Goal: Information Seeking & Learning: Learn about a topic

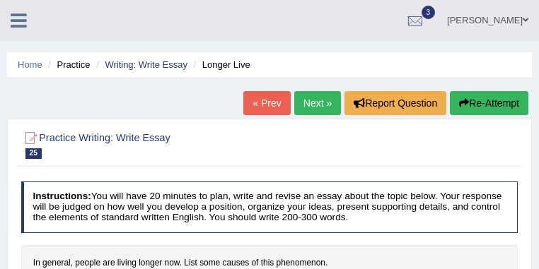
click at [530, 12] on link "Maitree Dhyani" at bounding box center [487, 18] width 102 height 37
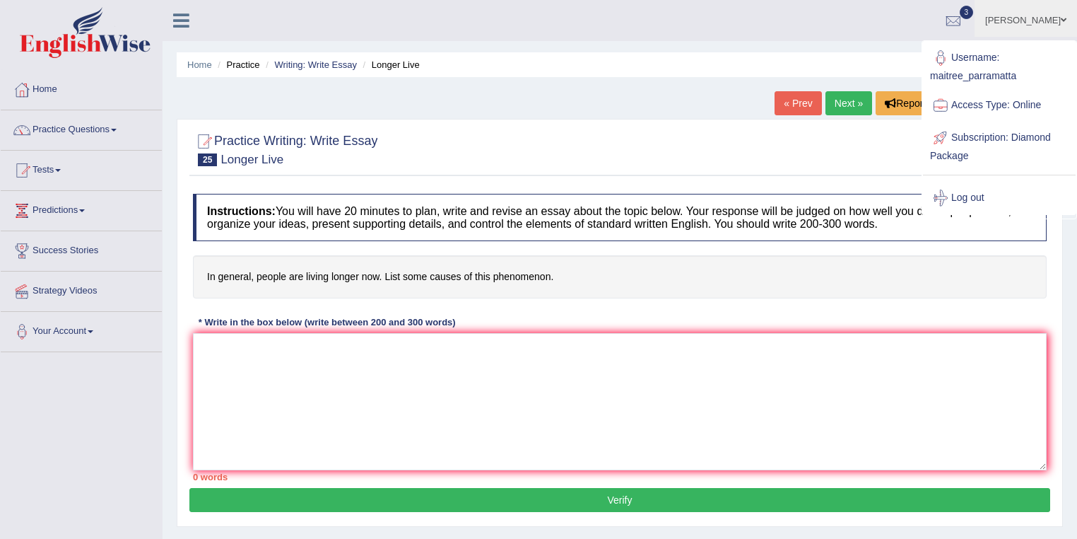
click at [538, 27] on ul "Maitree Dhyani Toggle navigation Username: maitree_parramatta Access Type: Onli…" at bounding box center [757, 20] width 640 height 40
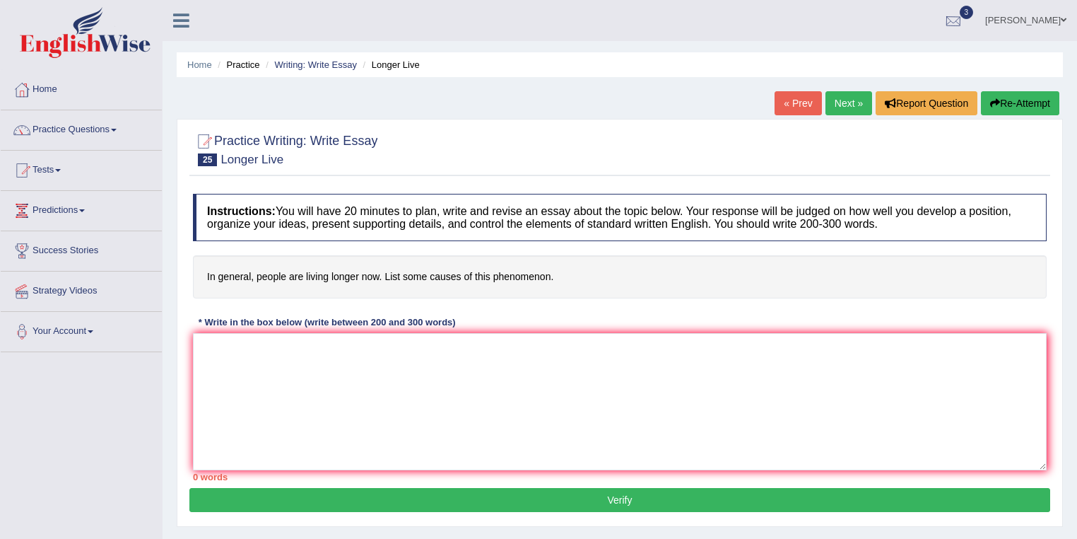
click at [538, 25] on link "Maitree Dhyani" at bounding box center [1026, 18] width 102 height 37
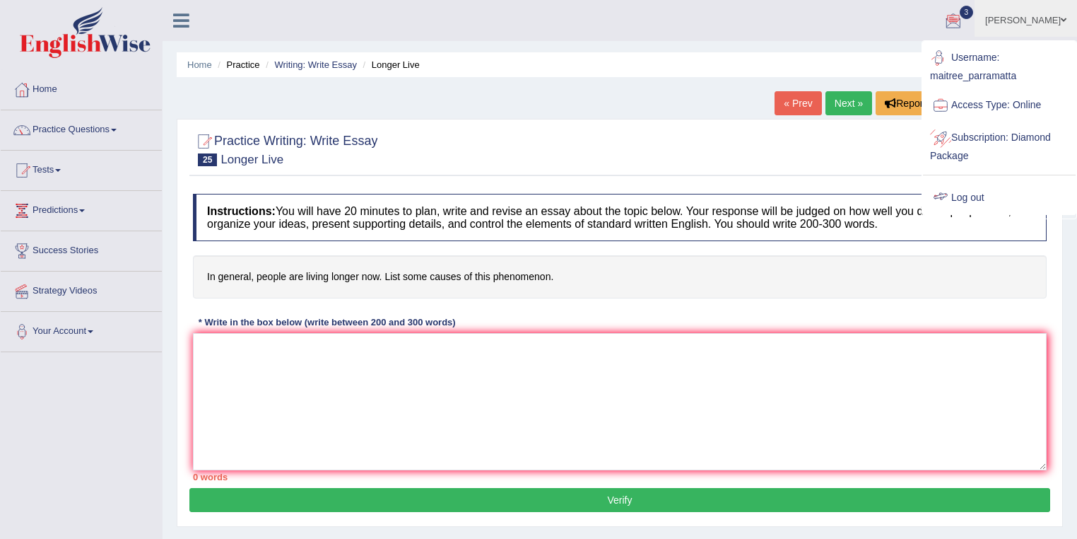
click at [538, 198] on link "Log out" at bounding box center [999, 198] width 153 height 33
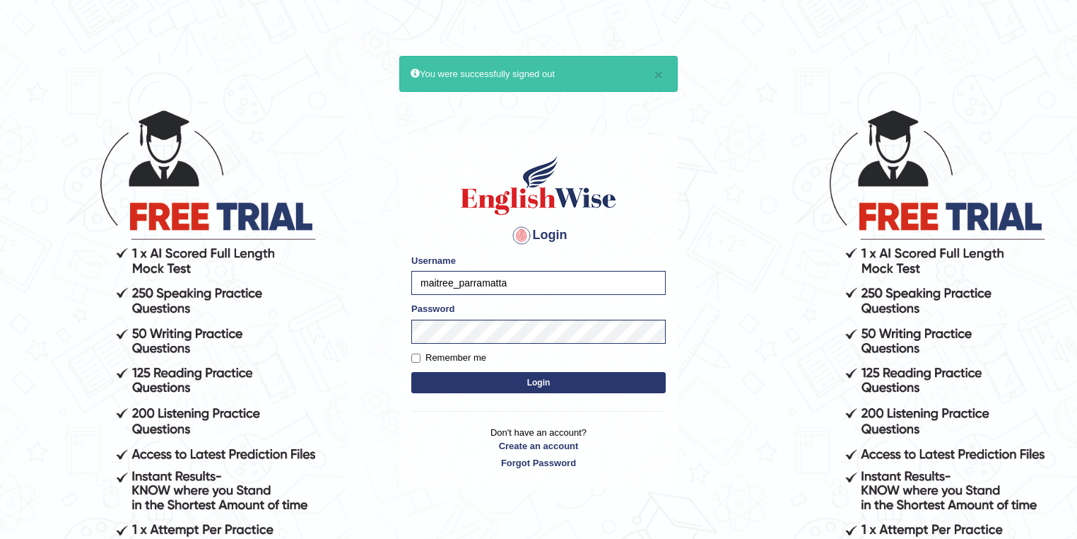
click at [453, 281] on input "maitree_parramatta" at bounding box center [538, 283] width 254 height 24
type input "maitreear_parramatta"
drag, startPoint x: 453, startPoint y: 281, endPoint x: 416, endPoint y: 276, distance: 37.7
click at [416, 276] on input "maitreear_parramatta" at bounding box center [538, 283] width 254 height 24
drag, startPoint x: 459, startPoint y: 284, endPoint x: 418, endPoint y: 284, distance: 41.0
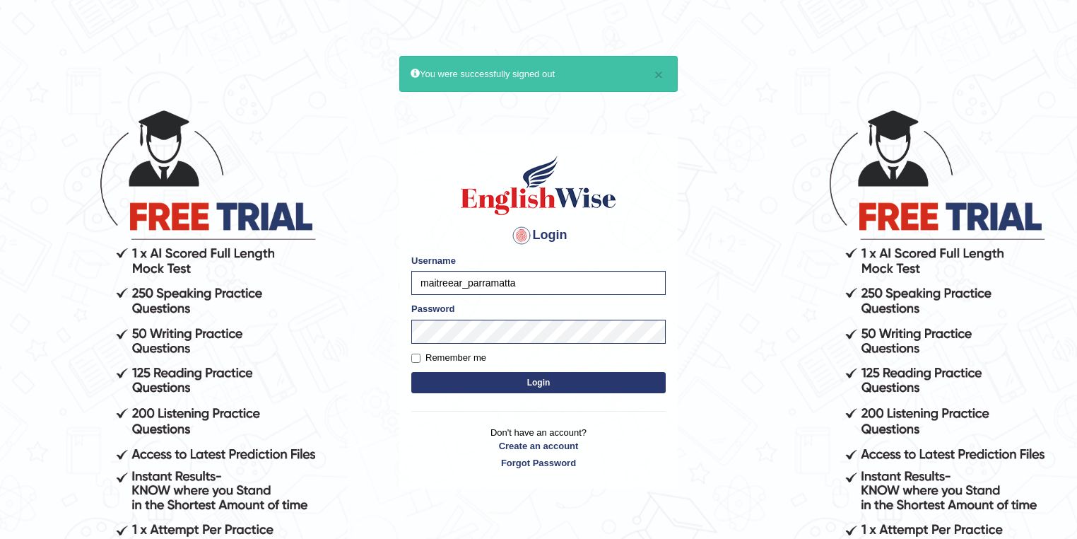
click at [418, 284] on input "maitreear_parramatta" at bounding box center [538, 283] width 254 height 24
type input "ravichanapathi_parramatta"
click at [544, 394] on form "Please fix the following errors: Username ravichanapathi_parramatta Password Re…" at bounding box center [538, 325] width 254 height 142
click at [543, 381] on button "Login" at bounding box center [538, 382] width 254 height 21
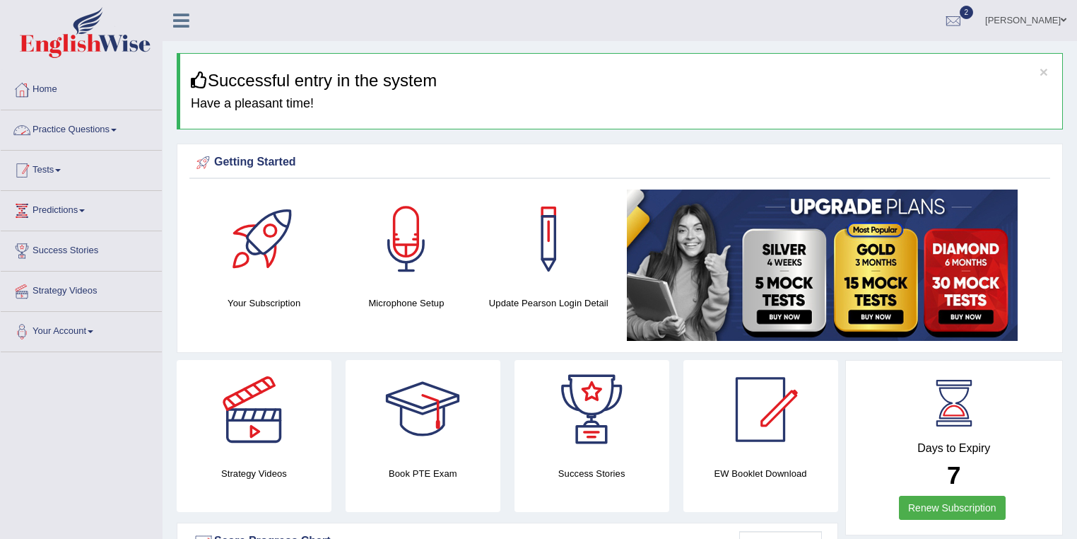
click at [53, 166] on link "Tests" at bounding box center [81, 168] width 161 height 35
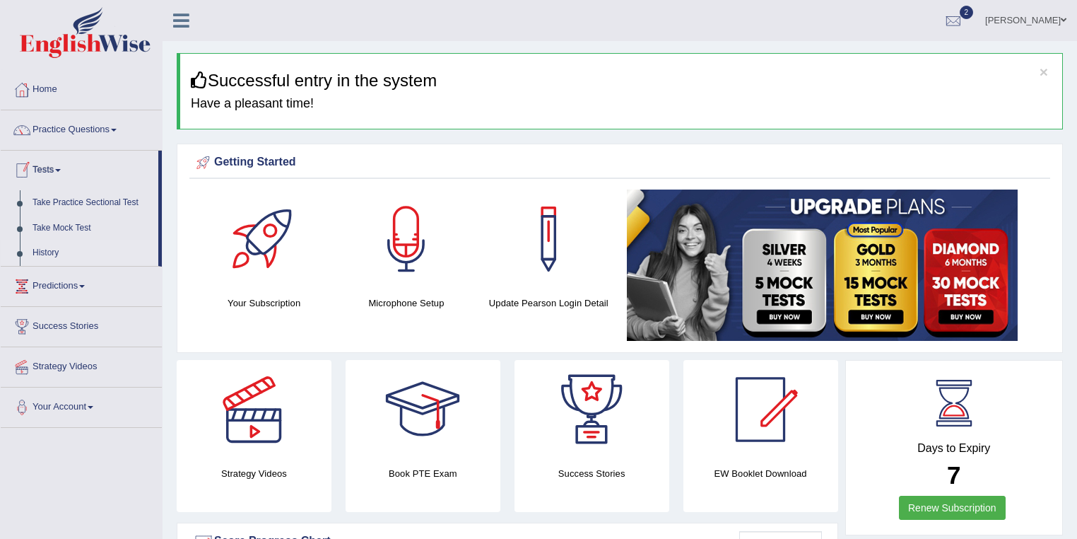
click at [53, 247] on link "History" at bounding box center [92, 252] width 132 height 25
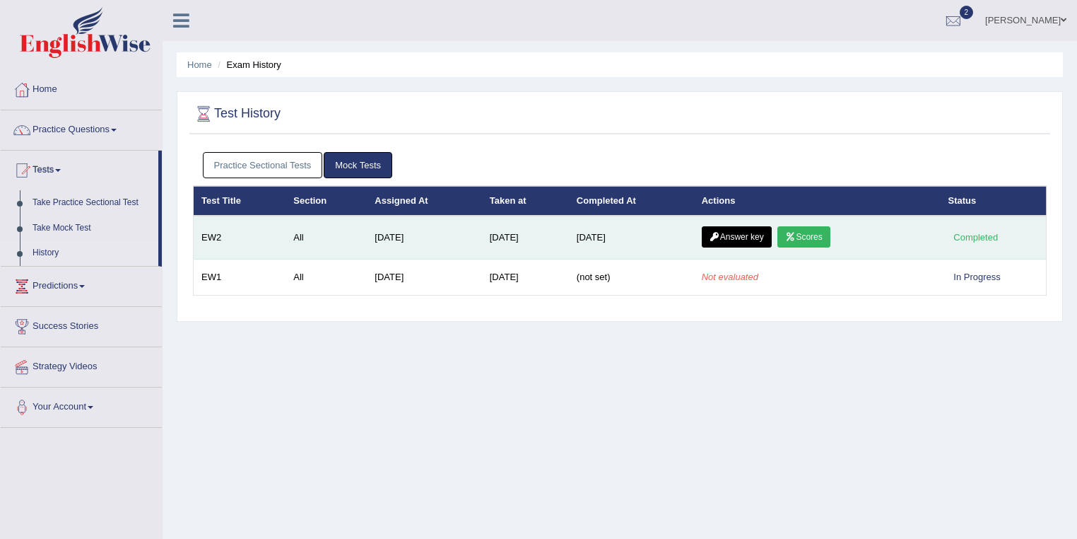
click at [817, 237] on link "Scores" at bounding box center [803, 236] width 52 height 21
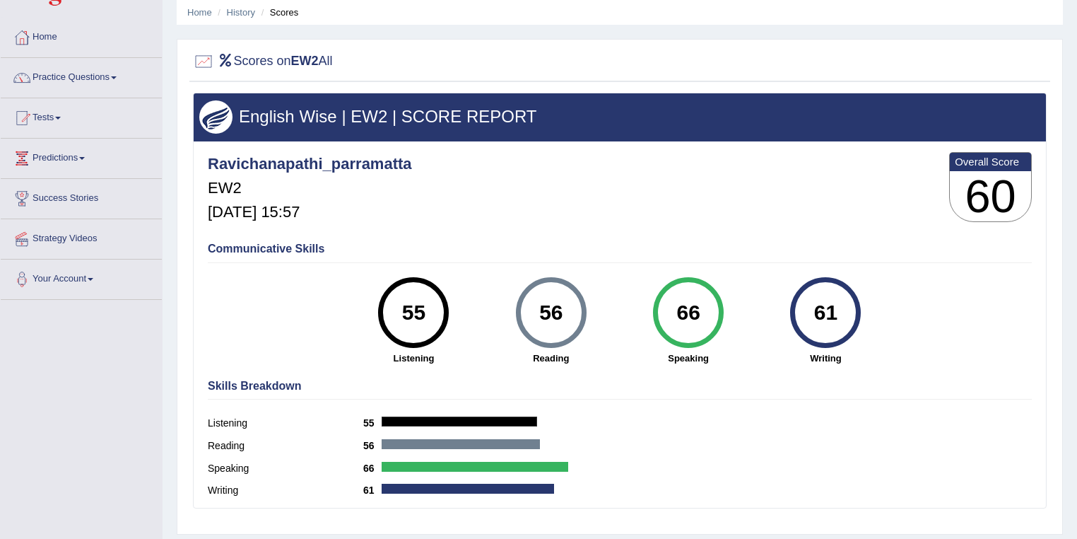
scroll to position [75, 0]
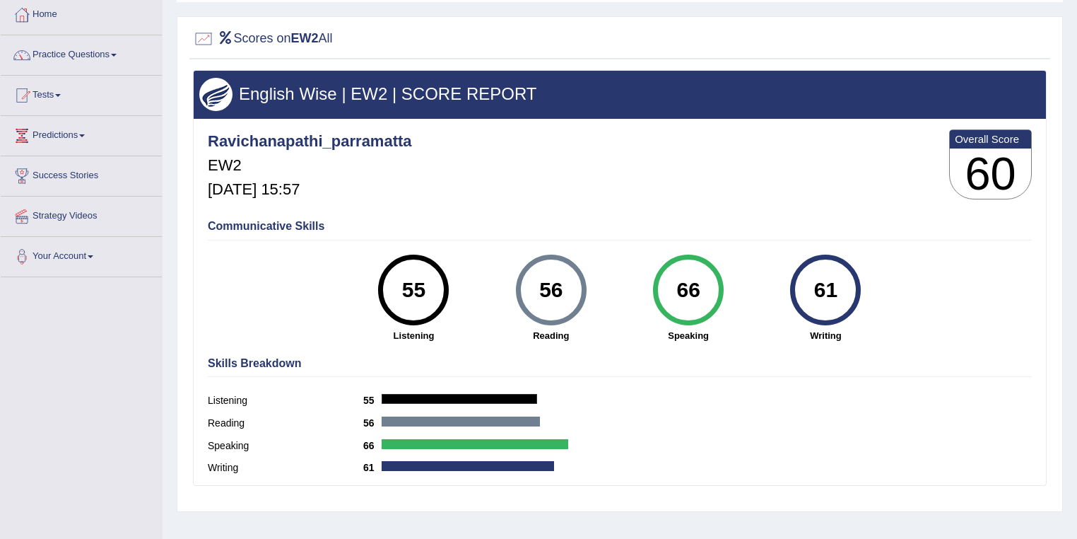
drag, startPoint x: 672, startPoint y: 285, endPoint x: 701, endPoint y: 281, distance: 29.3
click at [701, 281] on div "66" at bounding box center [688, 289] width 52 height 59
drag, startPoint x: 541, startPoint y: 288, endPoint x: 575, endPoint y: 291, distance: 34.1
click at [575, 291] on div "56" at bounding box center [551, 289] width 52 height 59
drag, startPoint x: 808, startPoint y: 286, endPoint x: 847, endPoint y: 287, distance: 38.9
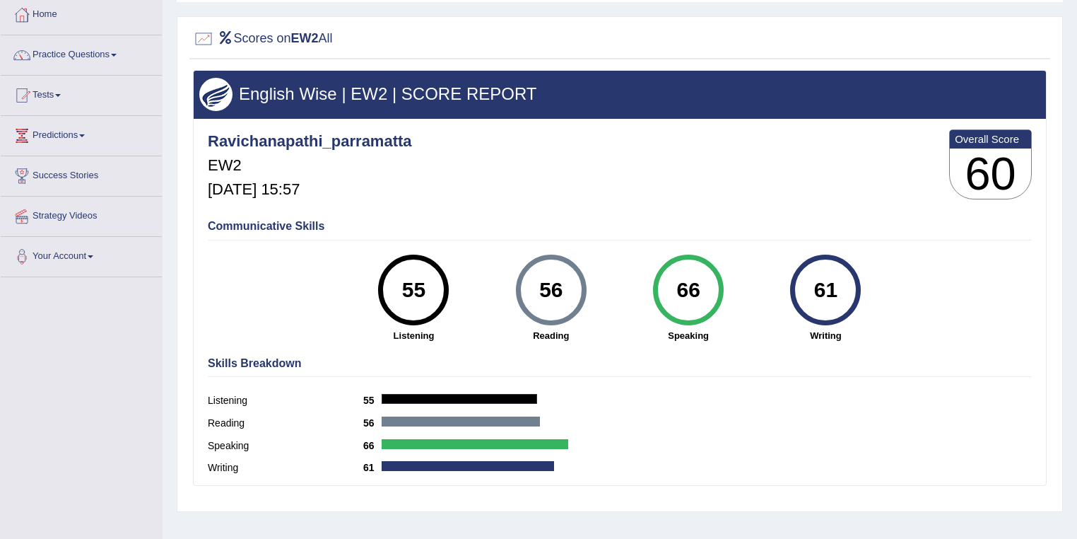
click at [847, 287] on div "61" at bounding box center [826, 289] width 52 height 59
click at [779, 339] on strong "Writing" at bounding box center [825, 335] width 123 height 13
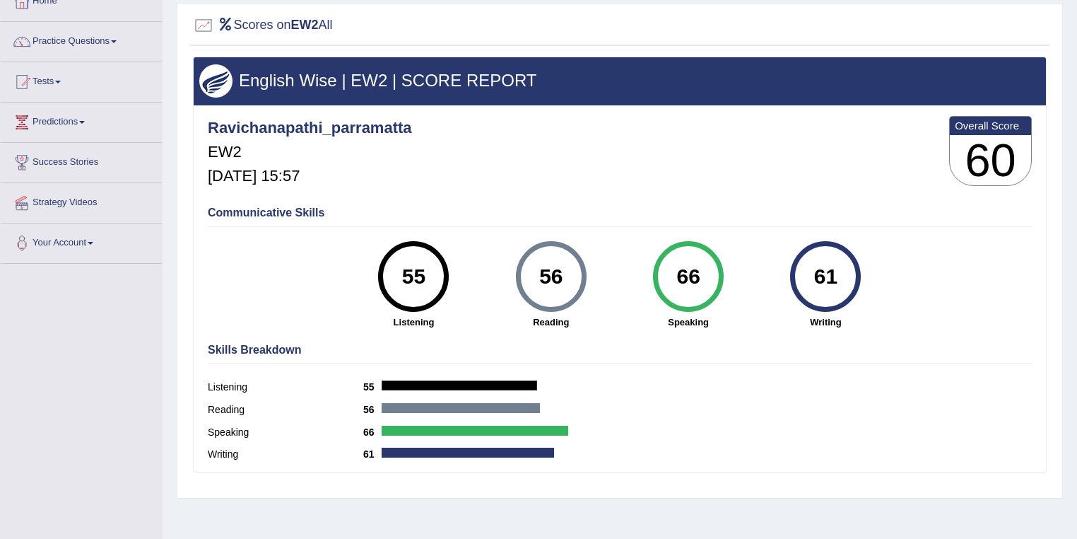
scroll to position [151, 0]
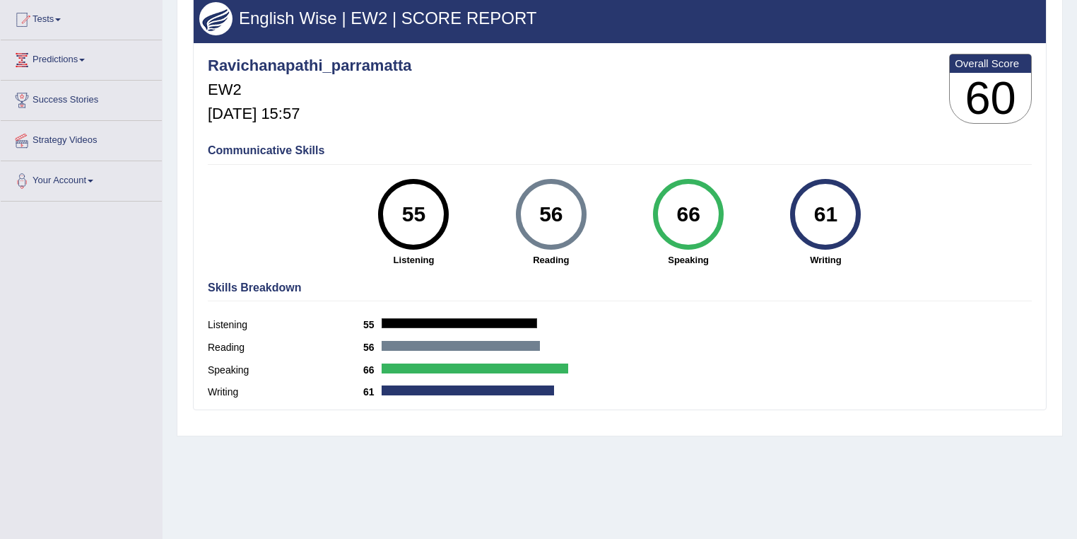
drag, startPoint x: 568, startPoint y: 210, endPoint x: 522, endPoint y: 212, distance: 45.3
click at [522, 212] on div "56" at bounding box center [551, 214] width 71 height 71
drag, startPoint x: 837, startPoint y: 206, endPoint x: 788, endPoint y: 210, distance: 48.9
click at [788, 210] on div "61 Writing" at bounding box center [825, 223] width 137 height 88
drag, startPoint x: 579, startPoint y: 212, endPoint x: 538, endPoint y: 214, distance: 41.0
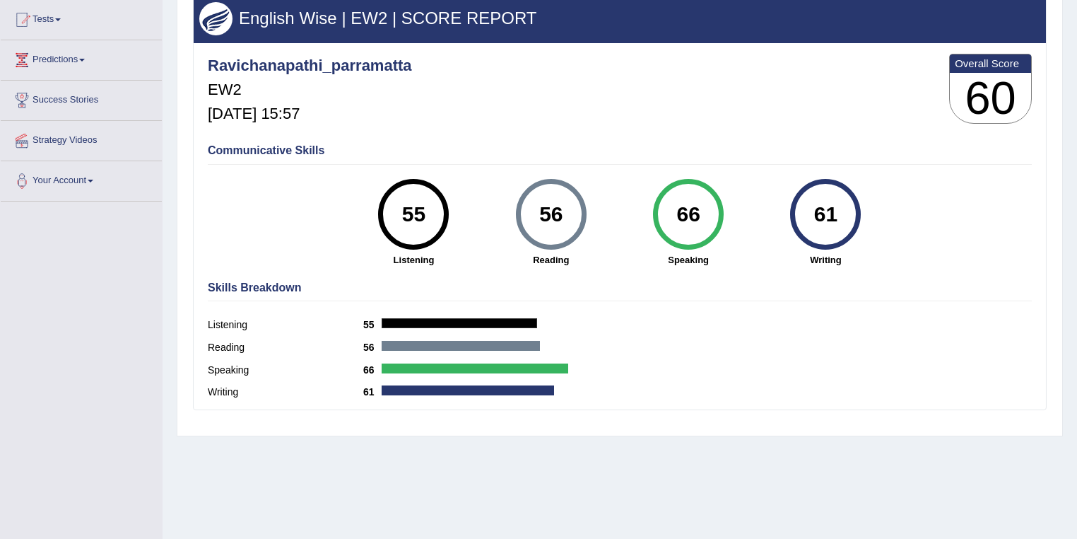
click at [538, 214] on div "56" at bounding box center [551, 214] width 71 height 71
drag, startPoint x: 569, startPoint y: 213, endPoint x: 534, endPoint y: 216, distance: 34.7
click at [534, 216] on div "56" at bounding box center [551, 213] width 52 height 59
drag, startPoint x: 842, startPoint y: 218, endPoint x: 795, endPoint y: 221, distance: 47.5
click at [795, 221] on div "61" at bounding box center [825, 214] width 71 height 71
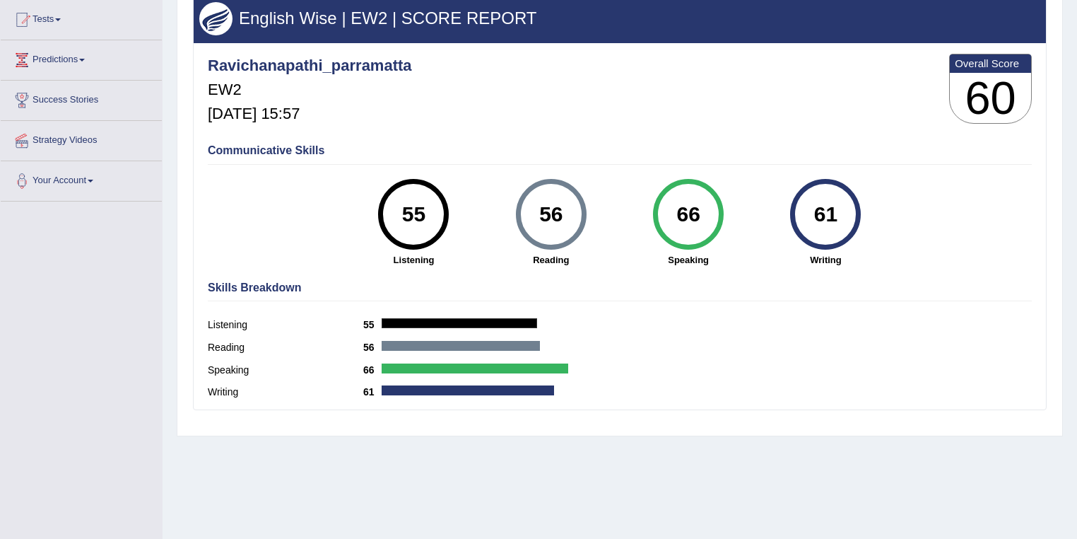
drag, startPoint x: 704, startPoint y: 211, endPoint x: 671, endPoint y: 215, distance: 33.5
click at [671, 215] on div "66" at bounding box center [688, 213] width 52 height 59
drag, startPoint x: 568, startPoint y: 210, endPoint x: 534, endPoint y: 218, distance: 34.8
click at [534, 218] on div "56" at bounding box center [551, 213] width 52 height 59
drag, startPoint x: 837, startPoint y: 215, endPoint x: 782, endPoint y: 217, distance: 54.5
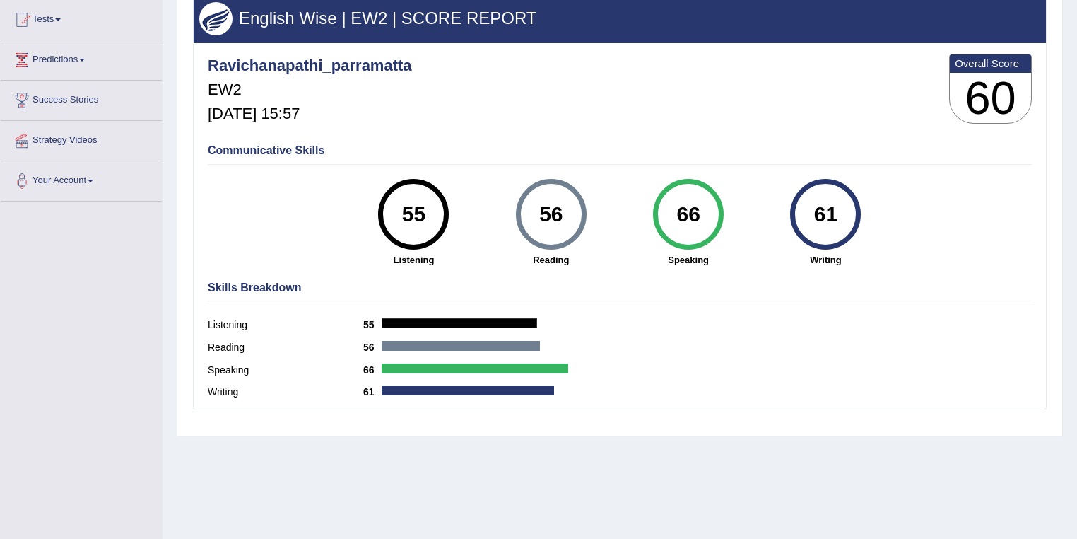
click at [782, 217] on div "61 Writing" at bounding box center [825, 223] width 137 height 88
drag, startPoint x: 416, startPoint y: 206, endPoint x: 339, endPoint y: 204, distance: 76.4
click at [339, 204] on div "Communicative Skills 55 Listening 56 Reading 66 Speaking 61 Writing" at bounding box center [619, 204] width 831 height 134
drag, startPoint x: 565, startPoint y: 212, endPoint x: 531, endPoint y: 213, distance: 33.2
click at [531, 213] on div "56" at bounding box center [551, 213] width 52 height 59
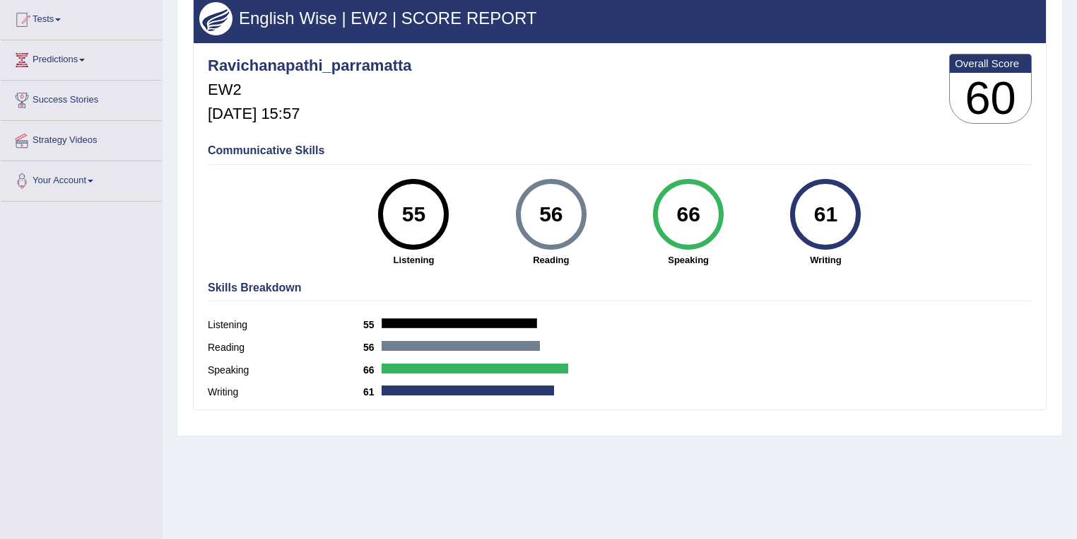
drag, startPoint x: 844, startPoint y: 210, endPoint x: 808, endPoint y: 208, distance: 35.4
click at [808, 208] on div "61" at bounding box center [826, 213] width 52 height 59
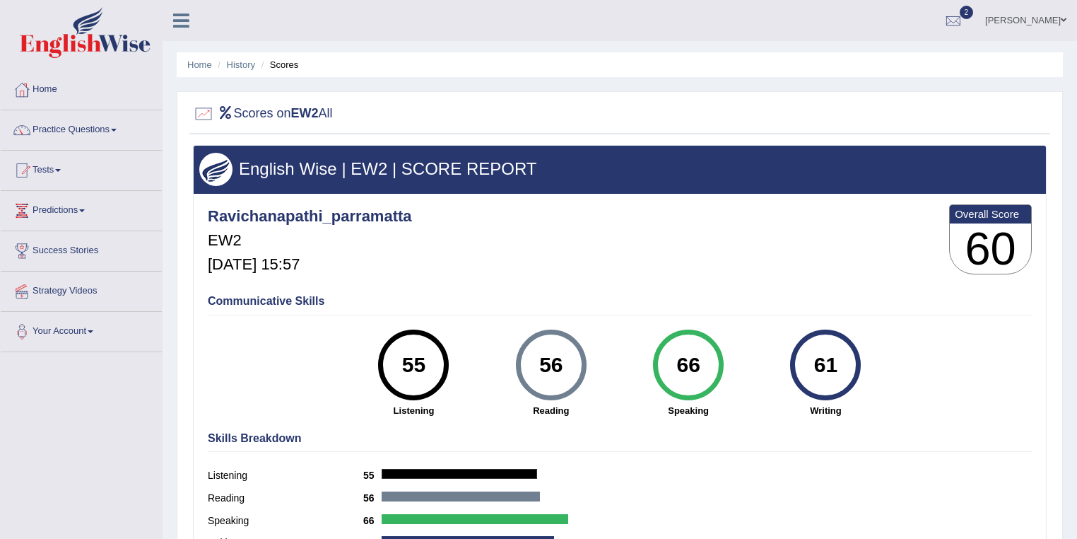
click at [1023, 23] on link "Ravi Kumar Chanapathi" at bounding box center [1026, 18] width 102 height 37
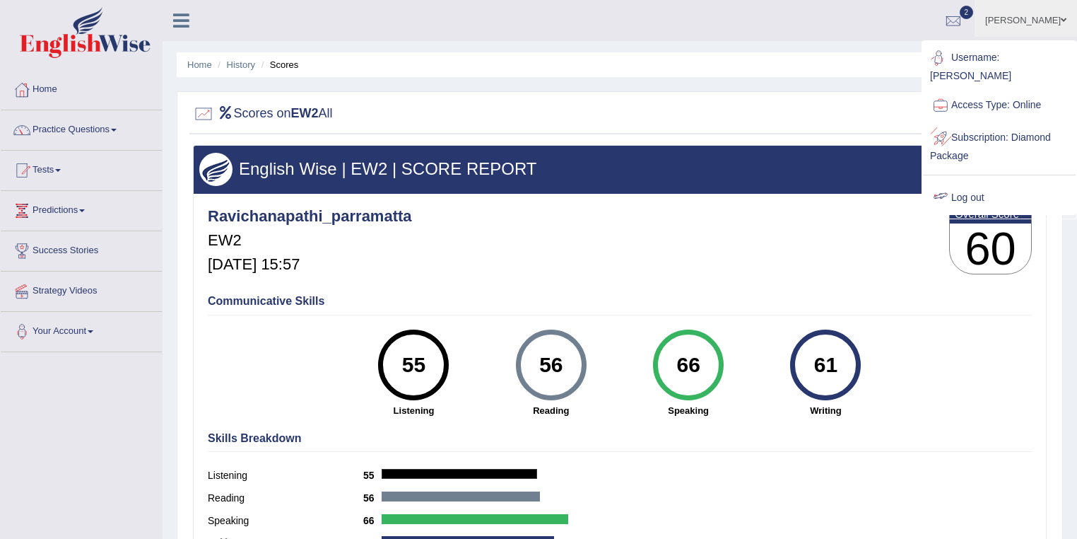
click at [980, 189] on link "Log out" at bounding box center [999, 198] width 153 height 33
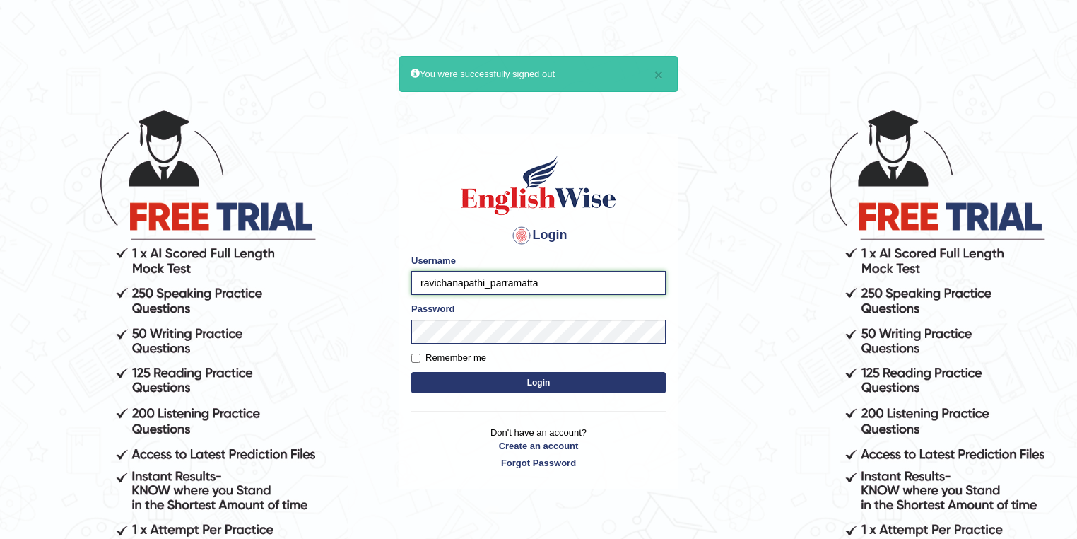
click at [485, 280] on input "ravichanapathi_parramatta" at bounding box center [538, 283] width 254 height 24
drag, startPoint x: 483, startPoint y: 280, endPoint x: 413, endPoint y: 284, distance: 70.1
click at [413, 284] on input "ravichanapathi_parramatta" at bounding box center [538, 283] width 254 height 24
click at [458, 279] on input "bhuvanewari_parramatta" at bounding box center [538, 283] width 254 height 24
type input "bhuvaneswari_parramatta"
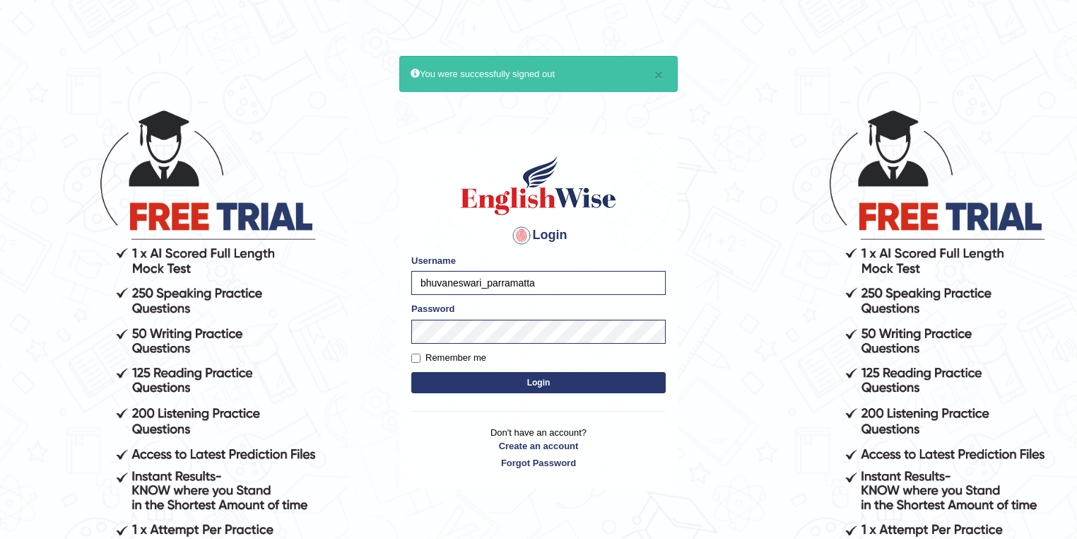
click at [533, 376] on button "Login" at bounding box center [538, 382] width 254 height 21
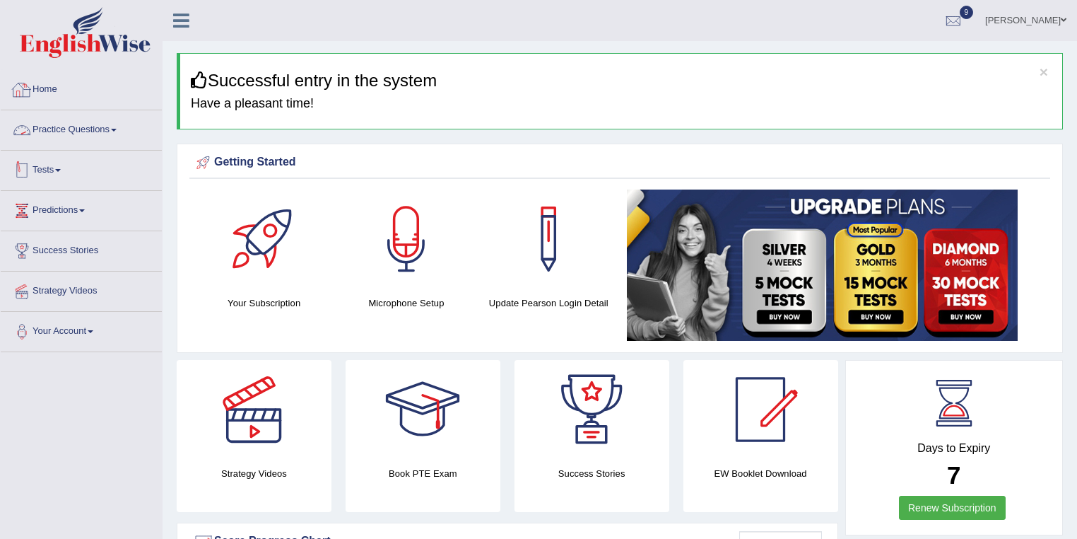
click at [76, 164] on link "Tests" at bounding box center [81, 168] width 161 height 35
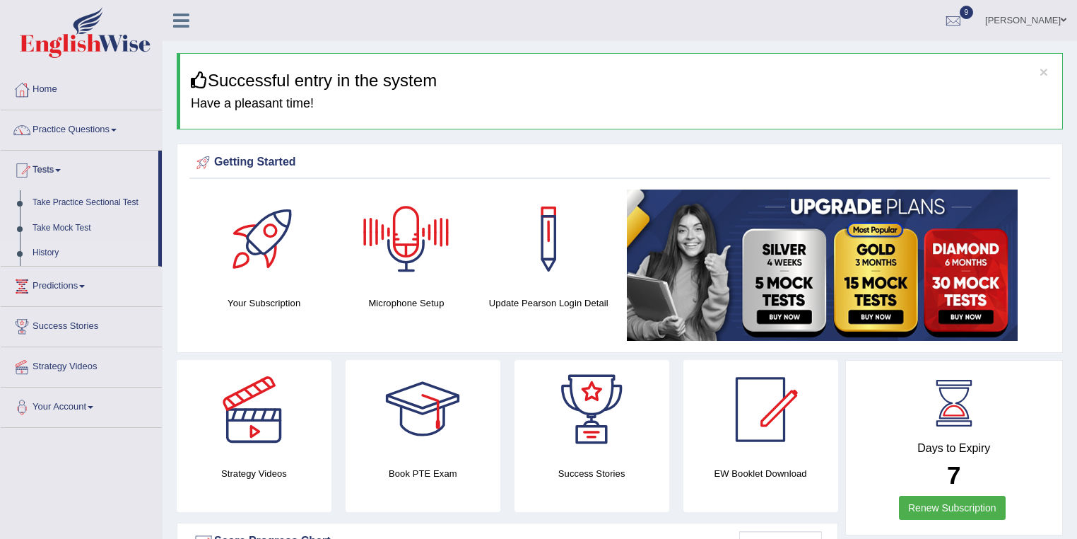
click at [50, 255] on link "History" at bounding box center [92, 252] width 132 height 25
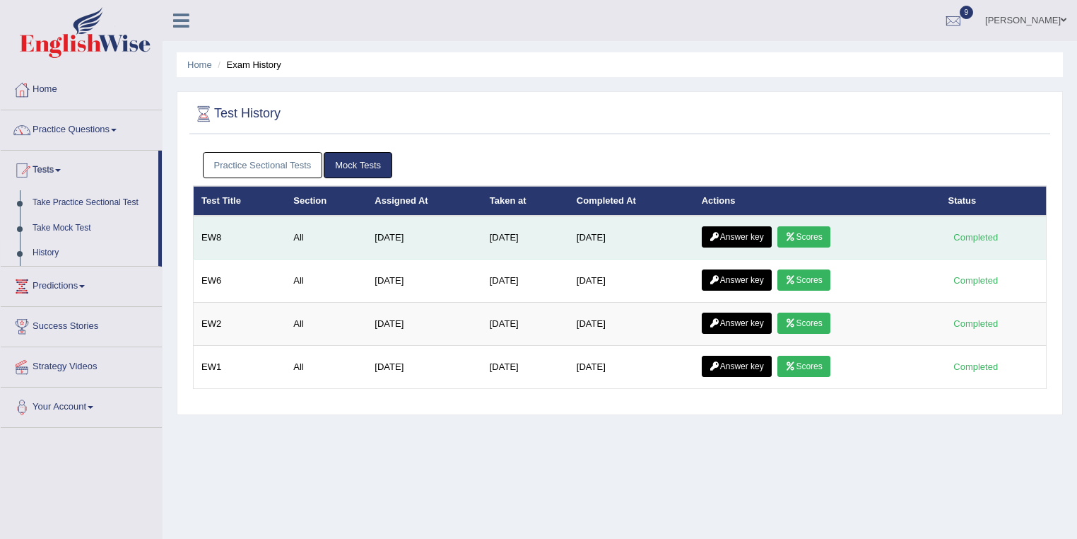
click at [826, 235] on link "Scores" at bounding box center [803, 236] width 52 height 21
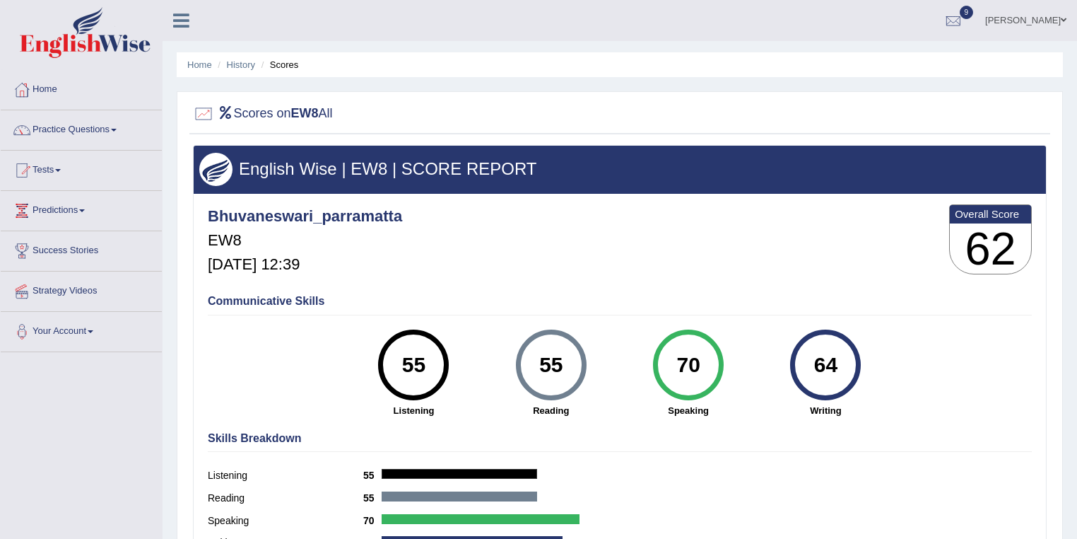
scroll to position [151, 0]
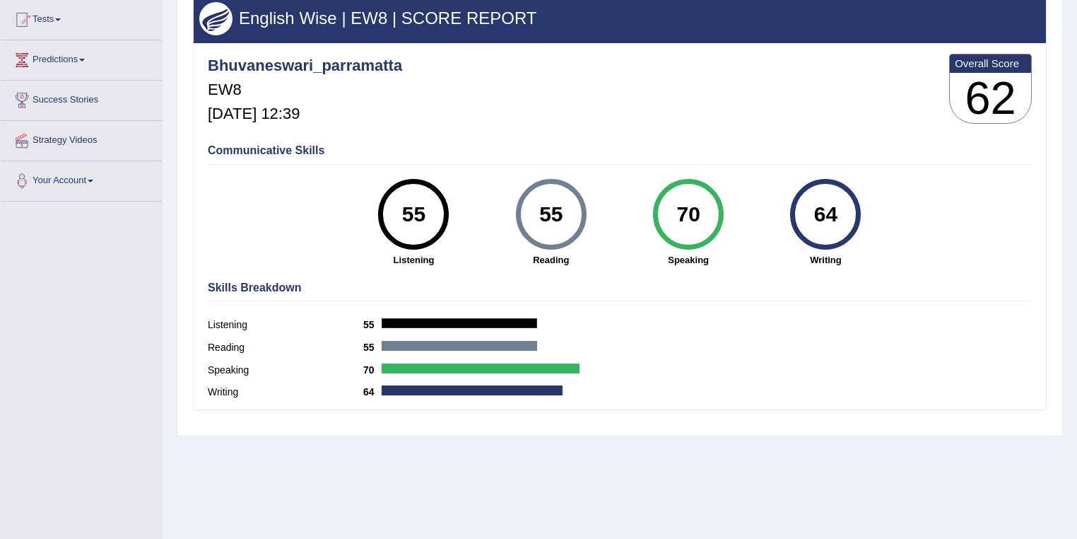
drag, startPoint x: 705, startPoint y: 211, endPoint x: 662, endPoint y: 213, distance: 42.4
click at [662, 213] on div "70" at bounding box center [688, 213] width 52 height 59
drag, startPoint x: 428, startPoint y: 209, endPoint x: 395, endPoint y: 210, distance: 32.5
click at [395, 210] on div "55" at bounding box center [414, 213] width 52 height 59
drag, startPoint x: 560, startPoint y: 208, endPoint x: 519, endPoint y: 211, distance: 41.8
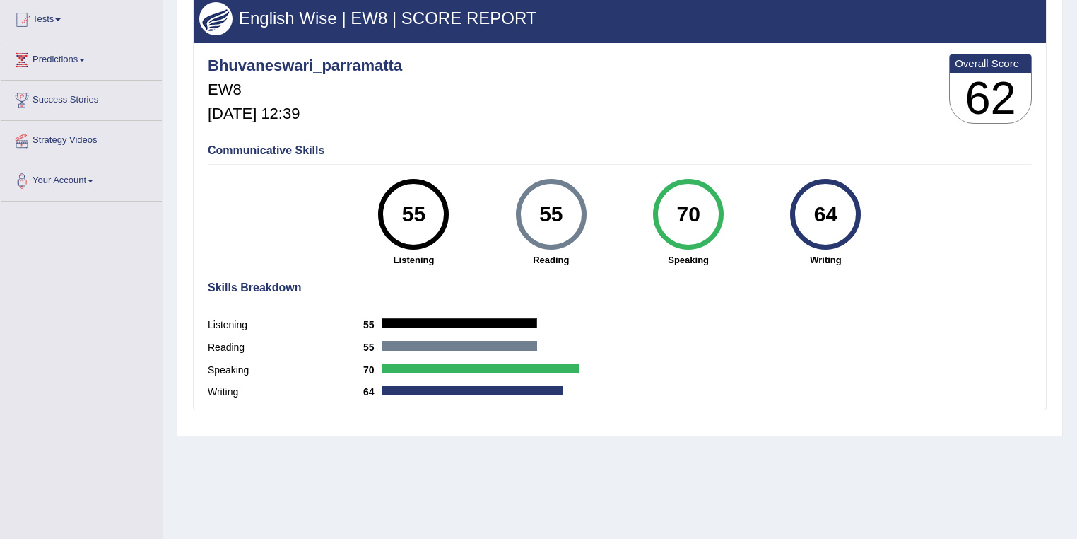
click at [519, 211] on div "55" at bounding box center [551, 214] width 71 height 71
click at [563, 212] on div "55" at bounding box center [551, 213] width 52 height 59
drag, startPoint x: 570, startPoint y: 213, endPoint x: 531, endPoint y: 218, distance: 39.8
click at [531, 218] on div "55" at bounding box center [551, 213] width 52 height 59
click at [551, 205] on div "55" at bounding box center [551, 213] width 52 height 59
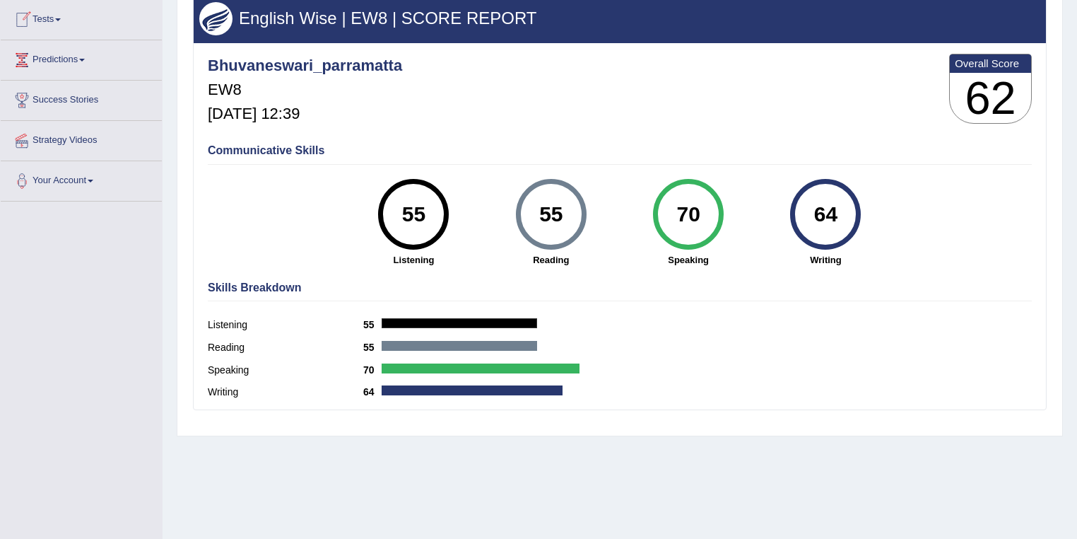
click at [529, 211] on div "55" at bounding box center [551, 213] width 52 height 59
click at [557, 218] on div "55" at bounding box center [551, 213] width 52 height 59
click at [582, 213] on div "55" at bounding box center [551, 214] width 71 height 71
drag, startPoint x: 571, startPoint y: 214, endPoint x: 533, endPoint y: 214, distance: 38.2
click at [533, 214] on div "55" at bounding box center [551, 213] width 52 height 59
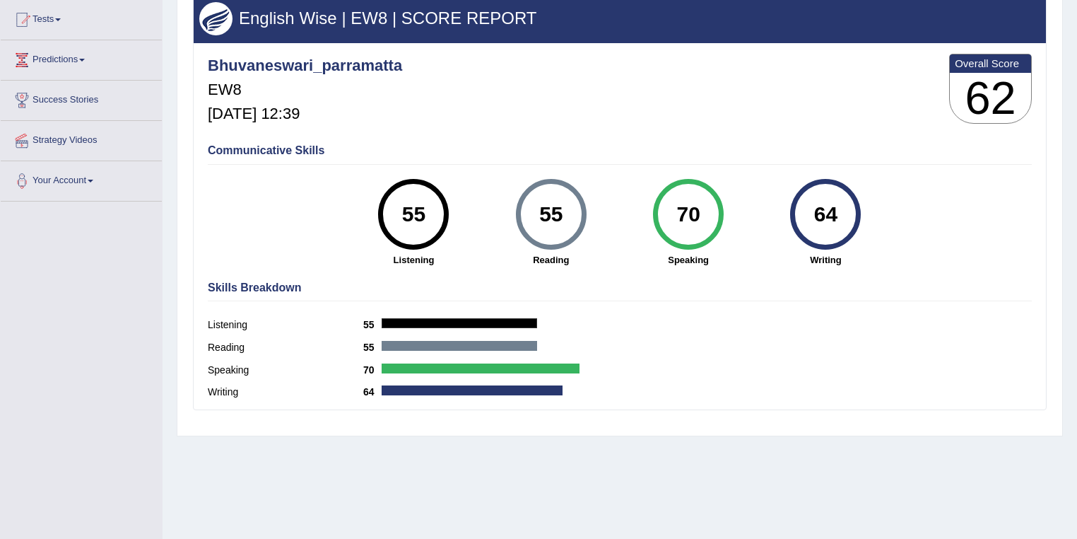
drag, startPoint x: 425, startPoint y: 208, endPoint x: 394, endPoint y: 206, distance: 30.5
click at [394, 206] on div "55" at bounding box center [414, 213] width 52 height 59
click at [548, 207] on div "55" at bounding box center [551, 213] width 52 height 59
drag, startPoint x: 566, startPoint y: 211, endPoint x: 527, endPoint y: 216, distance: 39.2
click at [527, 216] on div "55" at bounding box center [551, 213] width 52 height 59
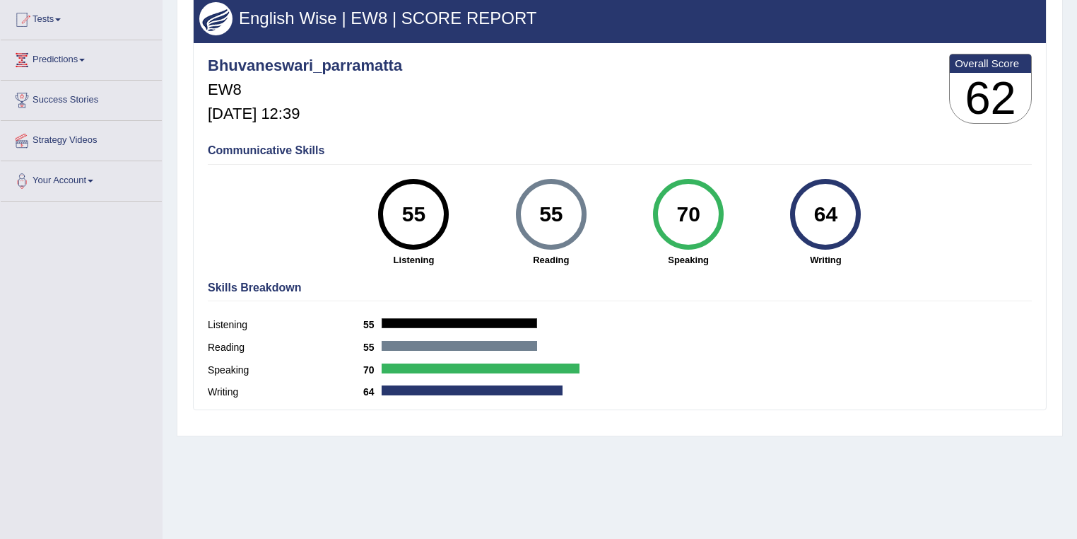
drag, startPoint x: 841, startPoint y: 209, endPoint x: 800, endPoint y: 212, distance: 41.1
click at [800, 212] on div "64" at bounding box center [826, 213] width 52 height 59
drag, startPoint x: 704, startPoint y: 206, endPoint x: 673, endPoint y: 210, distance: 31.3
click at [673, 210] on div "70" at bounding box center [688, 213] width 52 height 59
click at [724, 322] on div "Listening 55" at bounding box center [620, 326] width 824 height 23
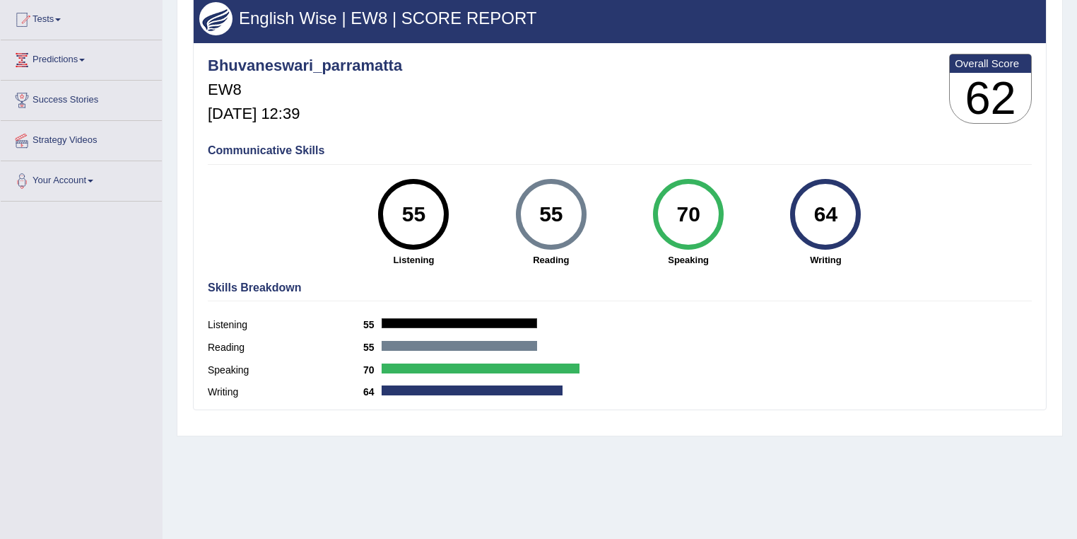
drag, startPoint x: 563, startPoint y: 210, endPoint x: 529, endPoint y: 212, distance: 33.3
click at [529, 212] on div "55" at bounding box center [551, 213] width 52 height 59
click at [650, 274] on div "Skills Breakdown Listening 55 Reading 55 Speaking 70 Writing 64" at bounding box center [619, 341] width 831 height 135
drag, startPoint x: 569, startPoint y: 211, endPoint x: 520, endPoint y: 206, distance: 49.0
click at [520, 206] on div "55" at bounding box center [551, 214] width 71 height 71
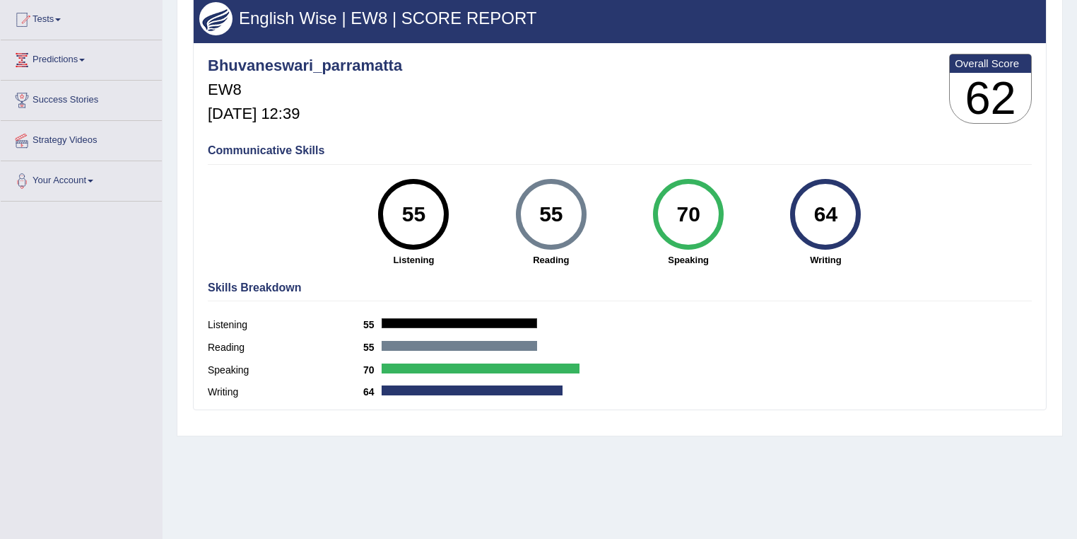
drag, startPoint x: 269, startPoint y: 170, endPoint x: 886, endPoint y: 240, distance: 620.8
click at [886, 240] on div "Communicative Skills 55 Listening 55 Reading 70 Speaking 64 Writing" at bounding box center [619, 204] width 831 height 134
click at [775, 278] on div "Skills Breakdown Listening 55 Reading 55 Speaking 70 Writing 64" at bounding box center [619, 341] width 831 height 135
drag, startPoint x: 916, startPoint y: 215, endPoint x: 894, endPoint y: 201, distance: 26.1
click at [894, 201] on div "Communicative Skills 55 Listening 55 Reading 70 Speaking 64 Writing" at bounding box center [619, 204] width 831 height 134
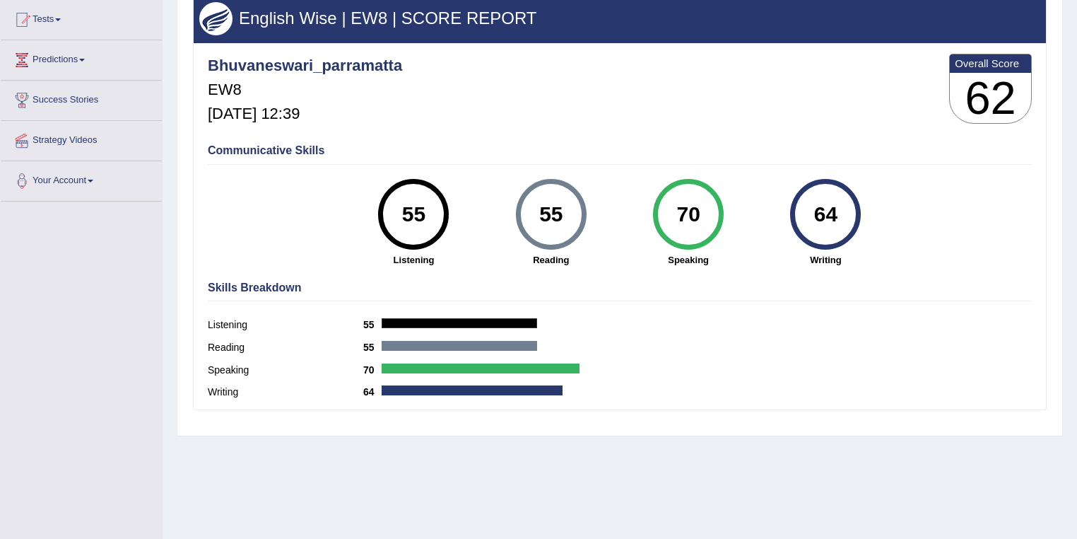
click at [734, 302] on div "Skills Breakdown Listening 55 Reading 55 Speaking 70 Writing 64" at bounding box center [619, 341] width 831 height 135
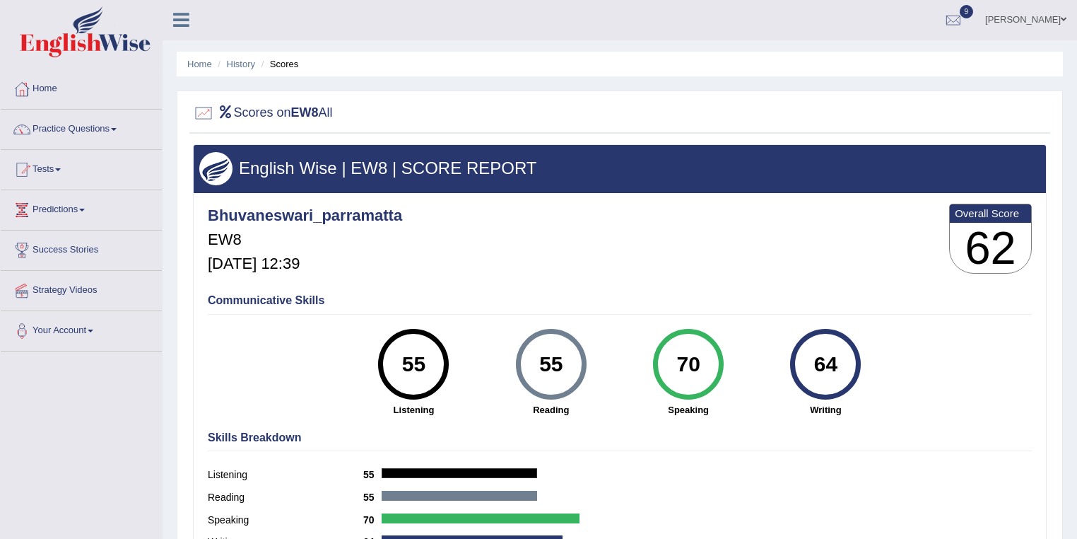
scroll to position [0, 0]
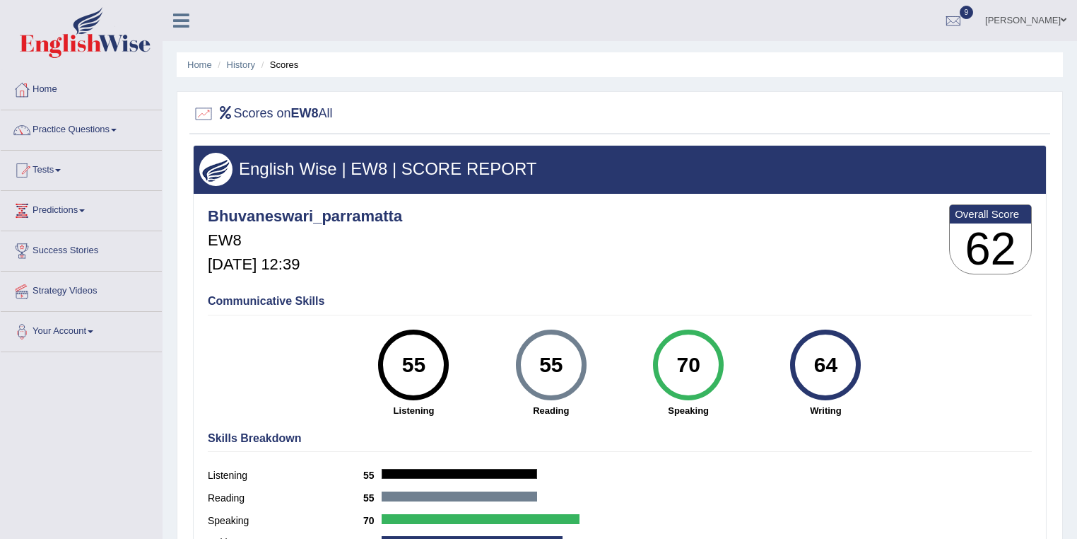
drag, startPoint x: 678, startPoint y: 361, endPoint x: 704, endPoint y: 362, distance: 25.5
click at [704, 362] on div "70" at bounding box center [688, 364] width 52 height 59
click at [47, 130] on link "Practice Questions" at bounding box center [81, 127] width 161 height 35
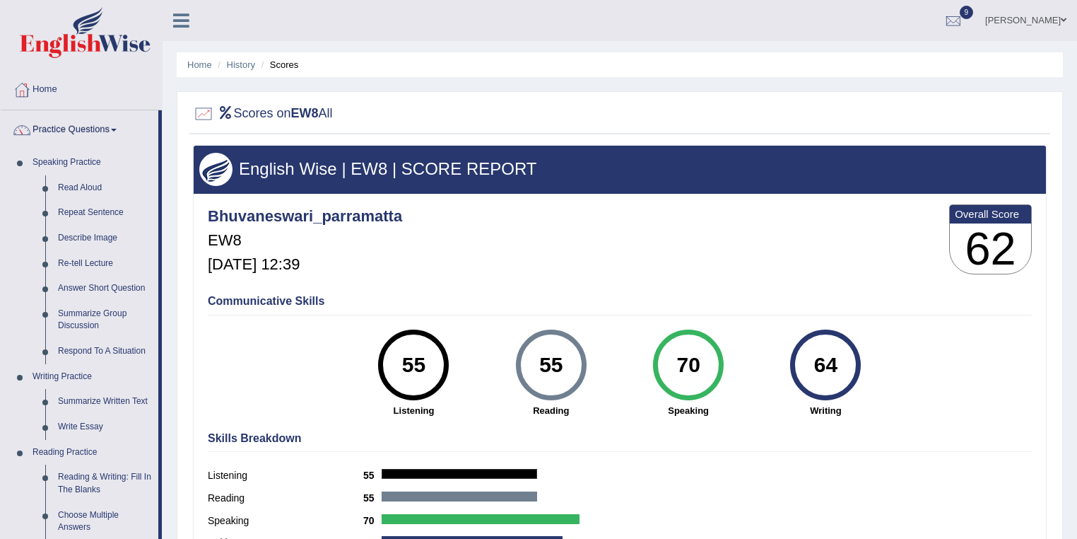
click at [1049, 20] on link "Bhuvaneswari Chanapathi" at bounding box center [1026, 18] width 102 height 37
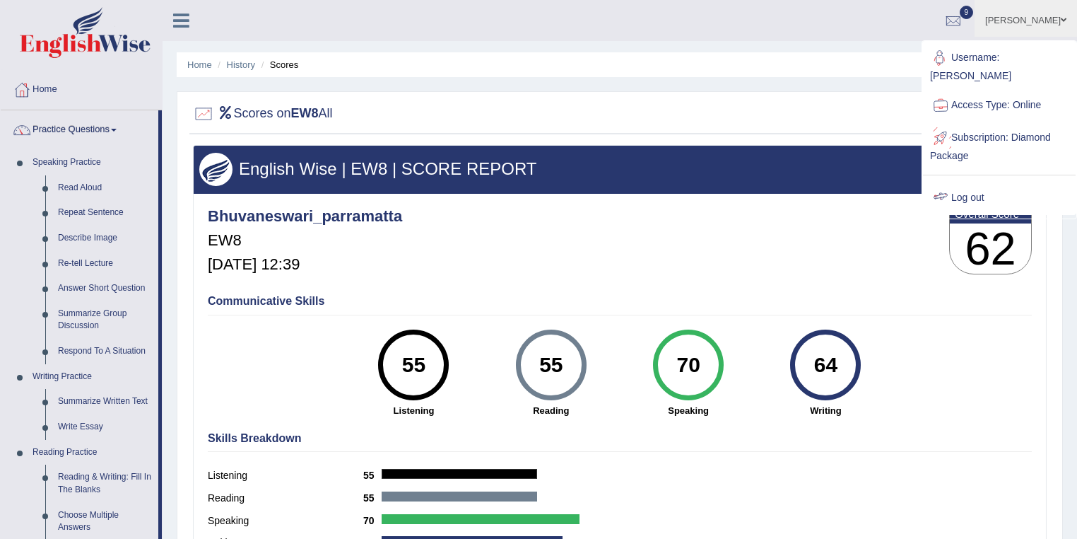
click at [979, 191] on link "Log out" at bounding box center [999, 198] width 153 height 33
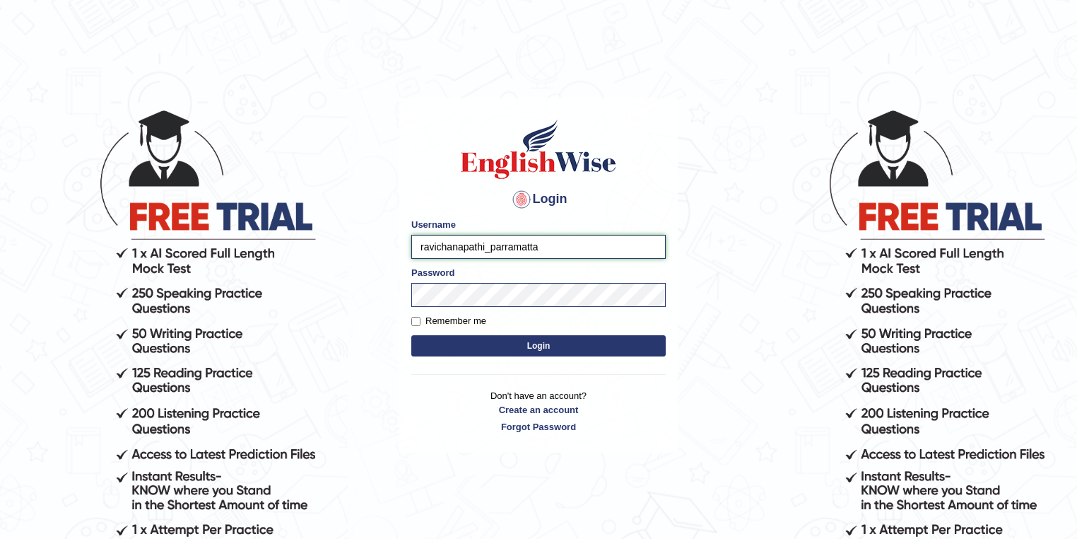
drag, startPoint x: 485, startPoint y: 246, endPoint x: 415, endPoint y: 243, distance: 70.0
click at [415, 243] on input "ravichanapathi_parramatta" at bounding box center [538, 247] width 254 height 24
type input "grishmi_parramatta"
click at [546, 346] on button "Login" at bounding box center [538, 345] width 254 height 21
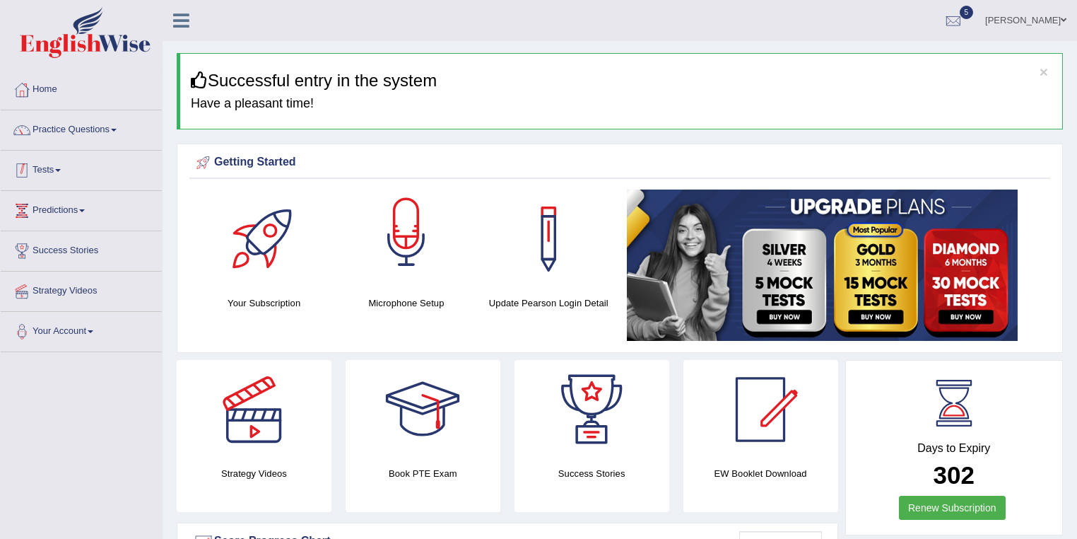
click at [114, 131] on link "Practice Questions" at bounding box center [81, 127] width 161 height 35
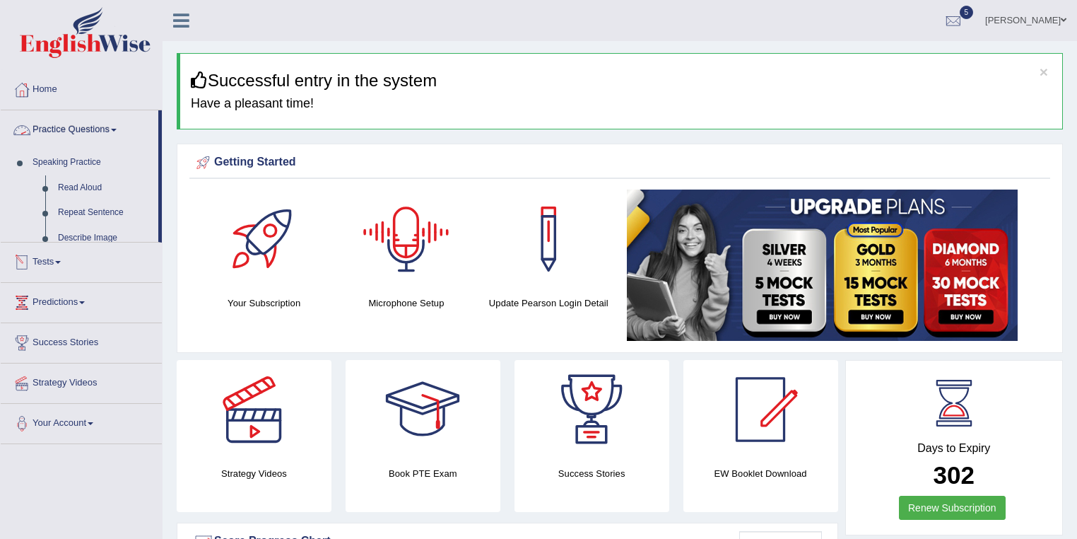
click at [114, 131] on link "Practice Questions" at bounding box center [80, 127] width 158 height 35
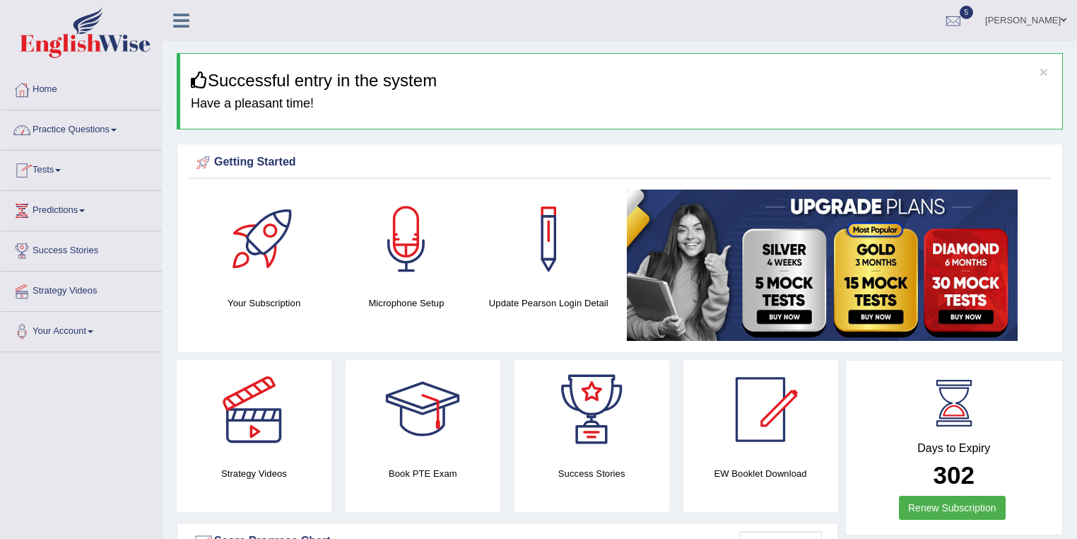
click at [83, 163] on link "Tests" at bounding box center [81, 168] width 161 height 35
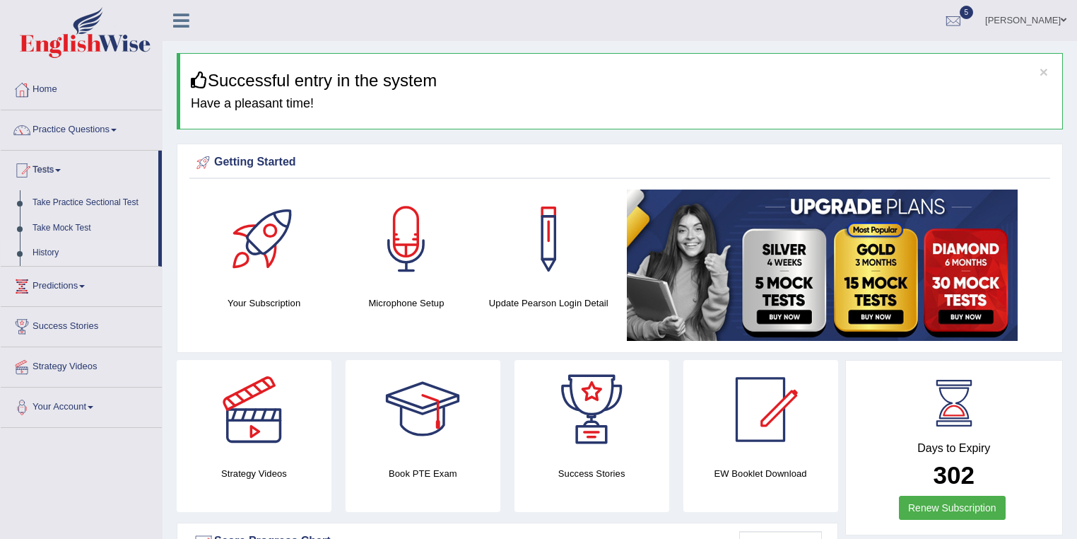
click at [61, 254] on link "History" at bounding box center [92, 252] width 132 height 25
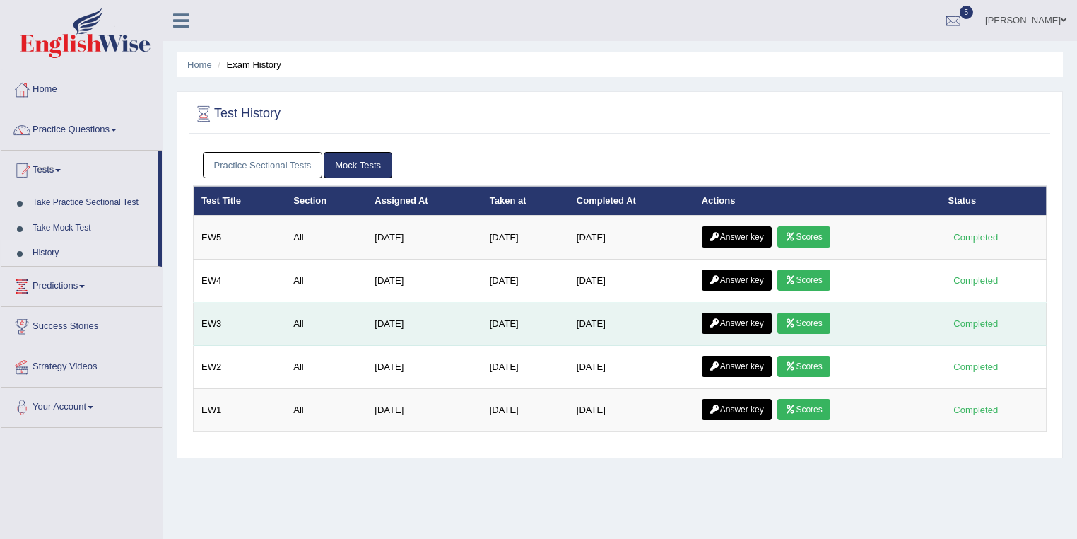
click at [808, 322] on link "Scores" at bounding box center [803, 322] width 52 height 21
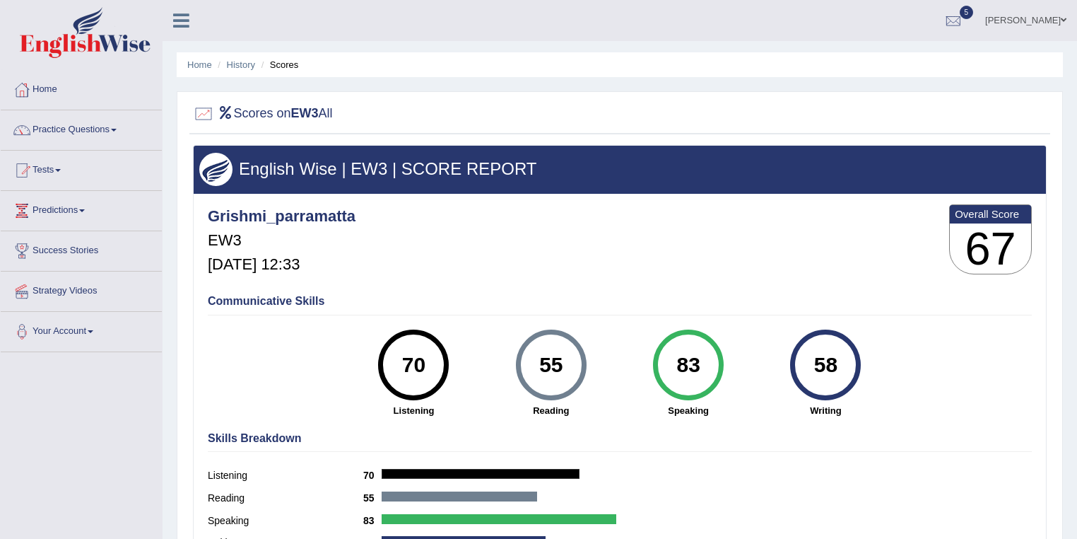
drag, startPoint x: 566, startPoint y: 365, endPoint x: 526, endPoint y: 363, distance: 40.3
click at [526, 363] on div "55" at bounding box center [551, 364] width 52 height 59
drag, startPoint x: 839, startPoint y: 367, endPoint x: 797, endPoint y: 370, distance: 41.8
click at [797, 370] on div "58" at bounding box center [825, 364] width 71 height 71
drag, startPoint x: 565, startPoint y: 360, endPoint x: 520, endPoint y: 361, distance: 44.5
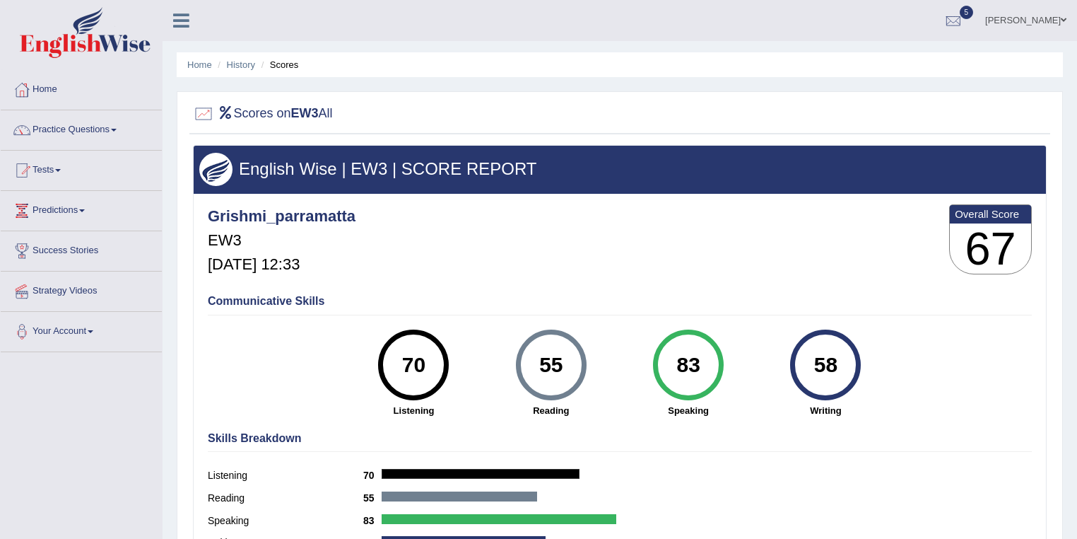
click at [520, 361] on div "55" at bounding box center [551, 364] width 71 height 71
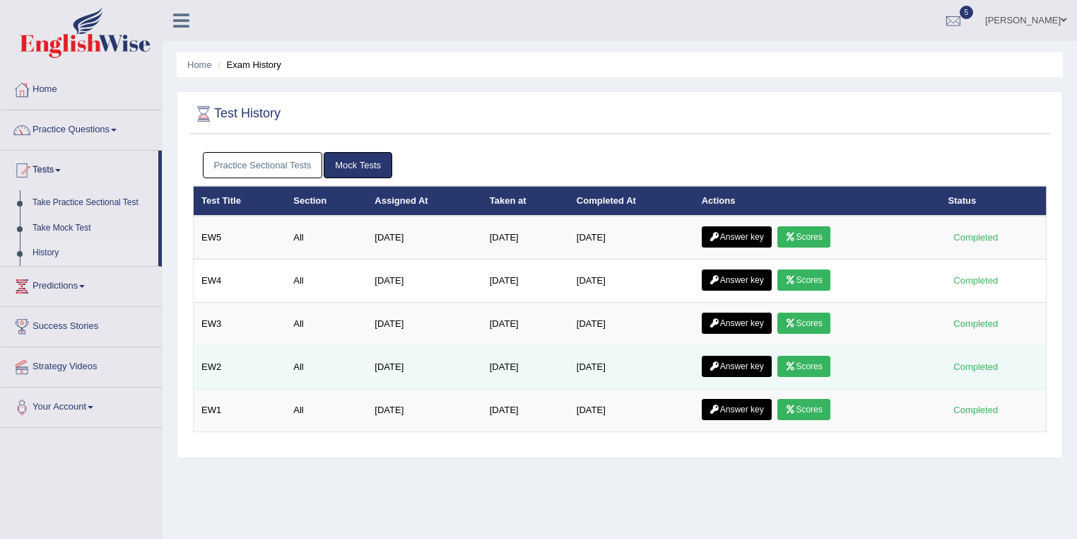
click at [818, 366] on link "Scores" at bounding box center [803, 365] width 52 height 21
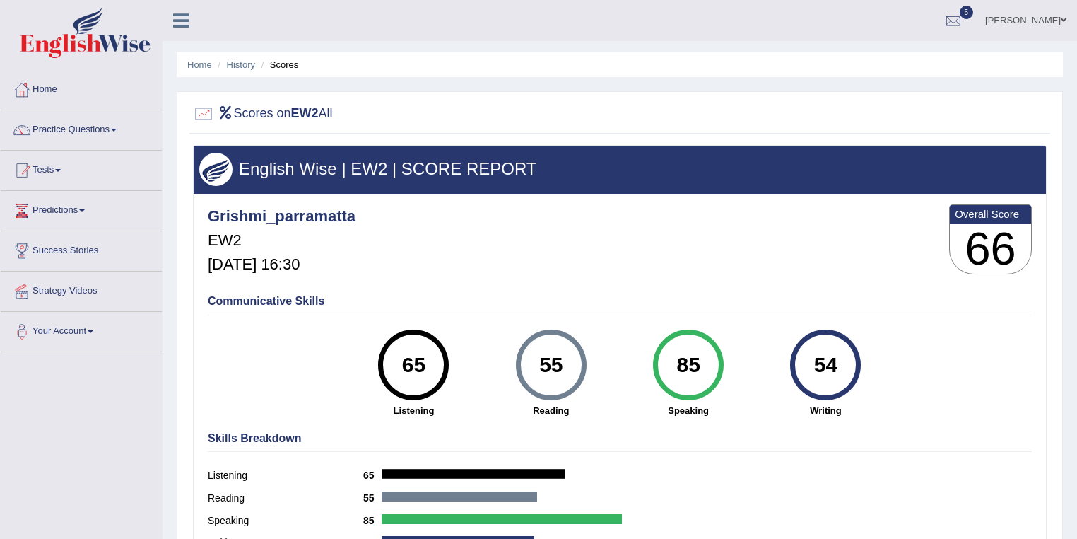
drag, startPoint x: 842, startPoint y: 359, endPoint x: 743, endPoint y: 365, distance: 99.1
click at [743, 329] on div "65 Listening 55 [GEOGRAPHIC_DATA] 85 Speaking 54 Writing" at bounding box center [620, 329] width 824 height 0
drag, startPoint x: 560, startPoint y: 358, endPoint x: 464, endPoint y: 354, distance: 96.9
click at [509, 357] on div "55 Reading" at bounding box center [551, 373] width 137 height 88
click at [237, 61] on link "History" at bounding box center [241, 64] width 28 height 11
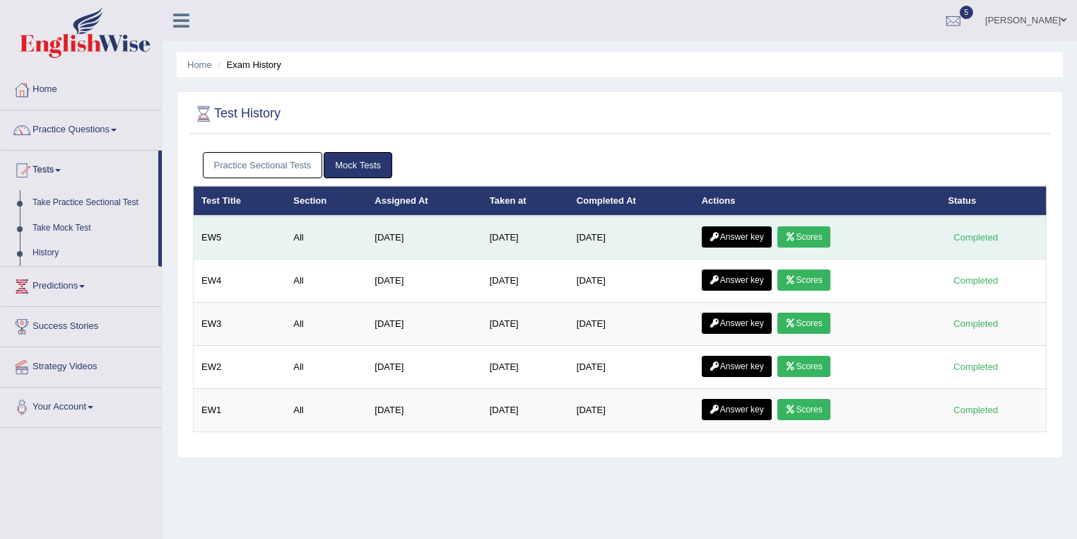
click at [809, 236] on link "Scores" at bounding box center [803, 236] width 52 height 21
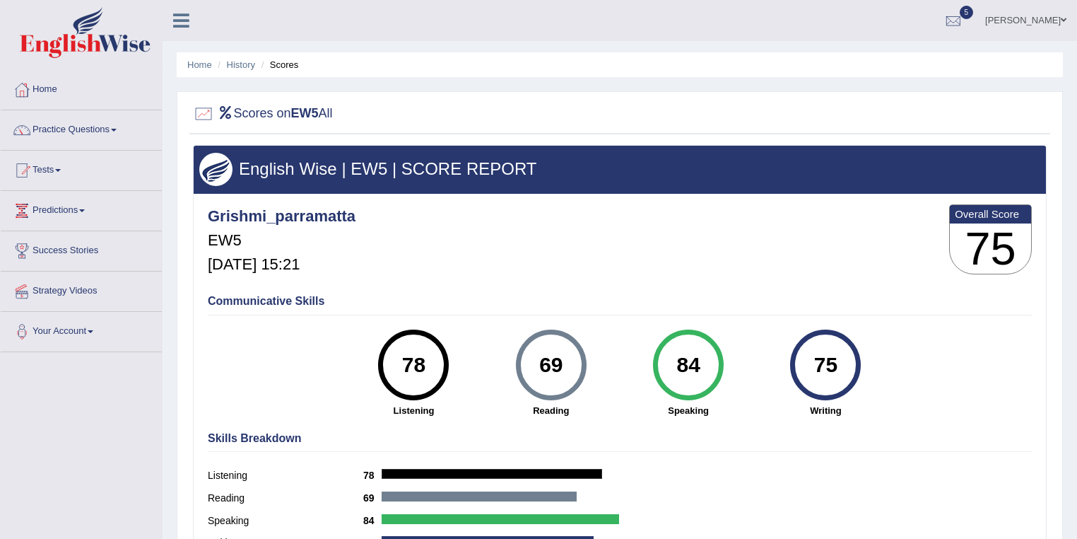
drag, startPoint x: 833, startPoint y: 367, endPoint x: 803, endPoint y: 370, distance: 30.5
click at [803, 370] on div "75" at bounding box center [826, 364] width 52 height 59
drag, startPoint x: 563, startPoint y: 363, endPoint x: 527, endPoint y: 358, distance: 35.8
click at [527, 358] on div "69" at bounding box center [551, 364] width 52 height 59
click at [243, 61] on link "History" at bounding box center [241, 64] width 28 height 11
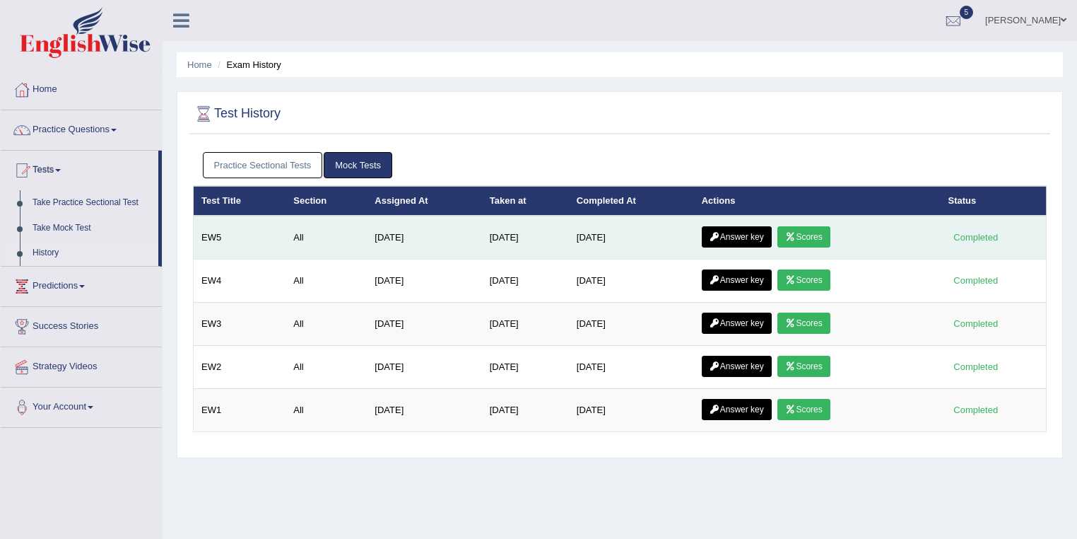
drag, startPoint x: 540, startPoint y: 237, endPoint x: 471, endPoint y: 238, distance: 69.3
click at [482, 238] on td "[DATE]" at bounding box center [525, 238] width 87 height 44
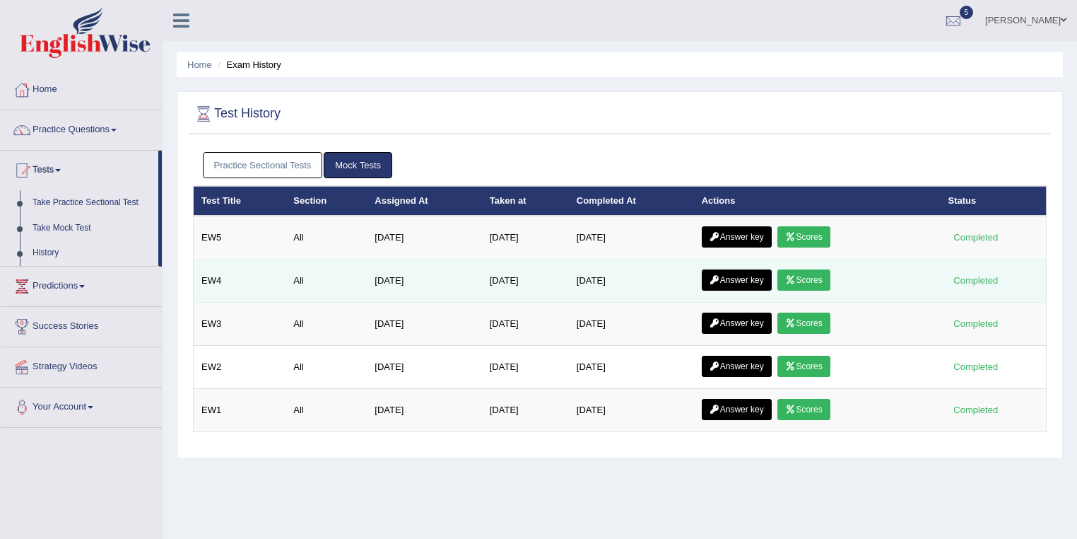
drag, startPoint x: 536, startPoint y: 280, endPoint x: 455, endPoint y: 276, distance: 80.6
click at [455, 276] on tr "EW4 All Jun 14, 2025 Aug 23, 2025 Aug 23, 2025 Answer key Scores Completed" at bounding box center [620, 280] width 853 height 43
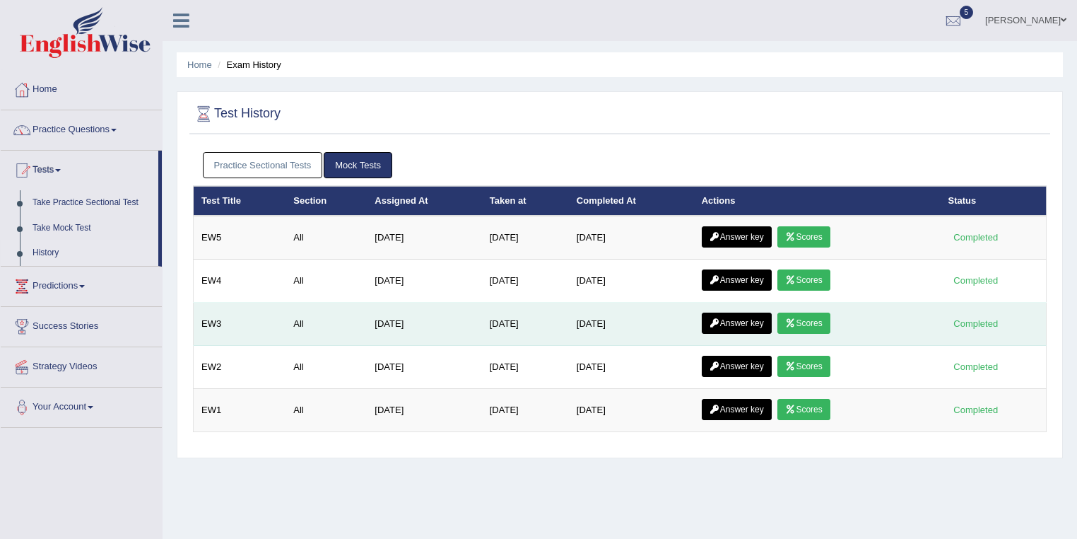
drag, startPoint x: 536, startPoint y: 321, endPoint x: 466, endPoint y: 318, distance: 70.0
click at [466, 318] on tr "EW3 All Jun 14, 2025 Aug 16, 2025 Aug 16, 2025 Answer key Scores Completed" at bounding box center [620, 323] width 853 height 43
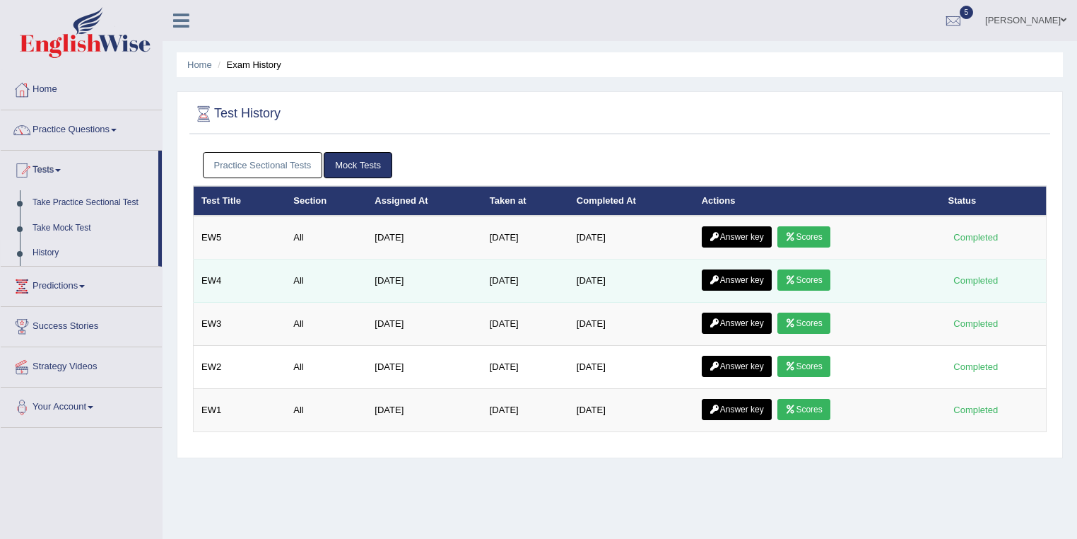
click at [803, 277] on link "Scores" at bounding box center [803, 279] width 52 height 21
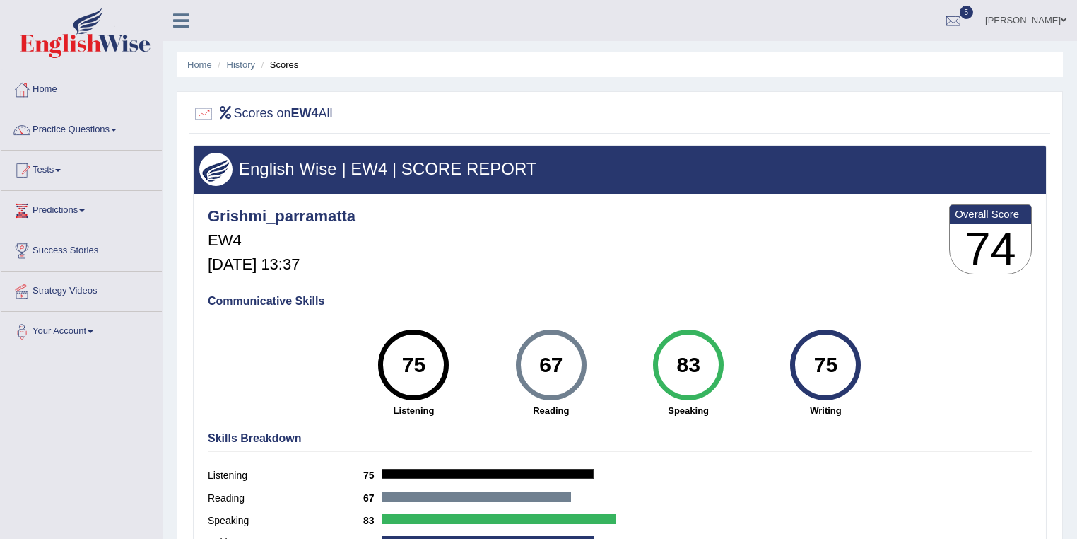
drag, startPoint x: 849, startPoint y: 367, endPoint x: 793, endPoint y: 367, distance: 56.5
click at [793, 367] on div "75" at bounding box center [825, 364] width 71 height 71
drag, startPoint x: 565, startPoint y: 357, endPoint x: 523, endPoint y: 357, distance: 42.4
click at [523, 357] on div "67" at bounding box center [551, 364] width 71 height 71
drag, startPoint x: 427, startPoint y: 360, endPoint x: 389, endPoint y: 358, distance: 37.6
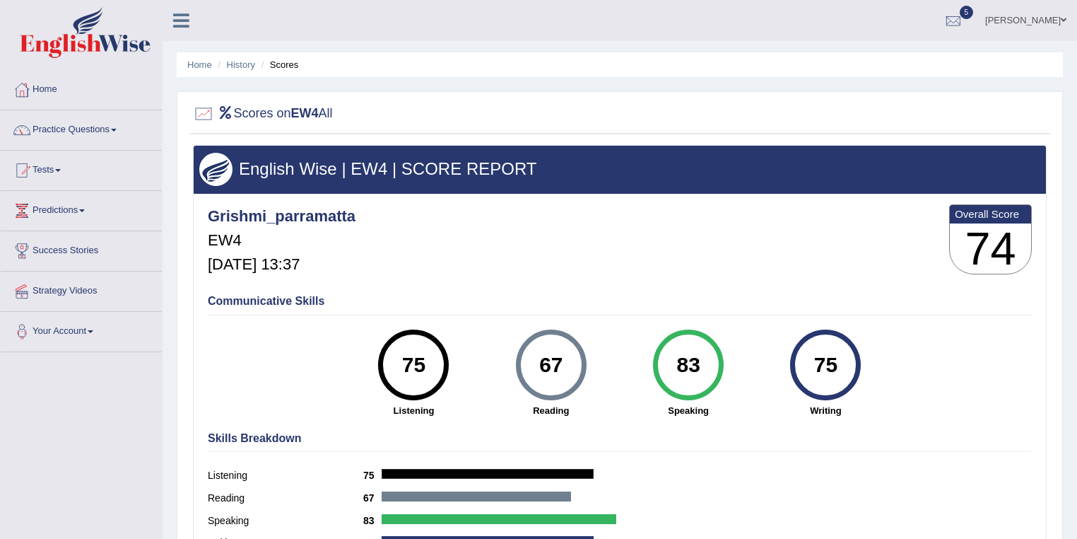
click at [389, 358] on div "75" at bounding box center [414, 364] width 52 height 59
click at [229, 61] on link "History" at bounding box center [241, 64] width 28 height 11
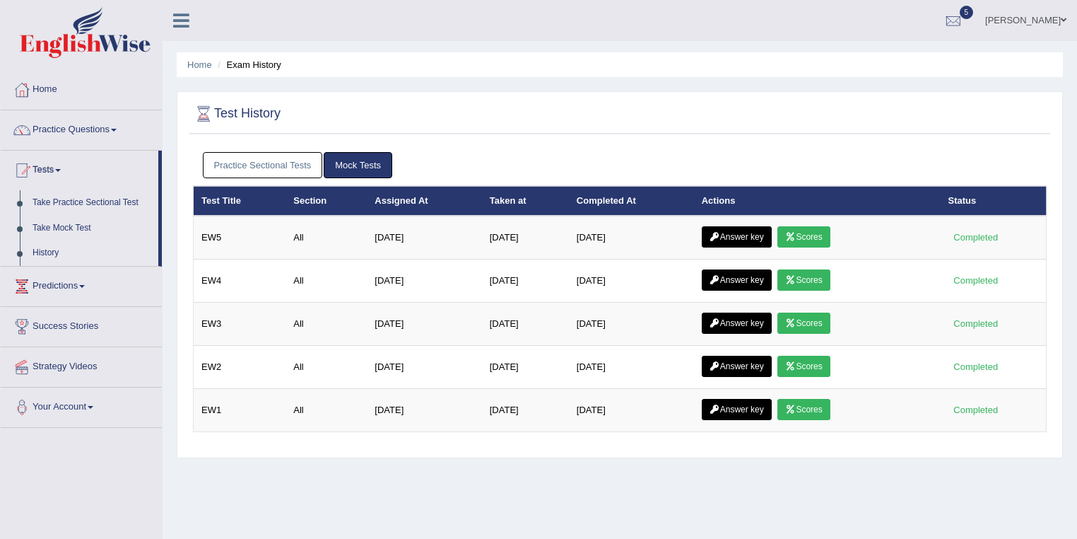
click at [1033, 14] on link "[PERSON_NAME]" at bounding box center [1026, 18] width 102 height 37
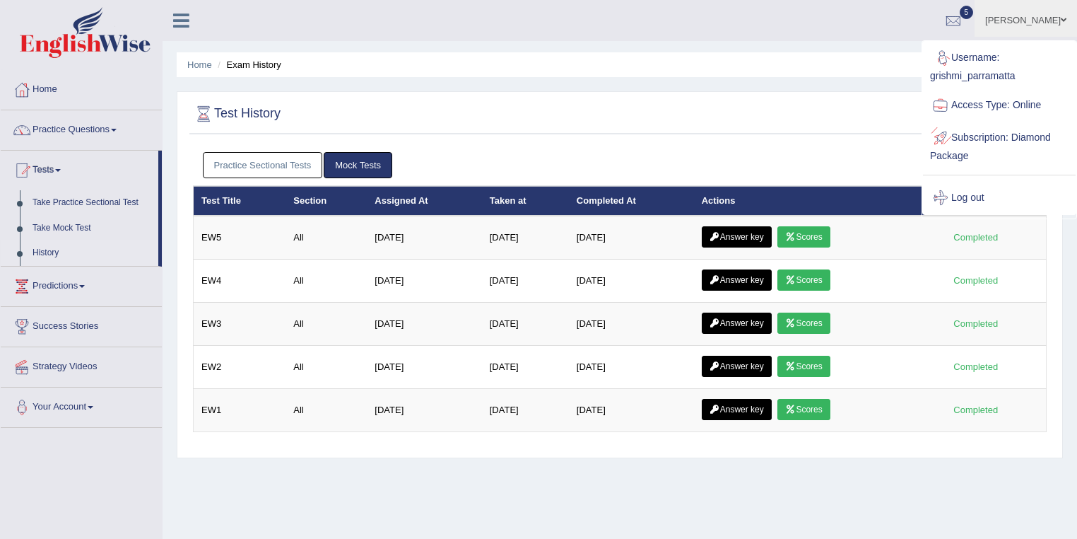
click at [977, 198] on link "Log out" at bounding box center [999, 198] width 153 height 33
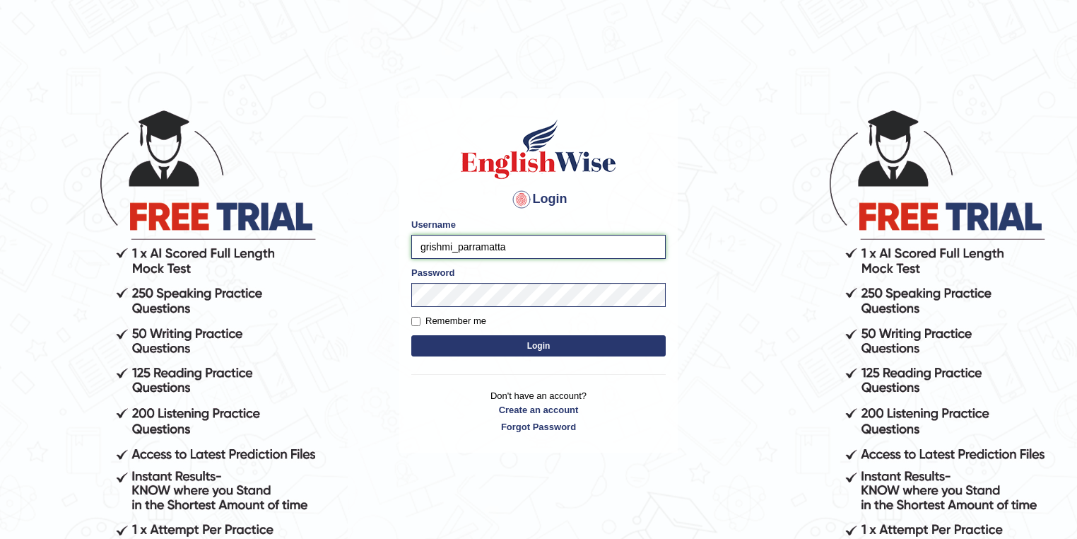
drag, startPoint x: 452, startPoint y: 246, endPoint x: 407, endPoint y: 244, distance: 45.3
click at [407, 244] on div "Login Please fix the following errors: Username grishmi_parramatta Password Rem…" at bounding box center [538, 275] width 278 height 354
type input "maitree_parramatta"
click at [514, 340] on button "Login" at bounding box center [538, 345] width 254 height 21
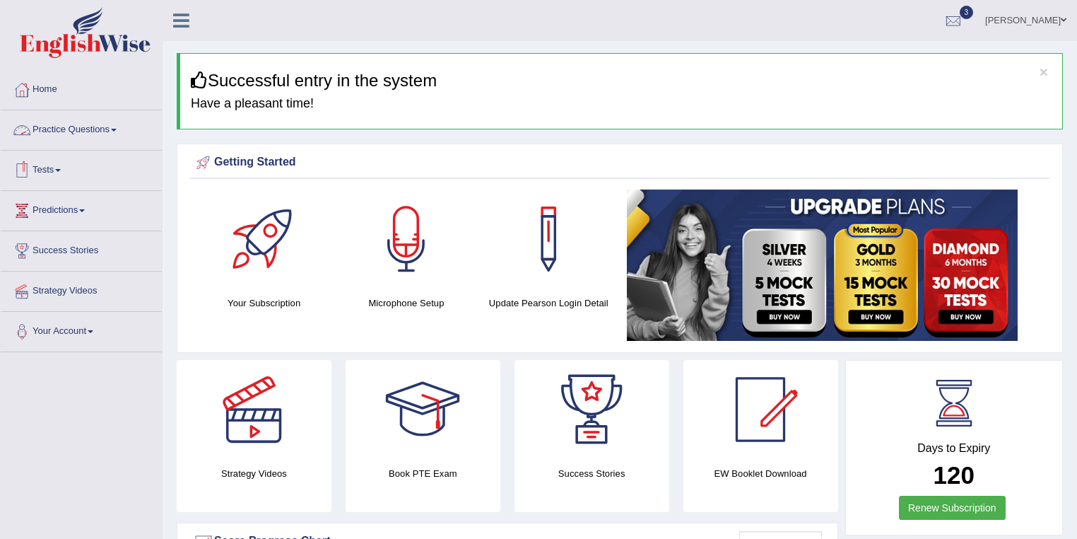
click at [116, 125] on link "Practice Questions" at bounding box center [81, 127] width 161 height 35
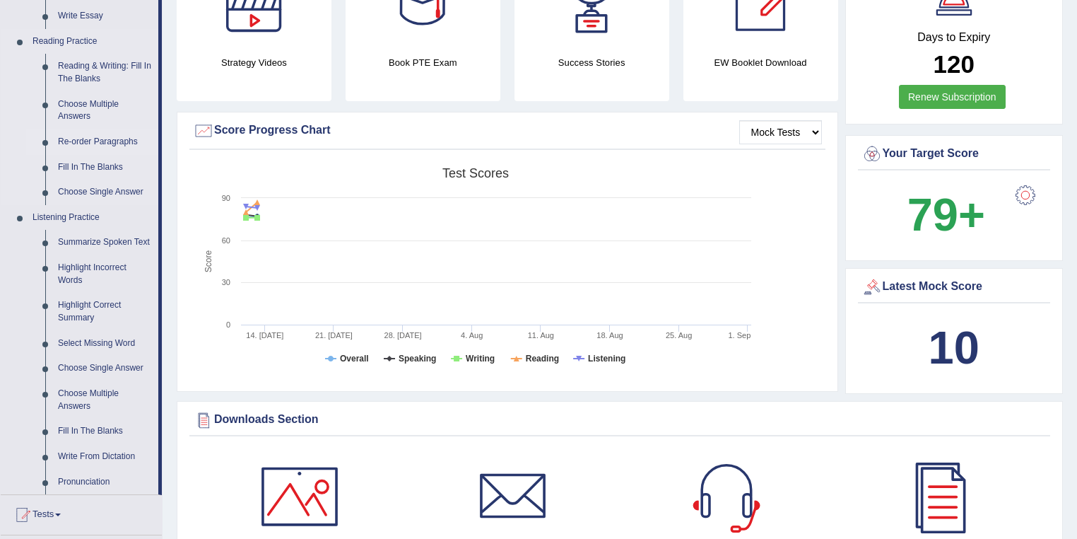
scroll to position [452, 0]
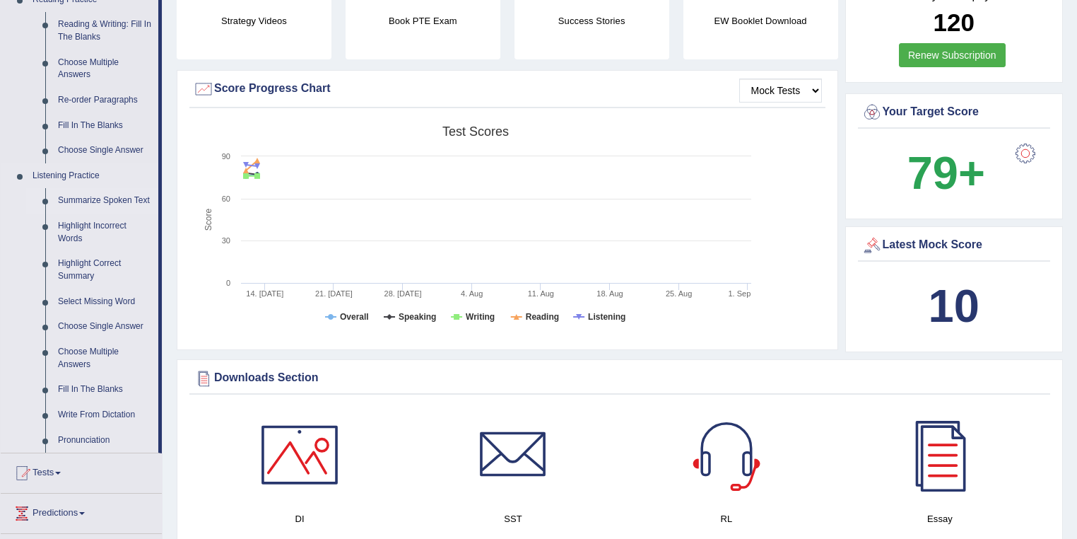
click at [110, 204] on link "Summarize Spoken Text" at bounding box center [105, 200] width 107 height 25
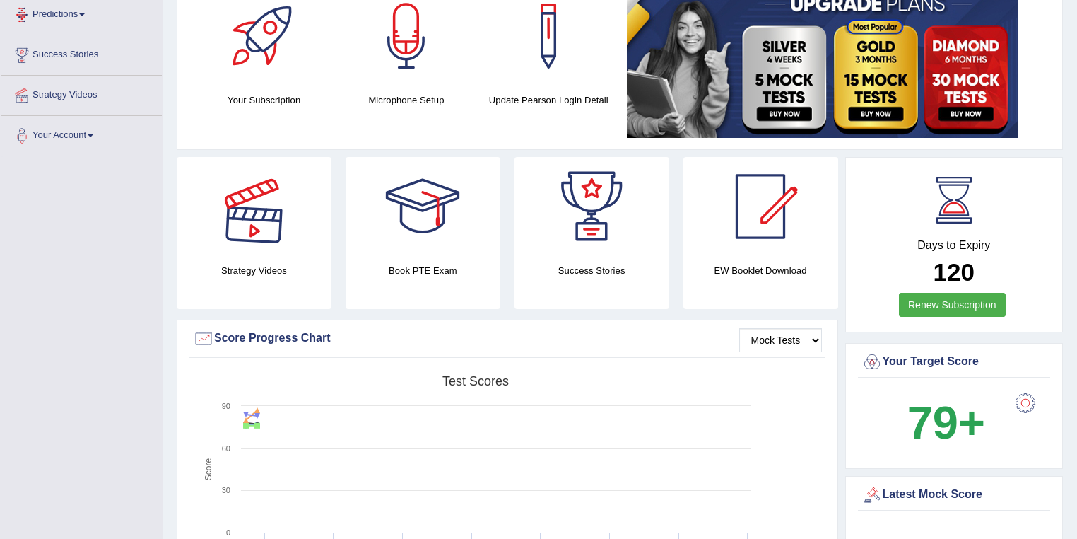
scroll to position [232, 0]
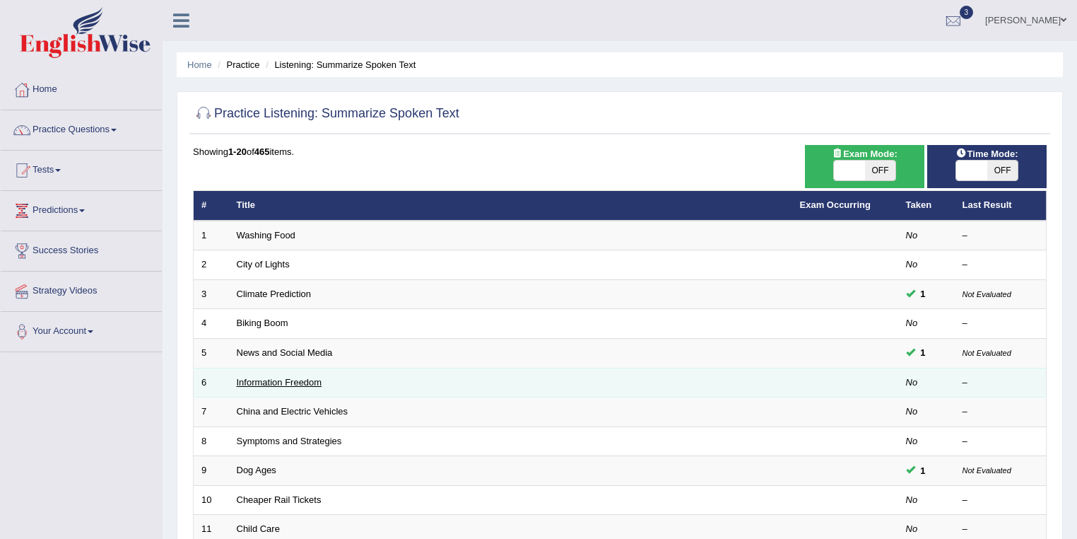
click at [285, 379] on link "Information Freedom" at bounding box center [280, 382] width 86 height 11
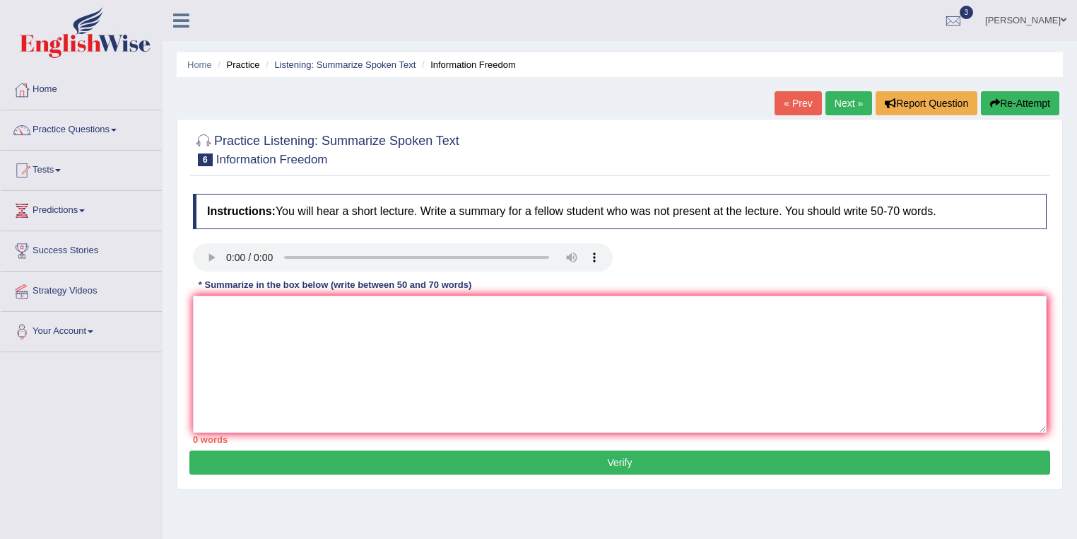
click at [838, 99] on link "Next »" at bounding box center [848, 103] width 47 height 24
click at [847, 102] on link "Next »" at bounding box center [848, 103] width 47 height 24
click at [254, 334] on textarea at bounding box center [620, 363] width 854 height 137
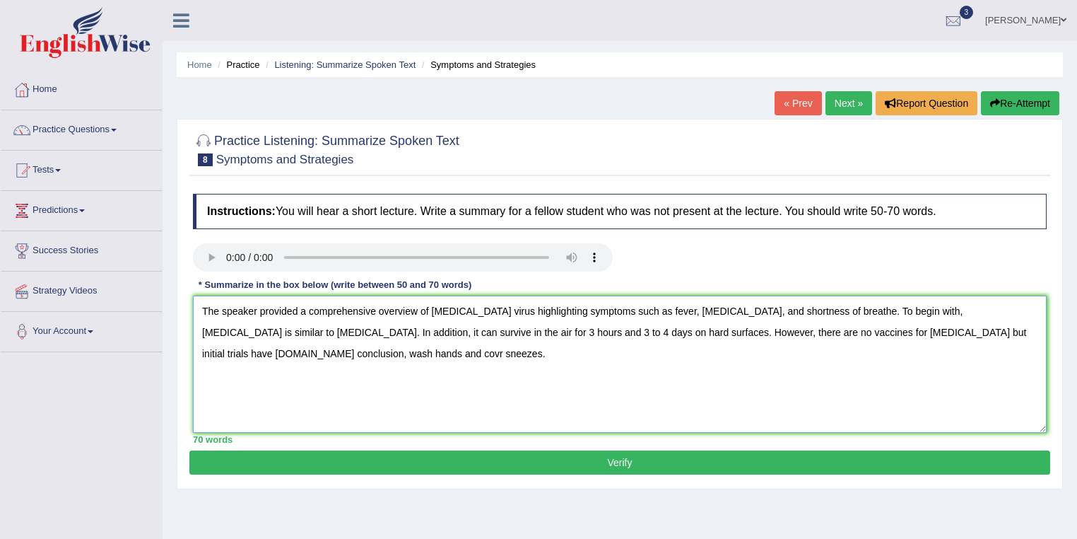
click at [216, 353] on textarea "The speaker provided a comprehensive overview of Covid-19 virus highlighting sy…" at bounding box center [620, 363] width 854 height 137
type textarea "The speaker provided a comprehensive overview of Covid-19 virus highlighting sy…"
click at [487, 461] on button "Verify" at bounding box center [619, 462] width 861 height 24
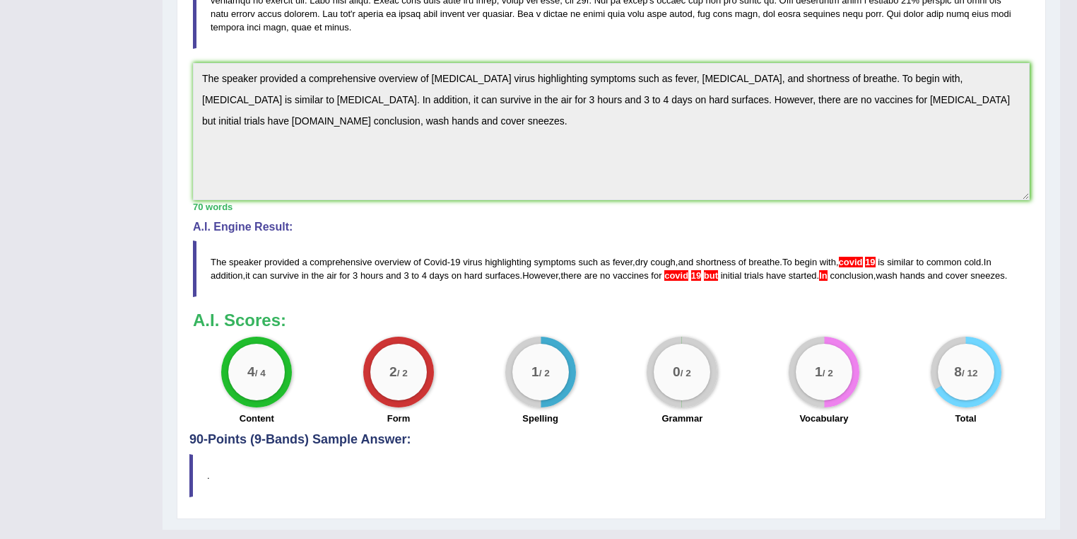
scroll to position [396, 0]
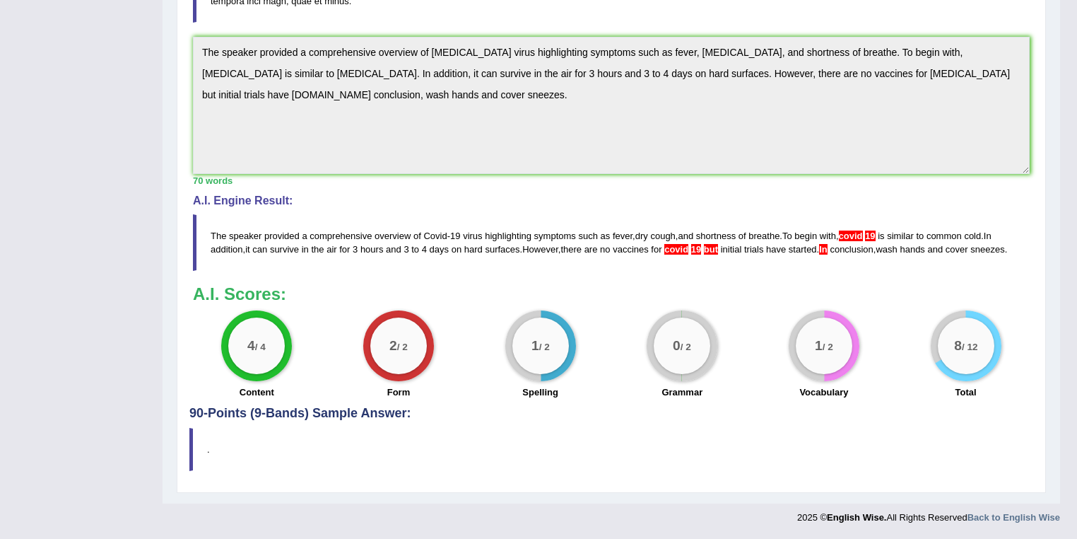
drag, startPoint x: 209, startPoint y: 218, endPoint x: 245, endPoint y: 248, distance: 46.1
click at [245, 248] on blockquote "The speaker provided a comprehensive overview of Covid - 19 virus highlighting …" at bounding box center [611, 242] width 837 height 57
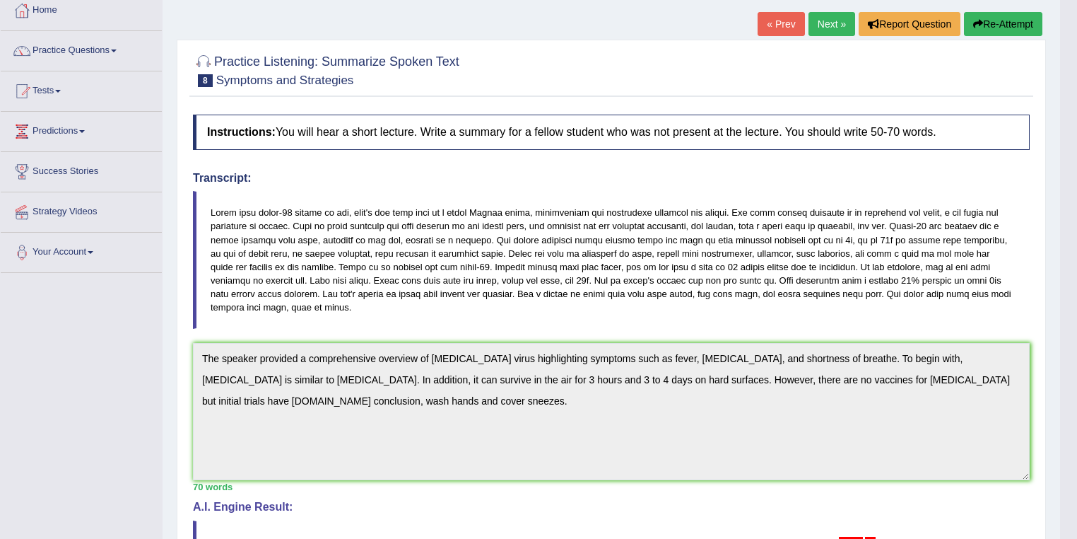
scroll to position [0, 0]
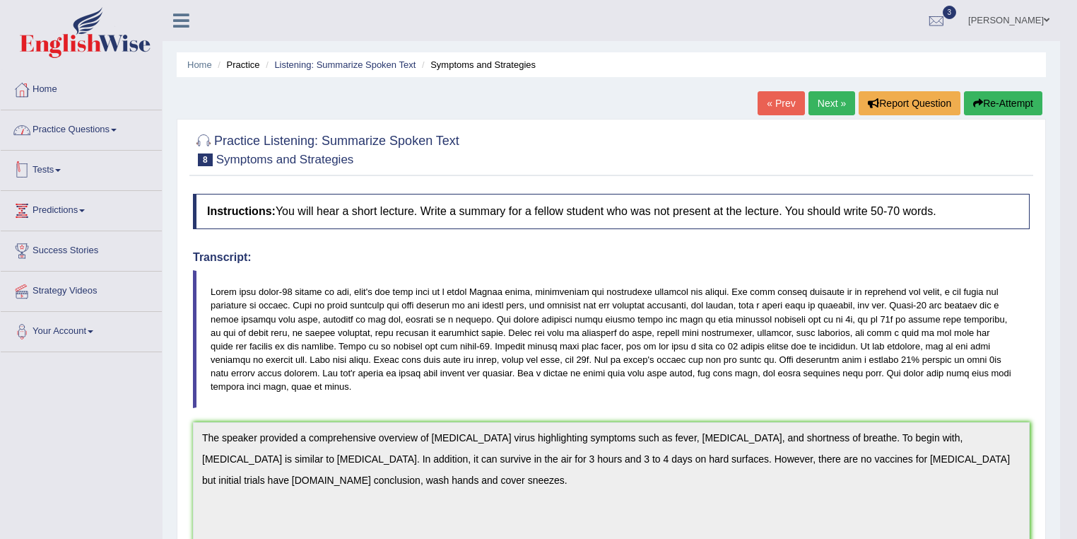
click at [102, 136] on link "Practice Questions" at bounding box center [81, 127] width 161 height 35
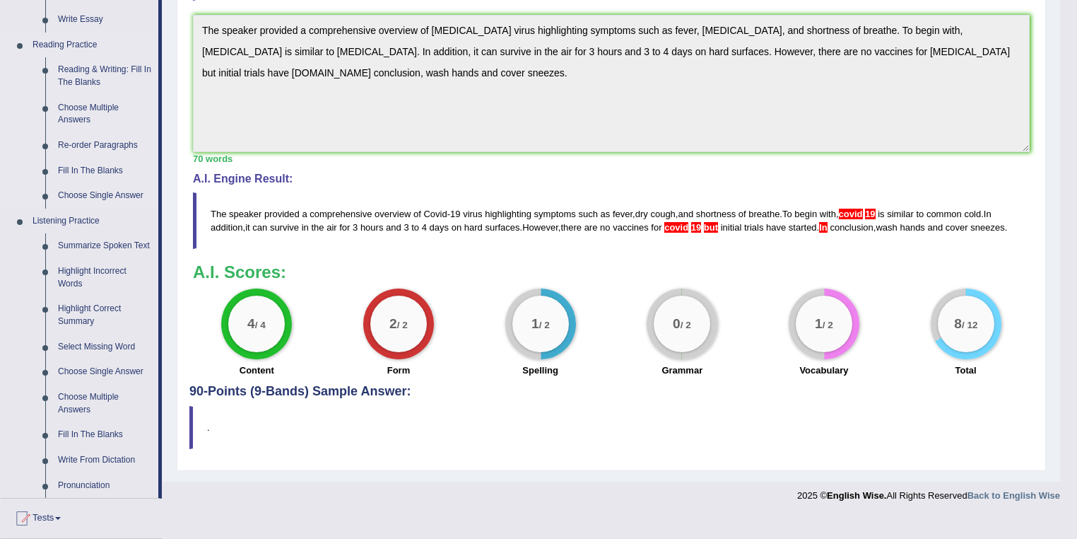
scroll to position [452, 0]
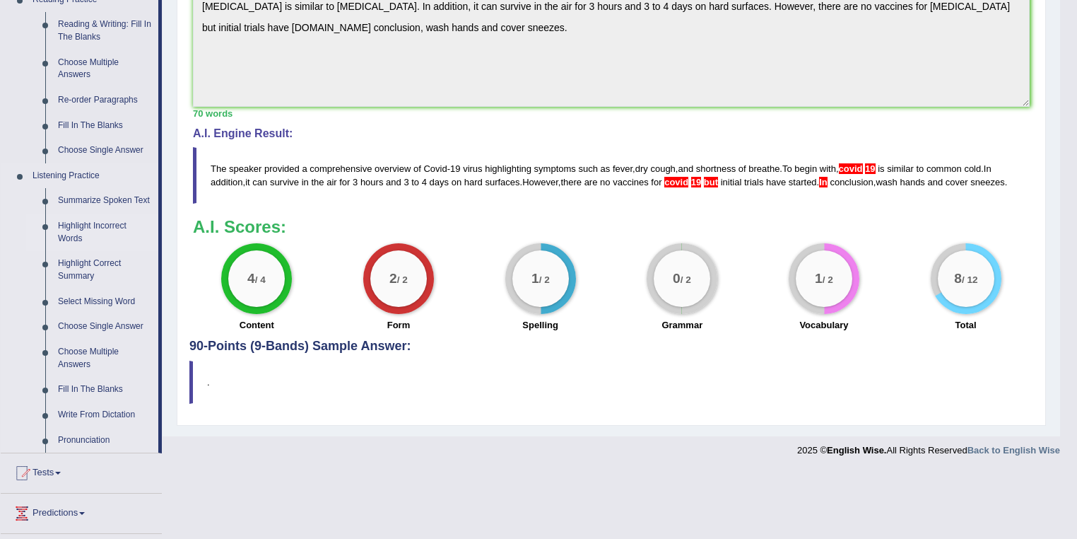
click at [97, 223] on link "Highlight Incorrect Words" at bounding box center [105, 231] width 107 height 37
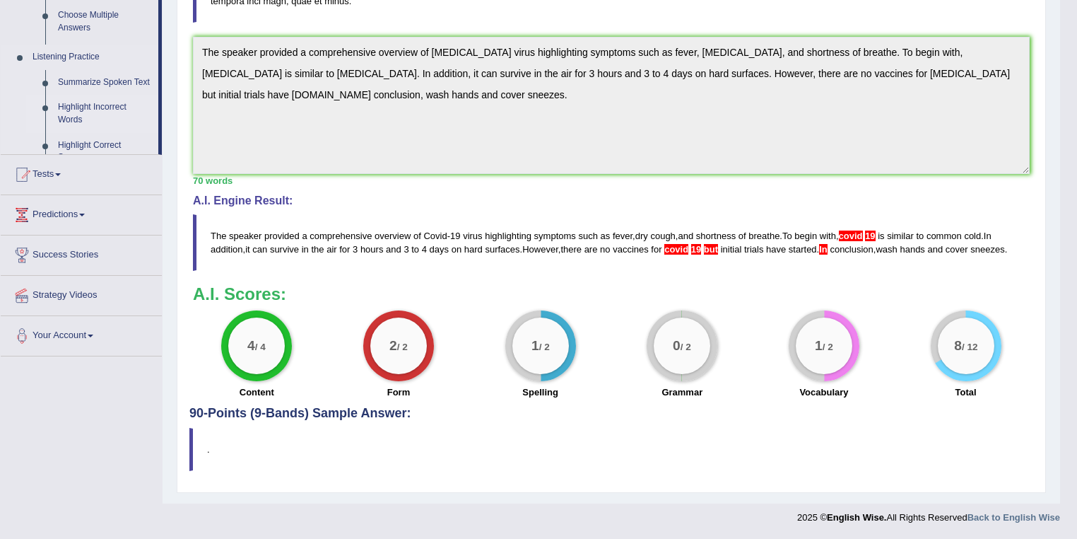
scroll to position [177, 0]
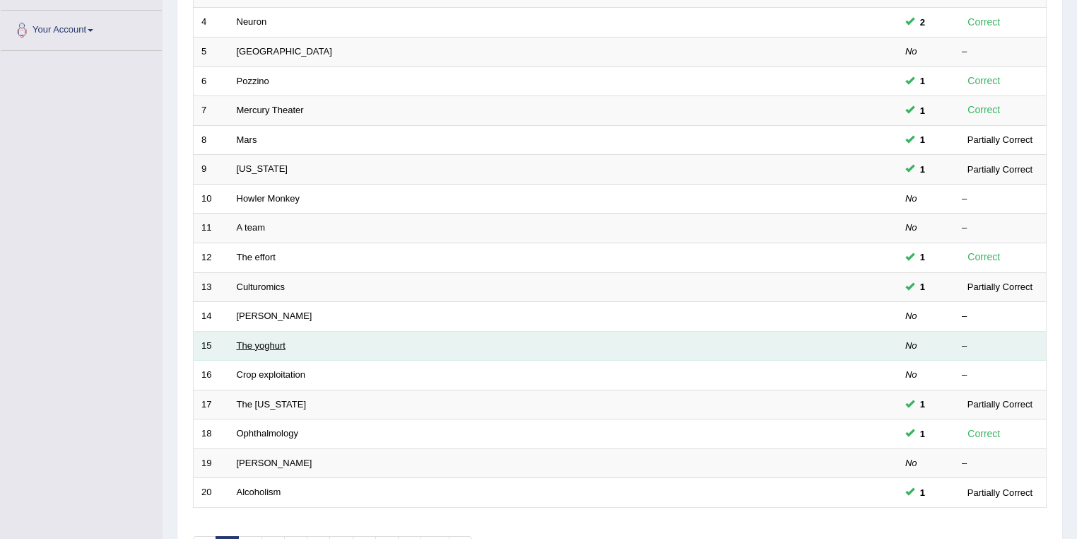
click at [266, 340] on link "The yoghurt" at bounding box center [261, 345] width 49 height 11
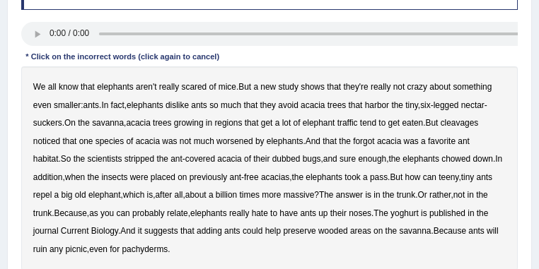
scroll to position [220, 0]
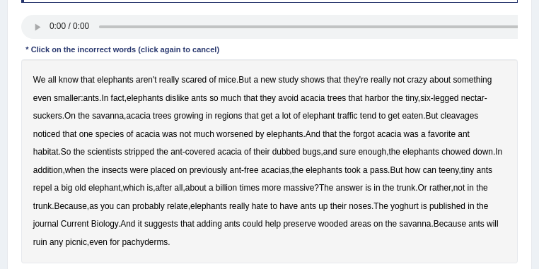
click at [459, 116] on b "cleavages" at bounding box center [459, 116] width 38 height 10
click at [248, 135] on b "worsened" at bounding box center [234, 134] width 37 height 10
click at [367, 135] on b "forgot" at bounding box center [363, 134] width 21 height 10
click at [272, 153] on b "dubbed" at bounding box center [286, 152] width 28 height 10
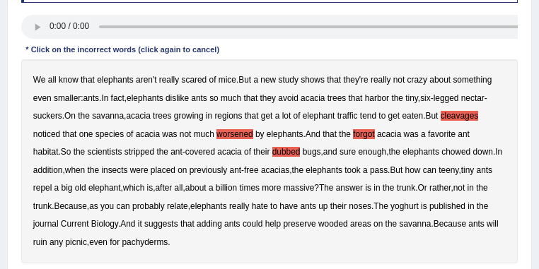
click at [418, 206] on b "yoghurt" at bounding box center [404, 206] width 28 height 10
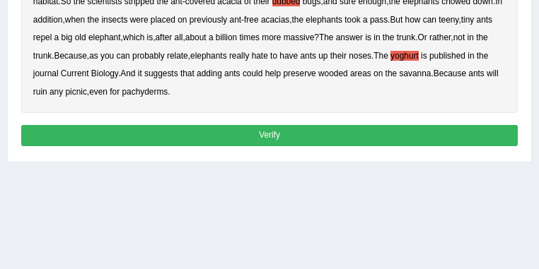
click at [217, 137] on button "Verify" at bounding box center [269, 135] width 497 height 20
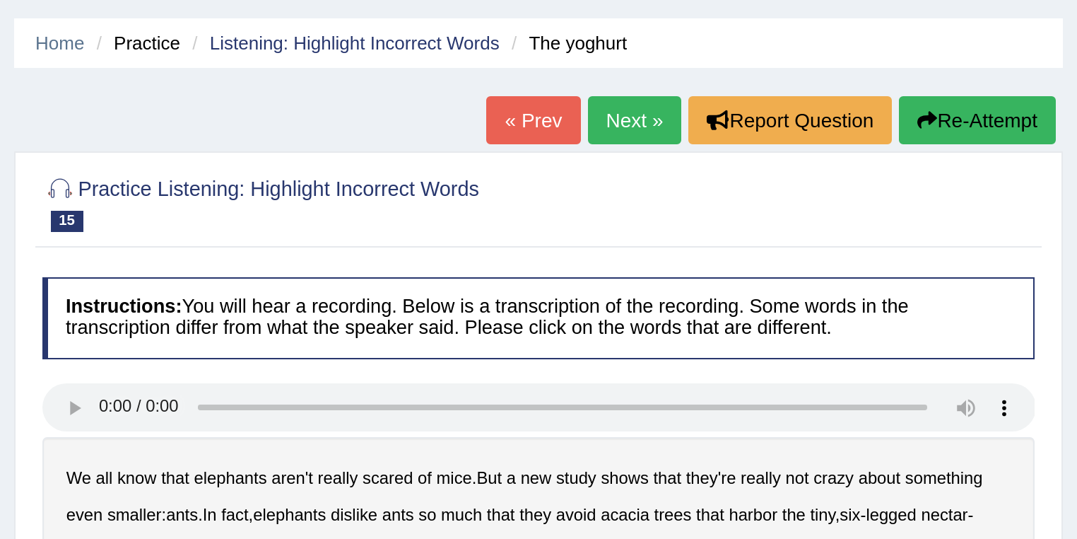
scroll to position [14, 0]
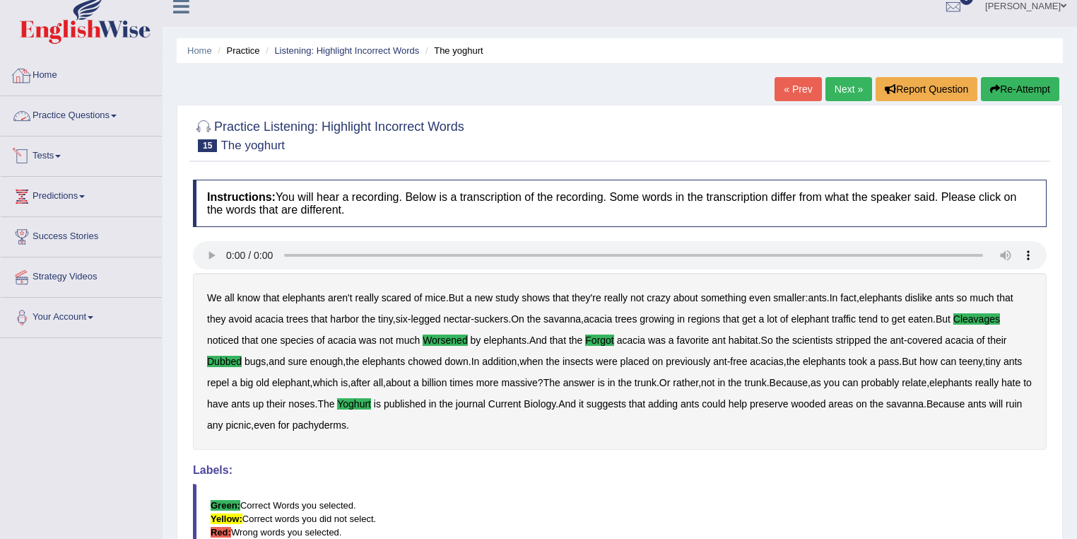
click at [88, 122] on link "Practice Questions" at bounding box center [81, 113] width 161 height 35
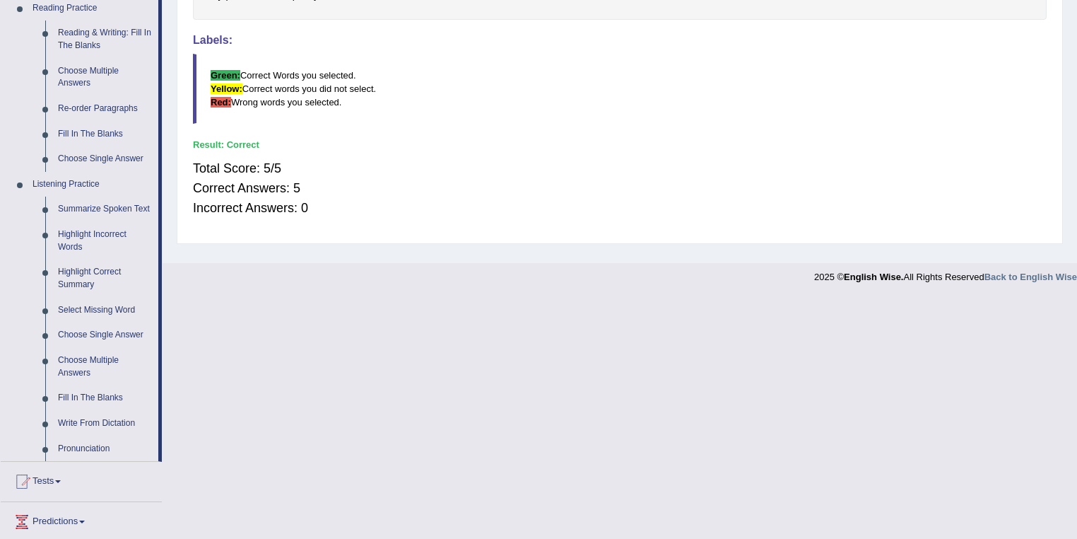
scroll to position [466, 0]
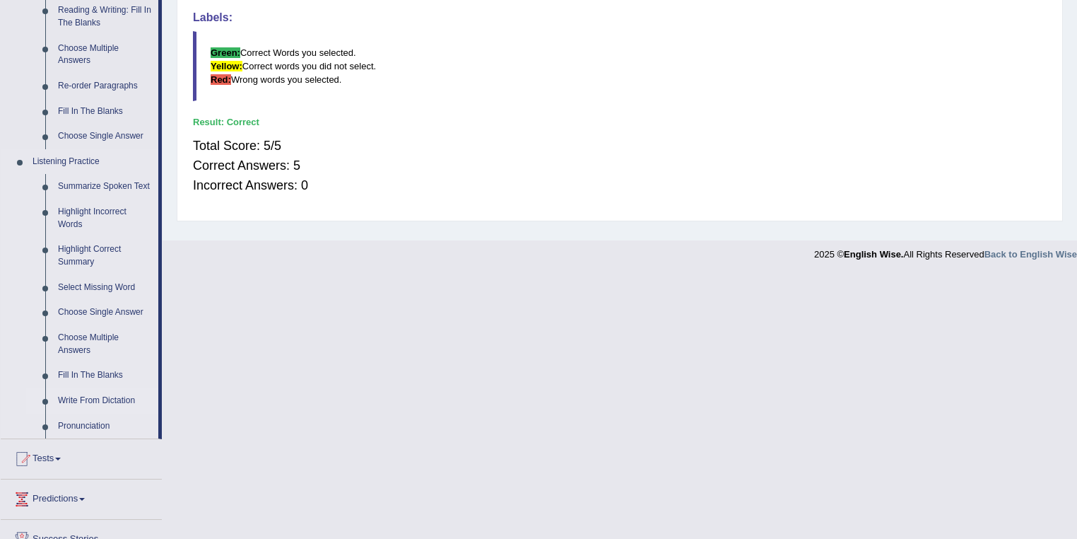
click at [126, 404] on link "Write From Dictation" at bounding box center [105, 400] width 107 height 25
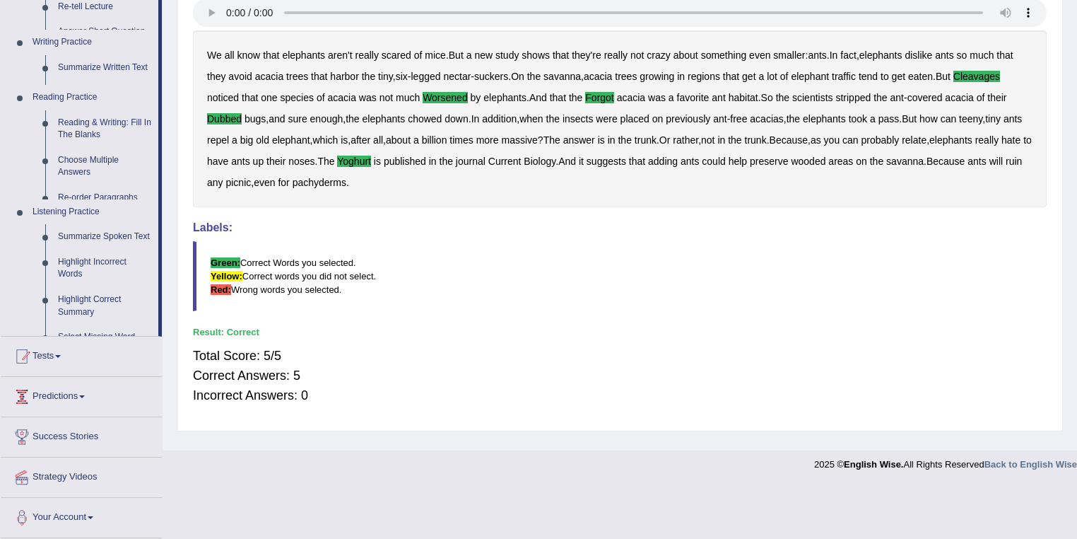
scroll to position [204, 0]
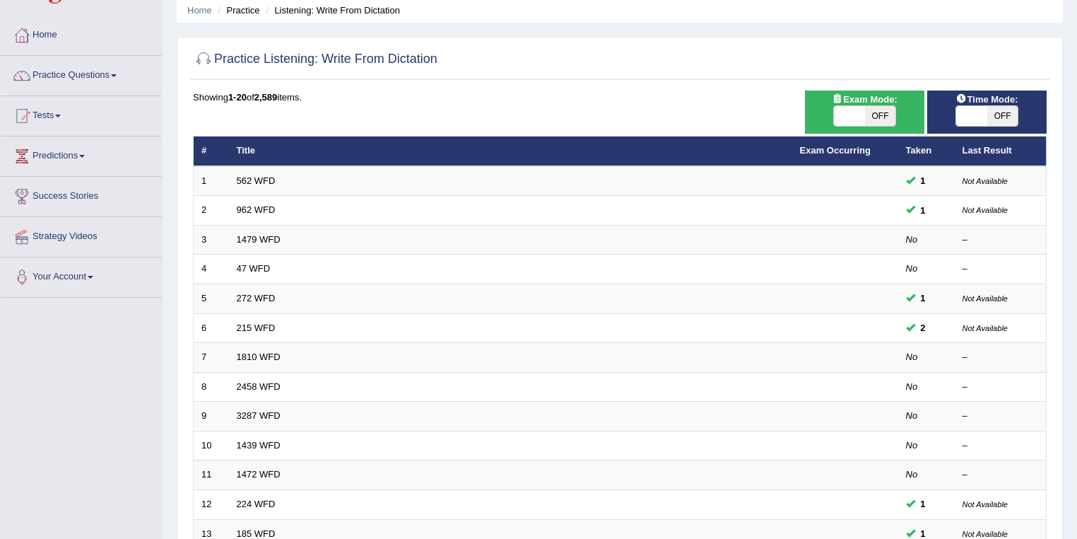
scroll to position [377, 0]
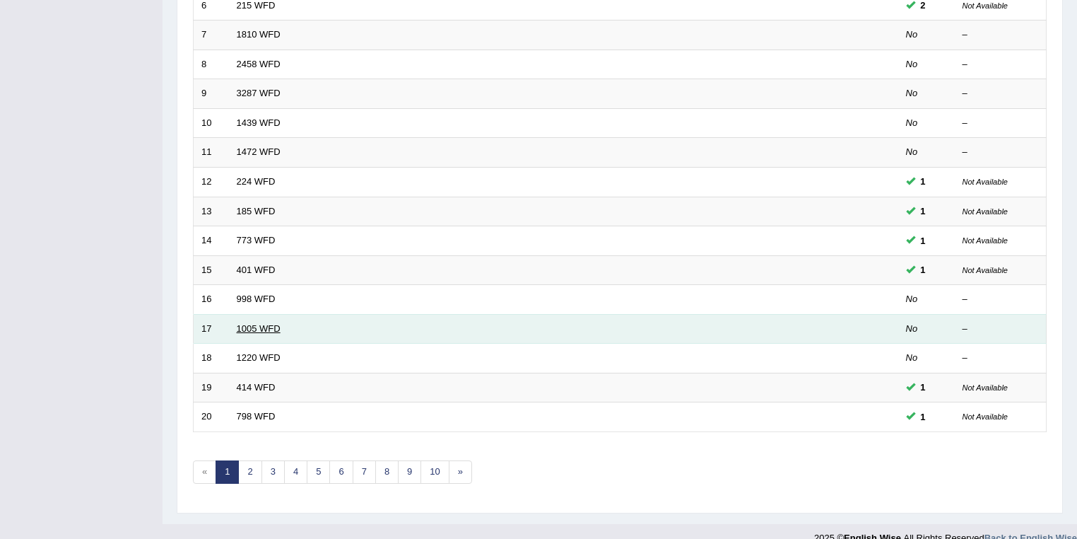
click at [271, 325] on link "1005 WFD" at bounding box center [259, 328] width 44 height 11
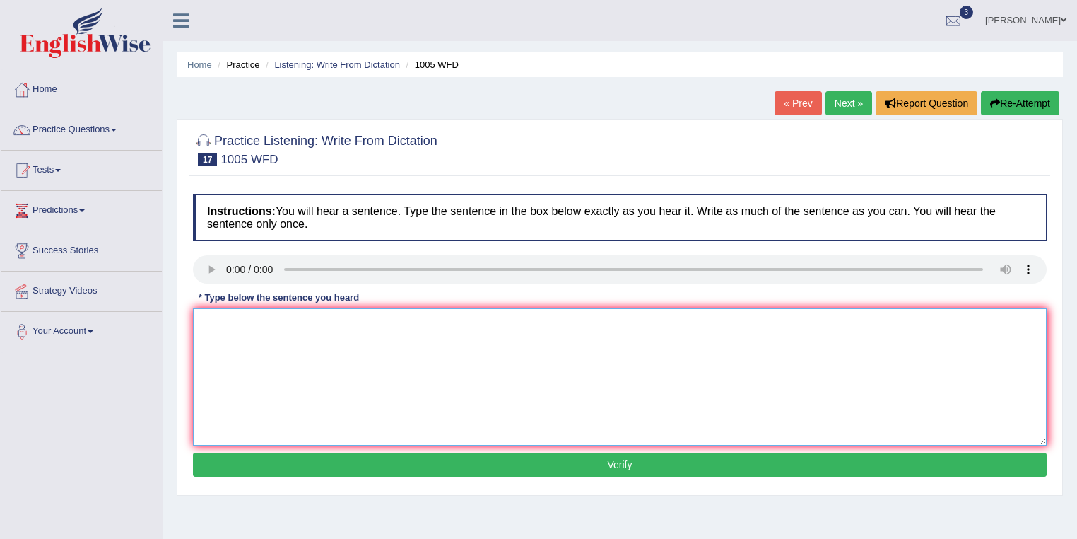
click at [314, 359] on textarea at bounding box center [620, 376] width 854 height 137
type textarea "The of housing market has all over the world."
click at [448, 457] on button "Verify" at bounding box center [620, 464] width 854 height 24
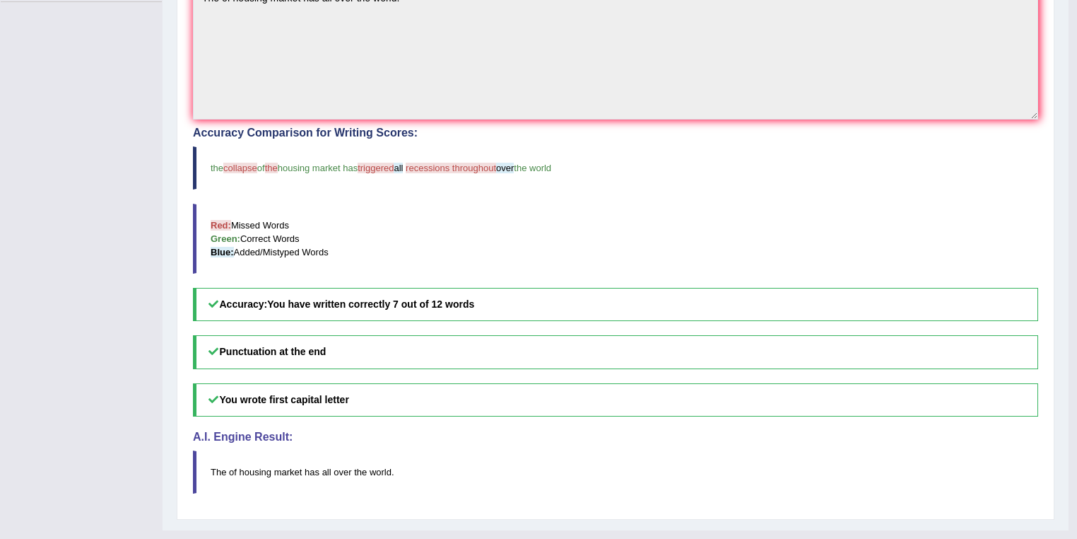
scroll to position [373, 0]
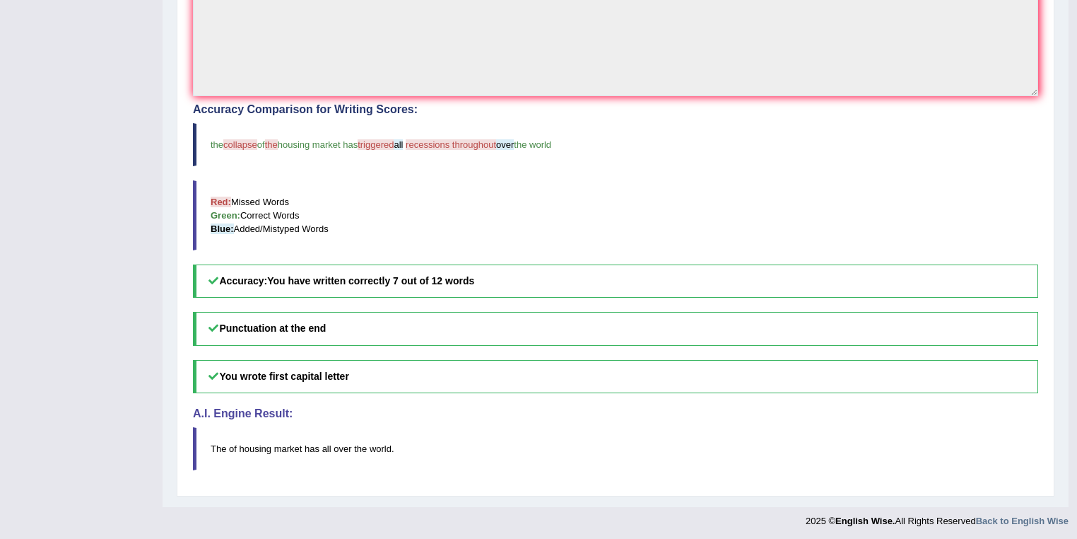
drag, startPoint x: 399, startPoint y: 281, endPoint x: 471, endPoint y: 281, distance: 72.1
click at [471, 281] on b "You have written correctly 7 out of 12 words" at bounding box center [370, 280] width 207 height 11
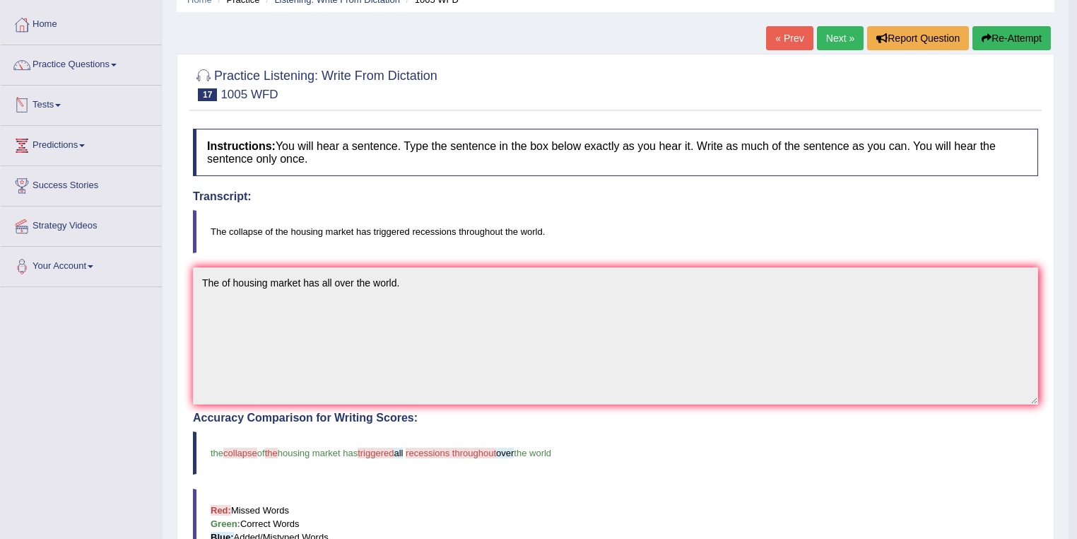
scroll to position [0, 0]
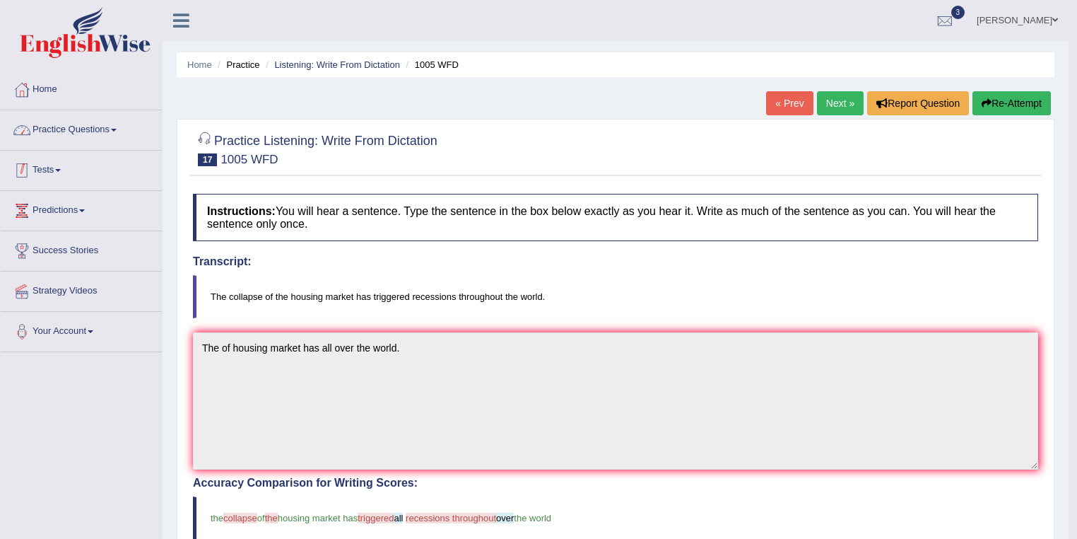
click at [112, 126] on link "Practice Questions" at bounding box center [81, 127] width 161 height 35
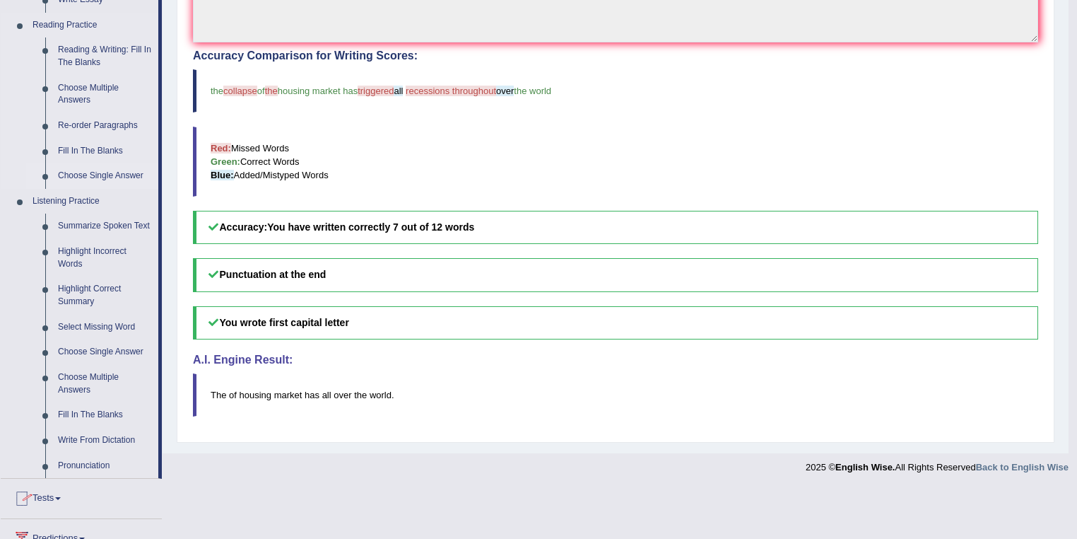
scroll to position [452, 0]
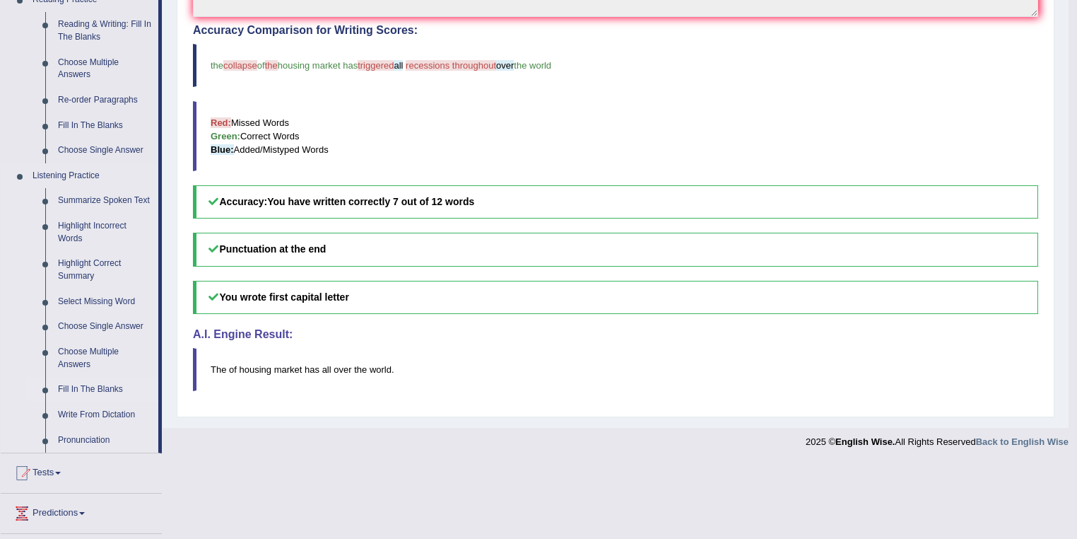
click at [105, 385] on link "Fill In The Blanks" at bounding box center [105, 389] width 107 height 25
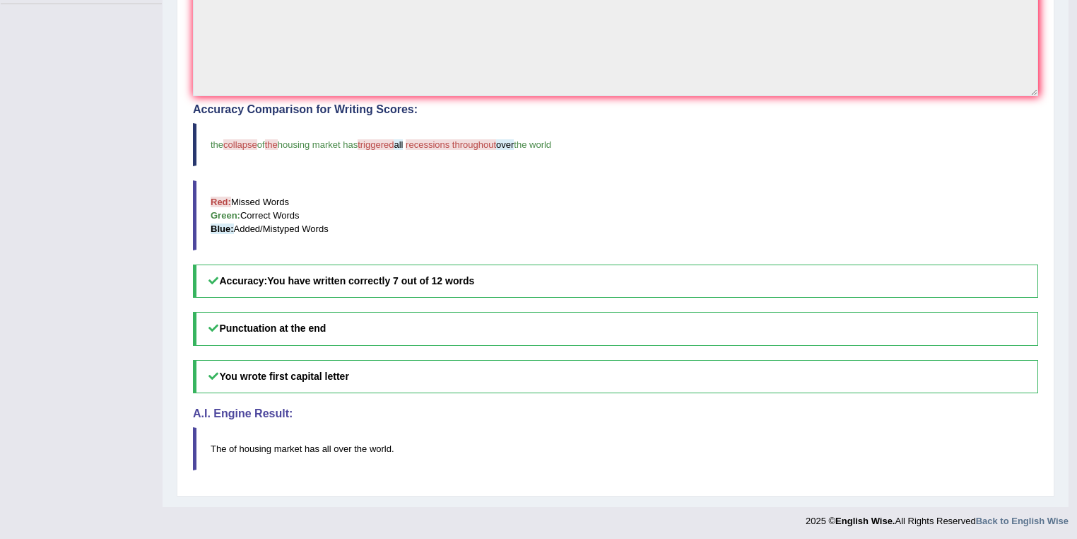
scroll to position [153, 0]
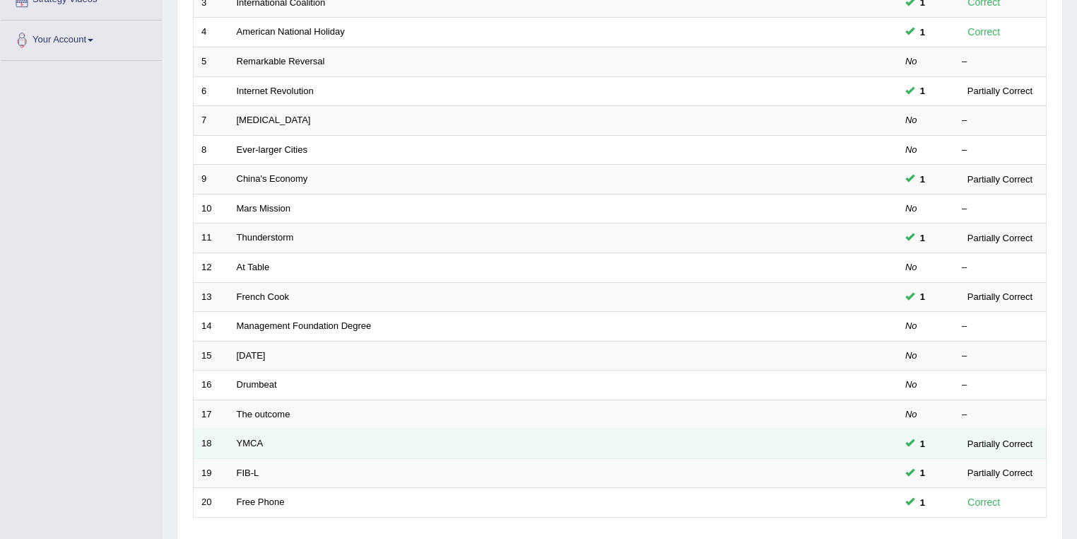
scroll to position [377, 0]
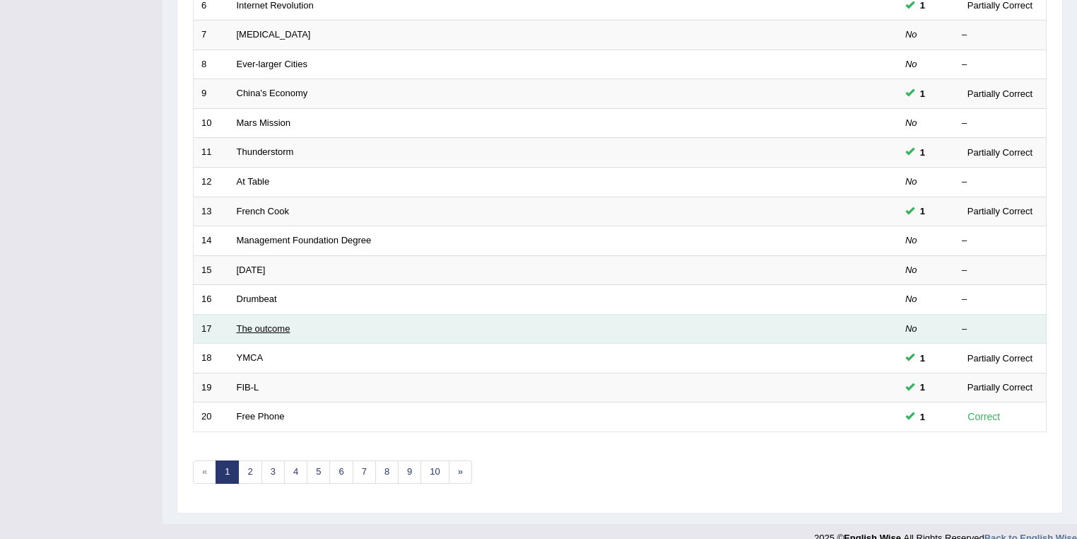
click at [280, 326] on link "The outcome" at bounding box center [264, 328] width 54 height 11
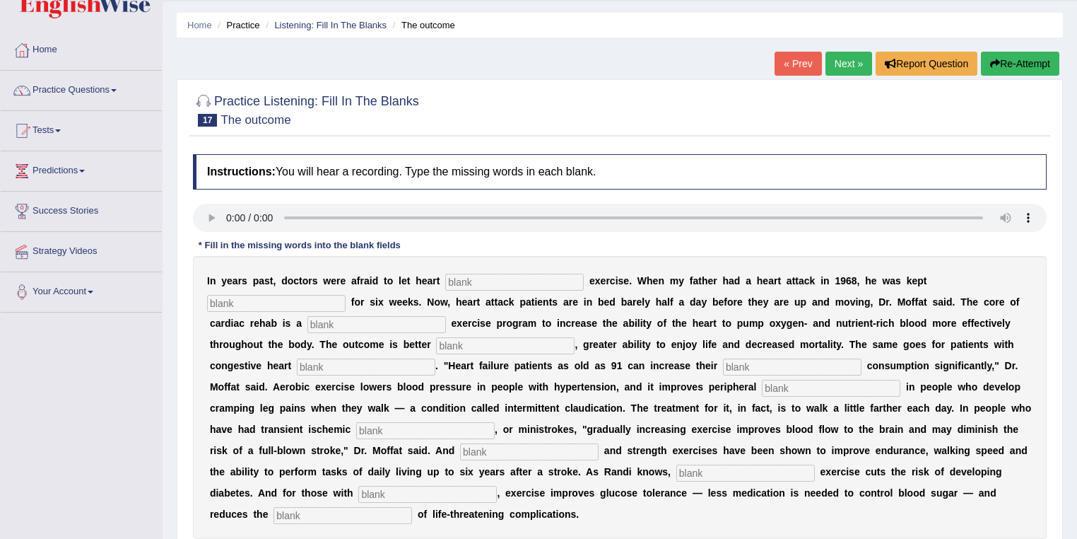
scroll to position [75, 0]
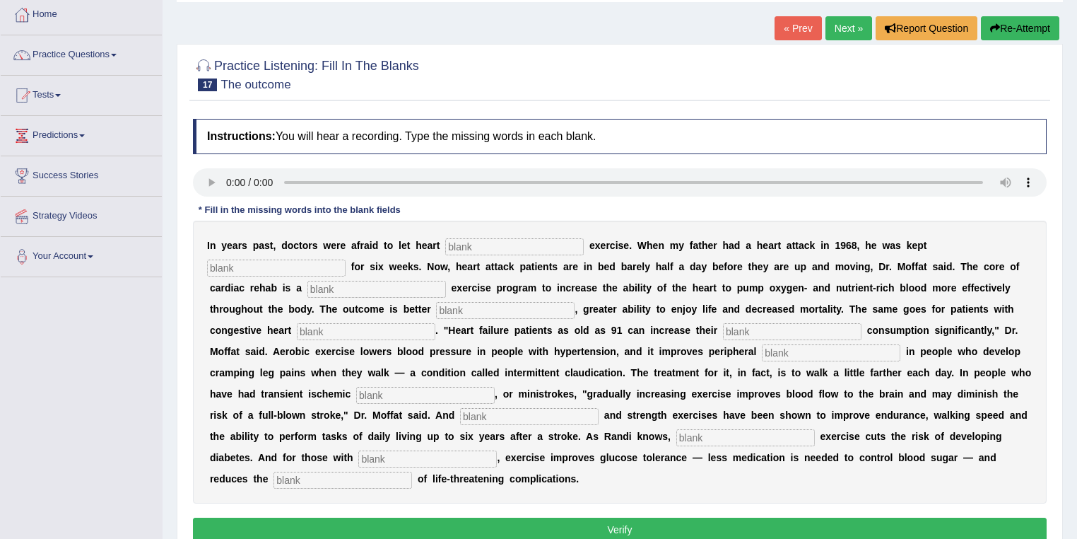
click at [461, 243] on input "text" at bounding box center [514, 246] width 139 height 17
click at [326, 266] on input "text" at bounding box center [276, 267] width 139 height 17
click at [353, 290] on input "text" at bounding box center [376, 289] width 139 height 17
click at [351, 325] on input "text" at bounding box center [366, 331] width 139 height 17
click at [466, 313] on input "text" at bounding box center [505, 310] width 139 height 17
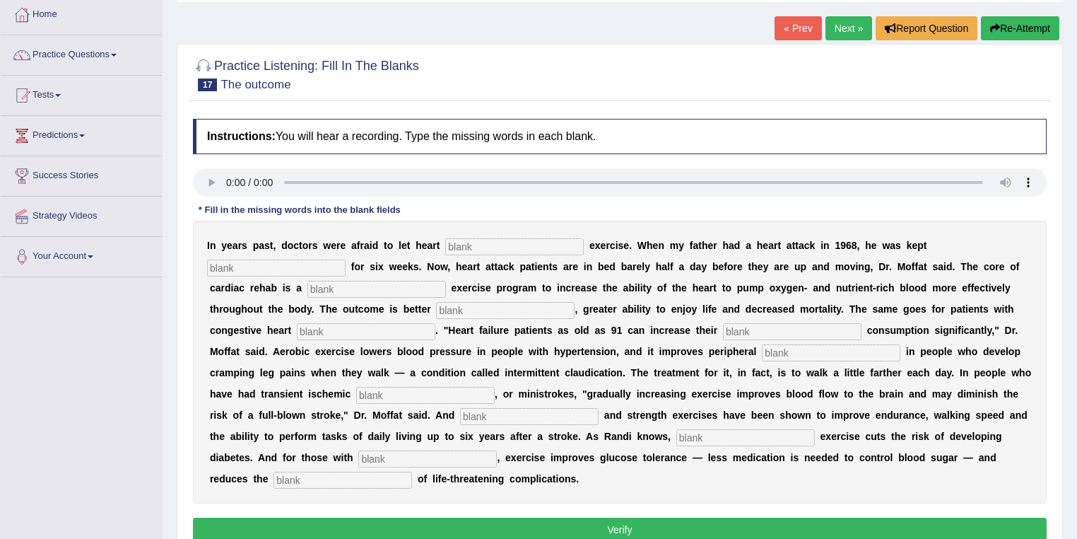
click at [454, 387] on input "text" at bounding box center [425, 395] width 139 height 17
click at [464, 244] on input "text" at bounding box center [514, 246] width 139 height 17
drag, startPoint x: 865, startPoint y: 240, endPoint x: 927, endPoint y: 242, distance: 62.2
click at [927, 242] on div "I n y e a r s p a s t , d o c t o r s w e r e a f r a i d t o l e t h e a r t e…" at bounding box center [620, 361] width 854 height 283
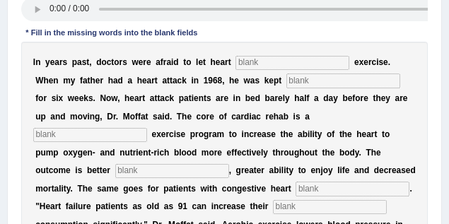
scroll to position [233, 0]
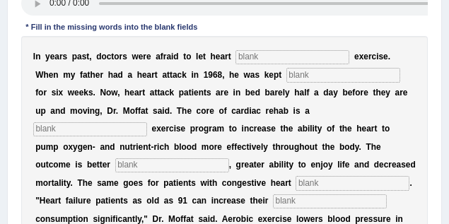
click at [254, 61] on input "text" at bounding box center [292, 57] width 114 height 14
type input "patients"
click at [305, 71] on input "text" at bounding box center [343, 75] width 114 height 14
type input "sedentary"
click at [73, 123] on input "text" at bounding box center [90, 129] width 114 height 14
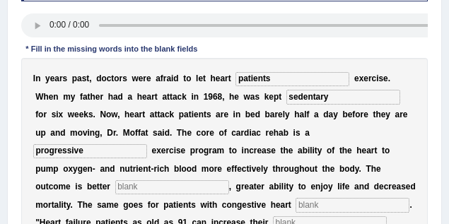
scroll to position [201, 0]
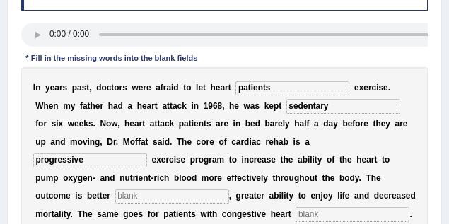
type input "progressive"
click at [141, 198] on input "text" at bounding box center [172, 196] width 114 height 14
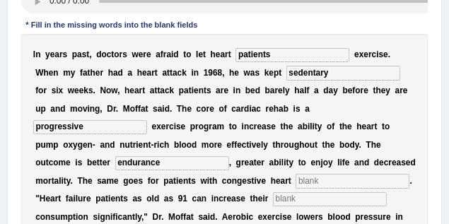
scroll to position [264, 0]
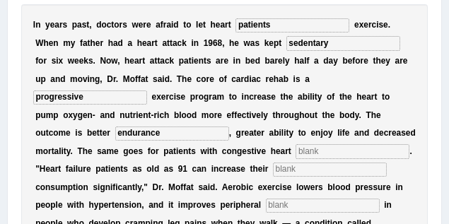
type input "endurance"
click at [295, 158] on input "text" at bounding box center [352, 151] width 114 height 14
type input "failure"
drag, startPoint x: 114, startPoint y: 190, endPoint x: 119, endPoint y: 177, distance: 14.3
click at [118, 177] on div "I n y e a r s p a s t , d o c t o r s w e r e a f r a i d t o l e t h e a r t p…" at bounding box center [224, 214] width 407 height 421
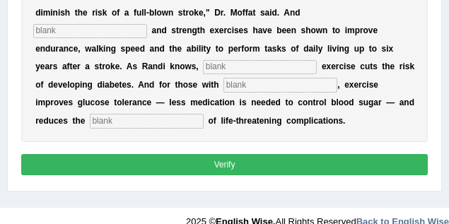
type input "oxygen"
click at [119, 170] on button "Verify" at bounding box center [224, 164] width 407 height 20
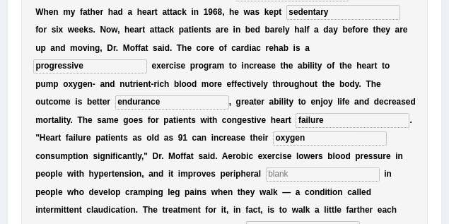
scroll to position [335, 0]
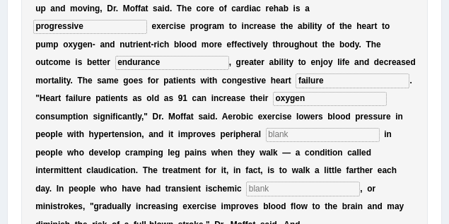
click at [266, 142] on input "text" at bounding box center [323, 135] width 114 height 14
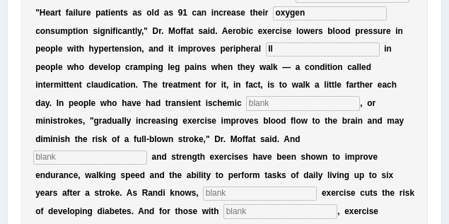
scroll to position [460, 0]
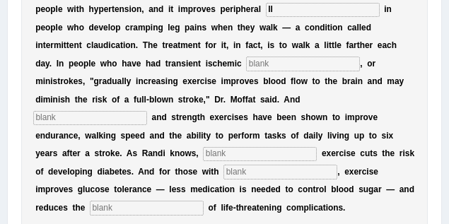
type input "ll"
click at [246, 71] on input "text" at bounding box center [303, 64] width 114 height 14
type input "ll"
click at [127, 119] on input "text" at bounding box center [90, 118] width 114 height 14
type input "ll"
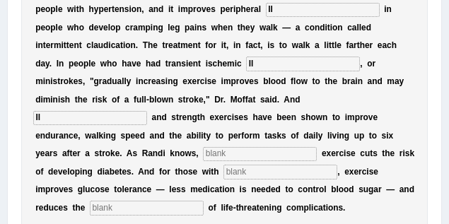
click at [234, 156] on input "text" at bounding box center [260, 154] width 114 height 14
type input "ll"
click at [254, 175] on input "text" at bounding box center [280, 172] width 114 height 14
type input ";"
type input "ll"
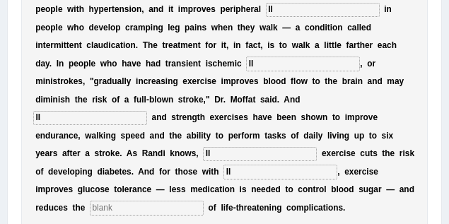
click at [163, 206] on input "text" at bounding box center [147, 208] width 114 height 14
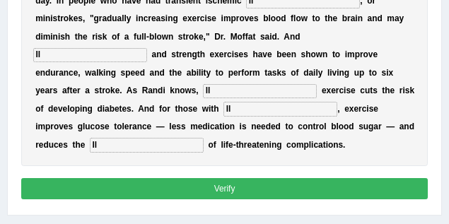
type input "ll"
click at [149, 195] on button "Verify" at bounding box center [224, 188] width 407 height 20
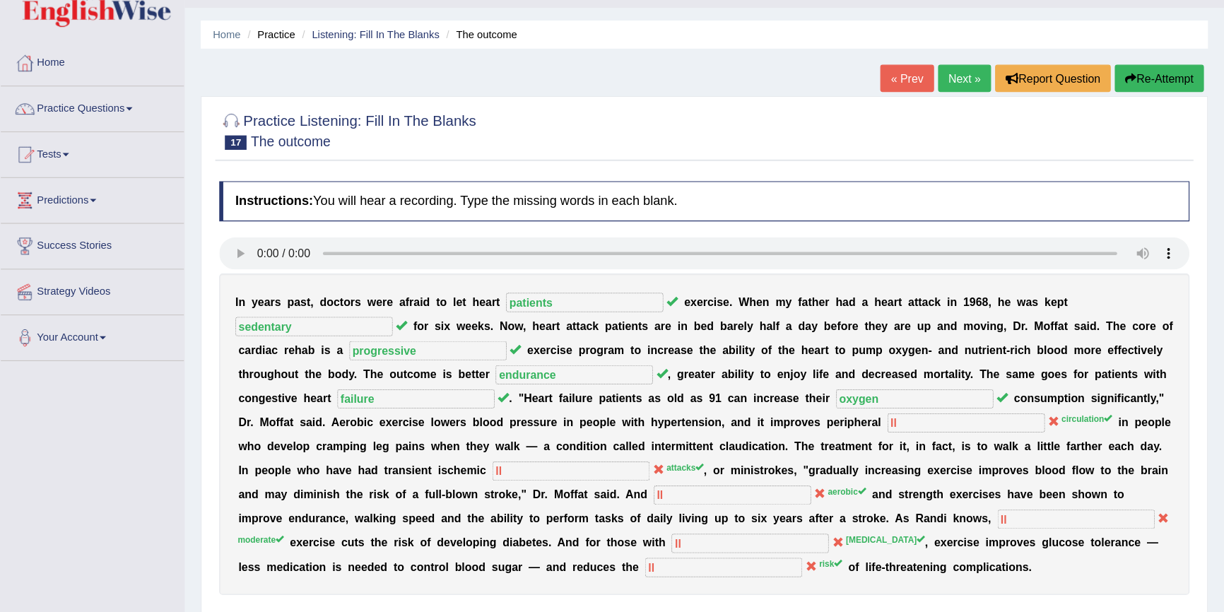
scroll to position [35, 0]
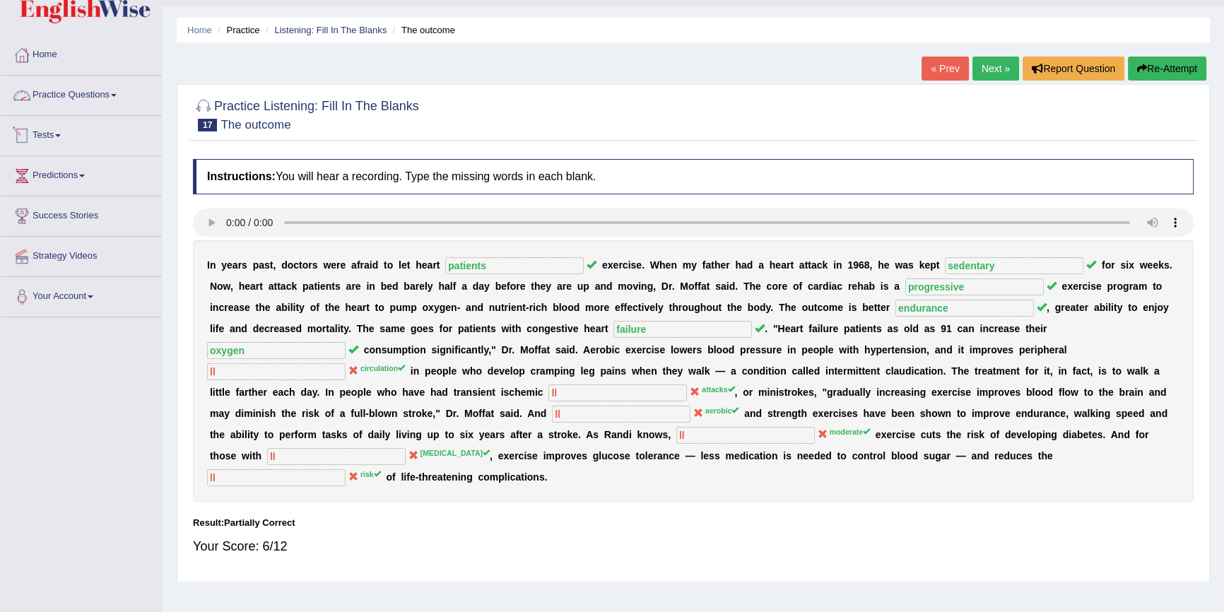
click at [64, 88] on link "Practice Questions" at bounding box center [81, 93] width 161 height 35
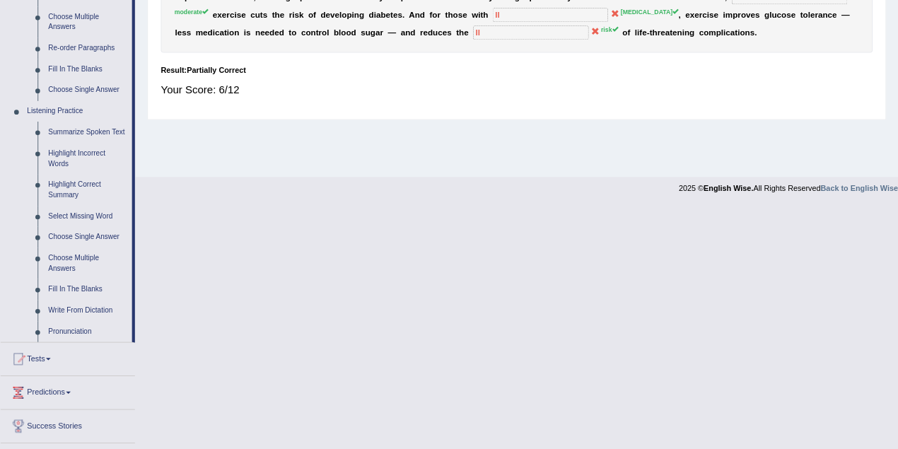
scroll to position [494, 0]
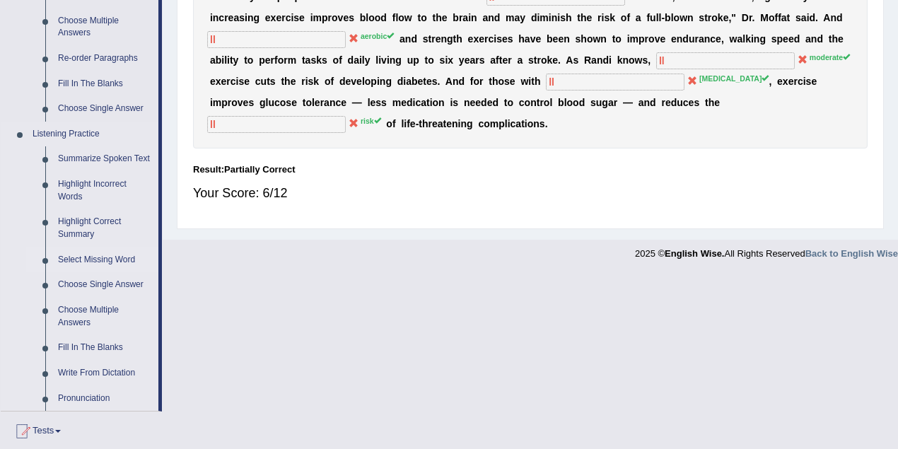
click at [110, 258] on link "Select Missing Word" at bounding box center [105, 259] width 107 height 25
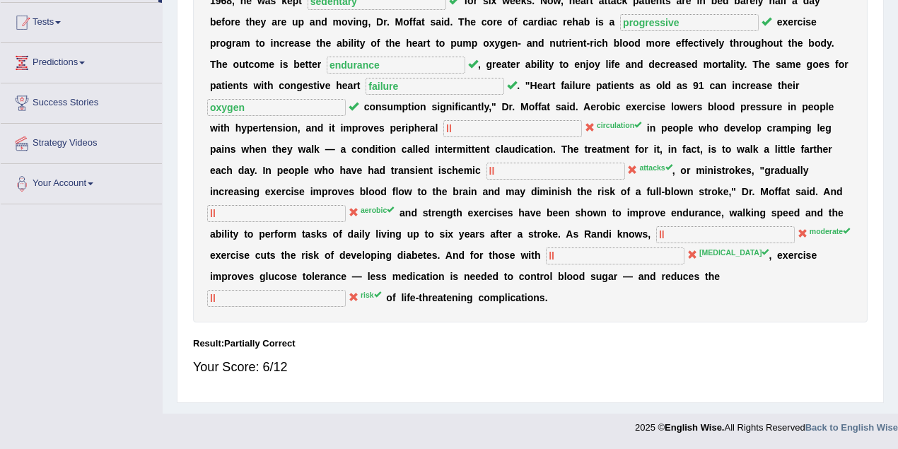
scroll to position [284, 0]
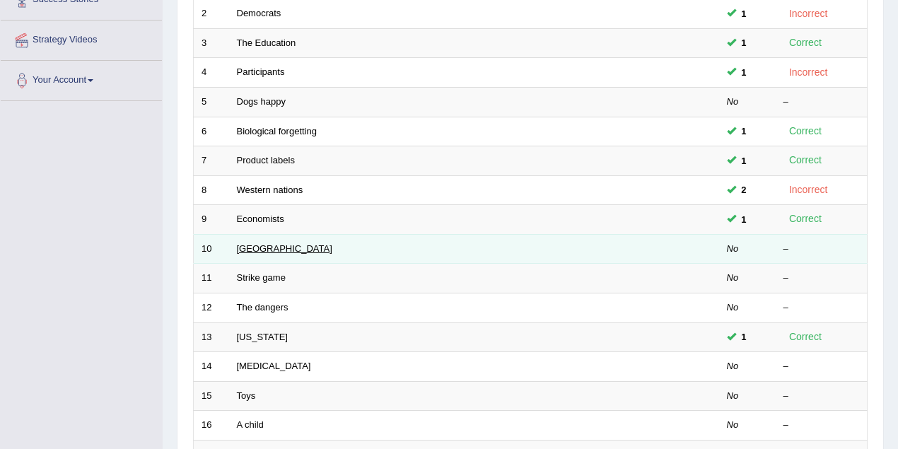
click at [270, 246] on link "[GEOGRAPHIC_DATA]" at bounding box center [284, 248] width 95 height 11
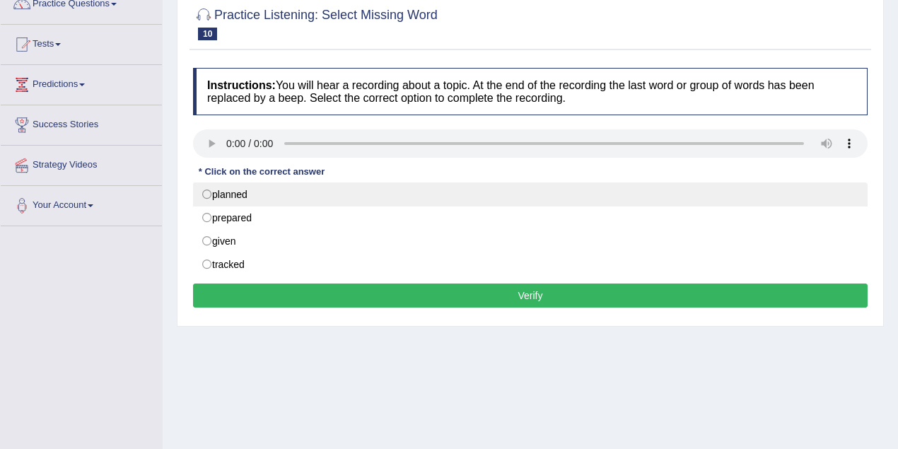
click at [245, 195] on label "planned" at bounding box center [530, 194] width 674 height 24
radio input "true"
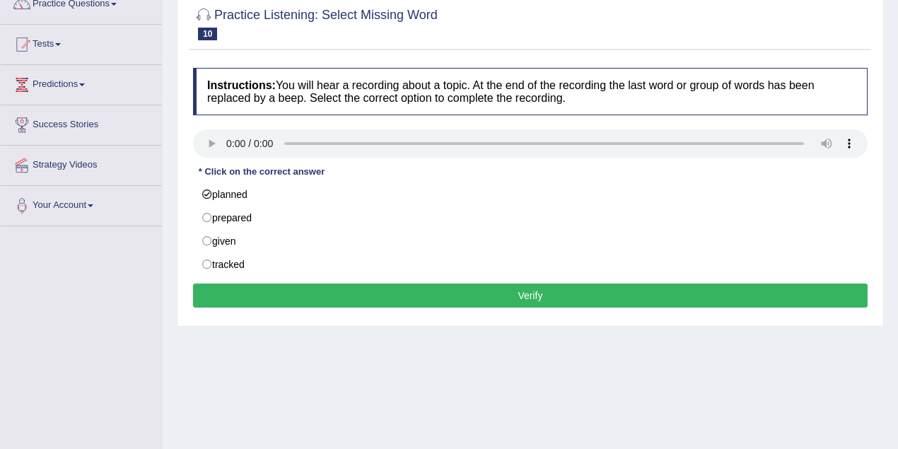
click at [373, 284] on button "Verify" at bounding box center [530, 295] width 674 height 24
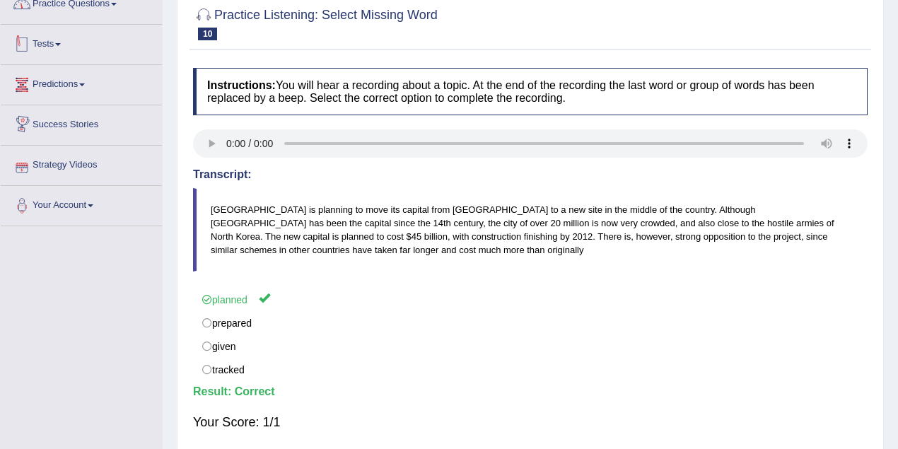
click at [92, 18] on link "Practice Questions" at bounding box center [81, 1] width 161 height 35
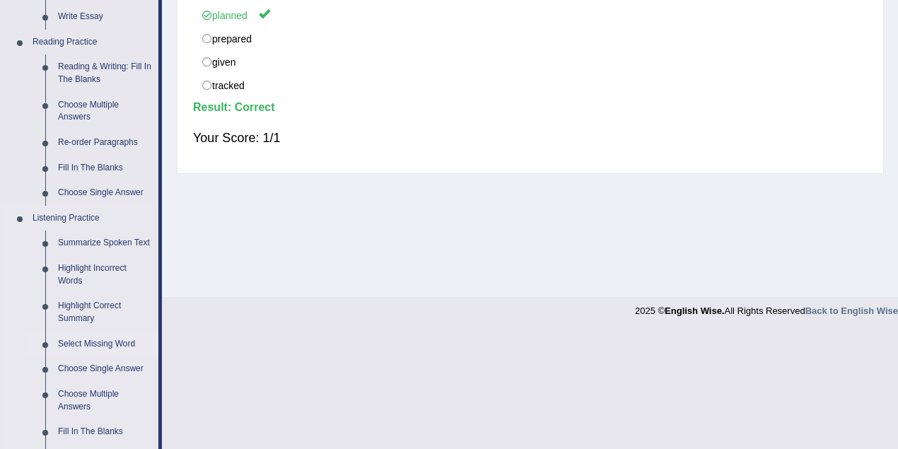
scroll to position [502, 0]
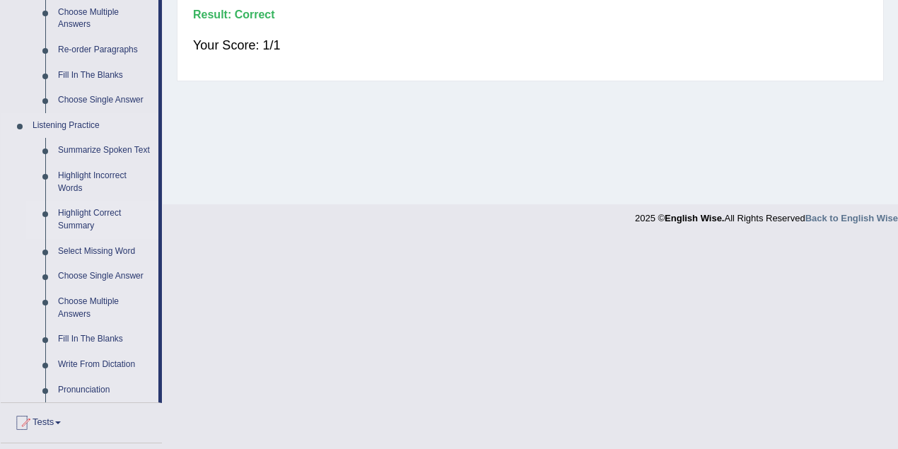
click at [93, 216] on link "Highlight Correct Summary" at bounding box center [105, 219] width 107 height 37
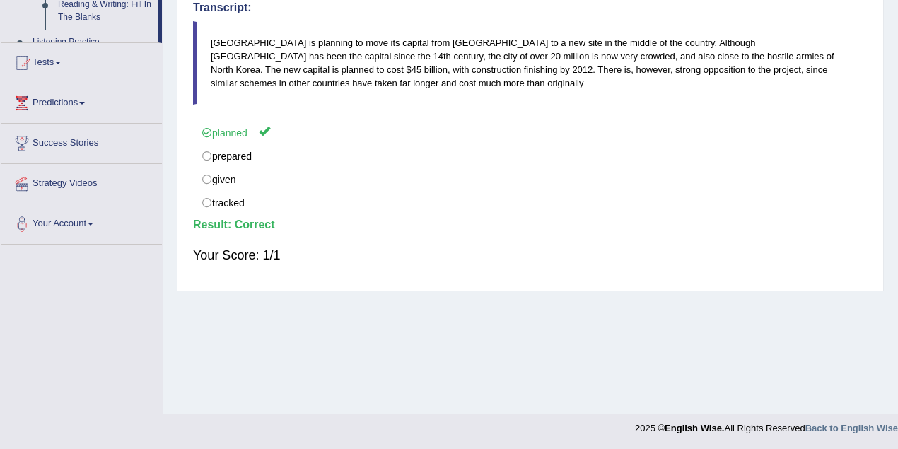
scroll to position [228, 0]
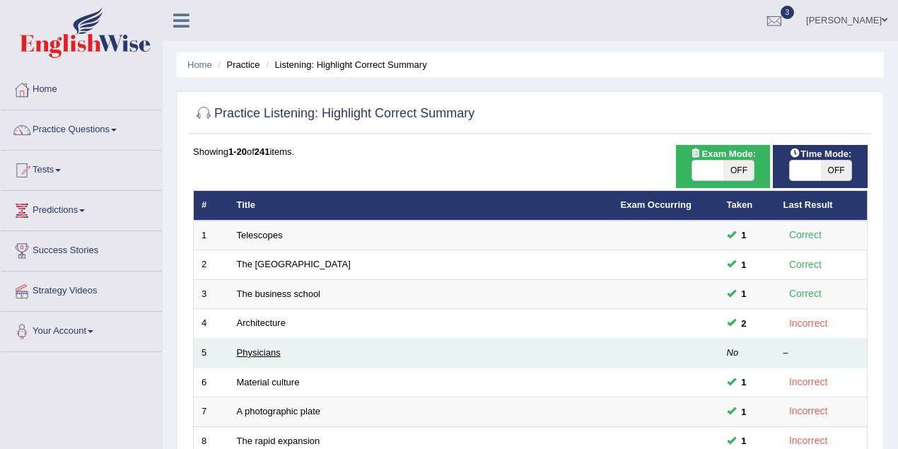
click at [274, 349] on link "Physicians" at bounding box center [259, 352] width 44 height 11
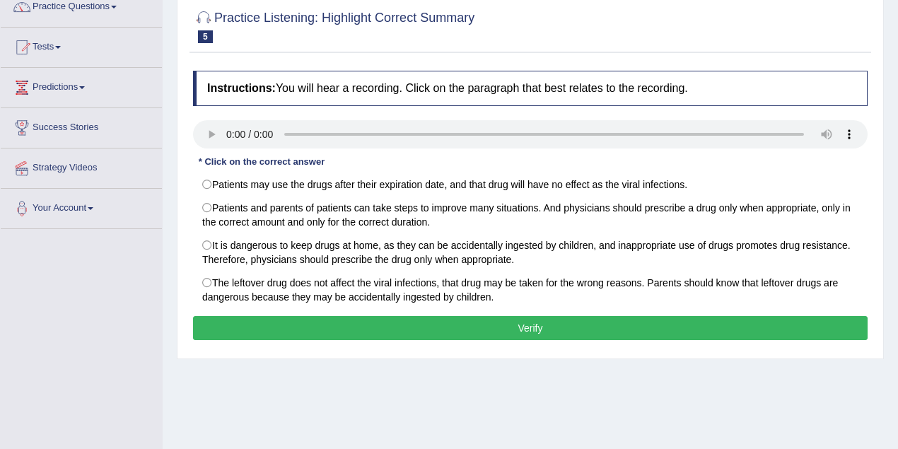
scroll to position [62, 0]
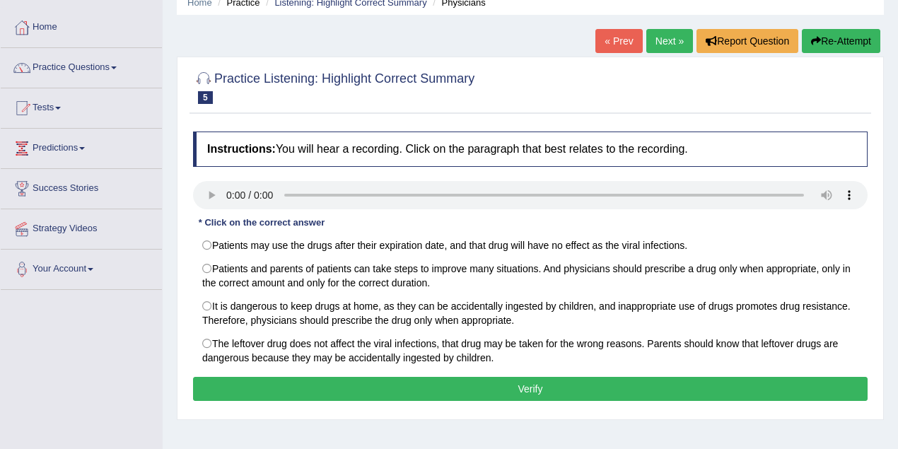
click at [683, 33] on link "Next »" at bounding box center [669, 41] width 47 height 24
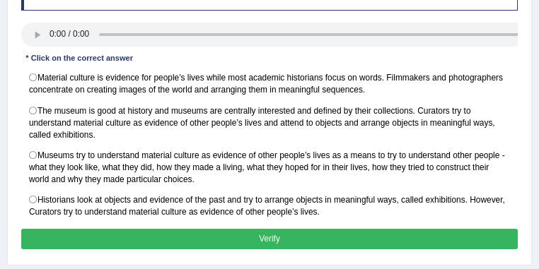
scroll to position [253, 0]
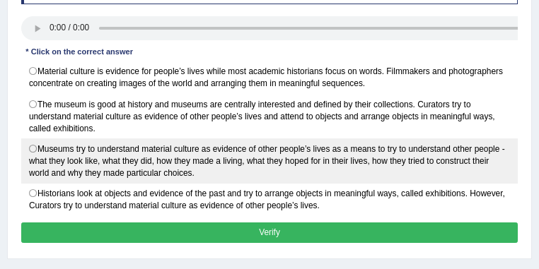
click at [98, 153] on label "Museums try to understand material culture as evidence of other people’s lives …" at bounding box center [269, 161] width 497 height 45
radio input "true"
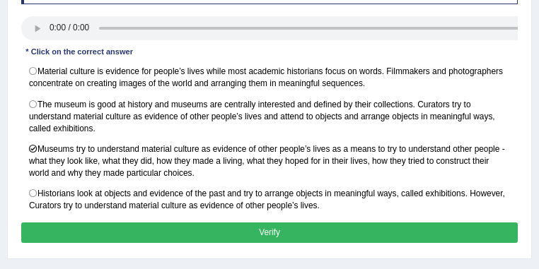
drag, startPoint x: 245, startPoint y: 220, endPoint x: 243, endPoint y: 212, distance: 8.7
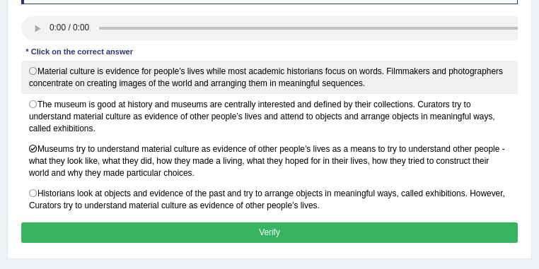
click at [245, 223] on button "Verify" at bounding box center [269, 233] width 497 height 20
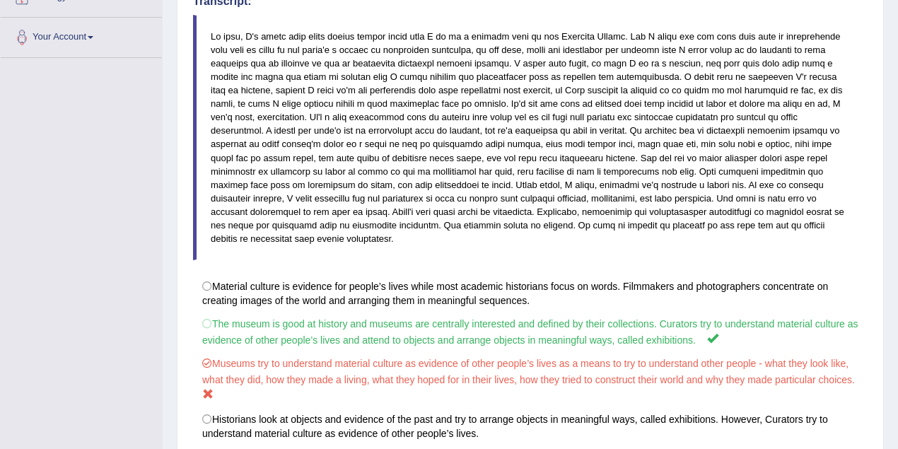
scroll to position [106, 0]
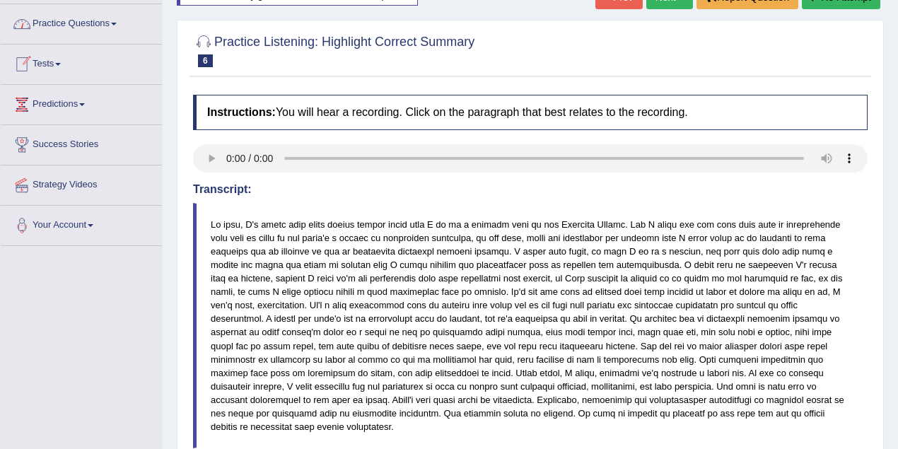
click at [90, 29] on link "Practice Questions" at bounding box center [81, 21] width 161 height 35
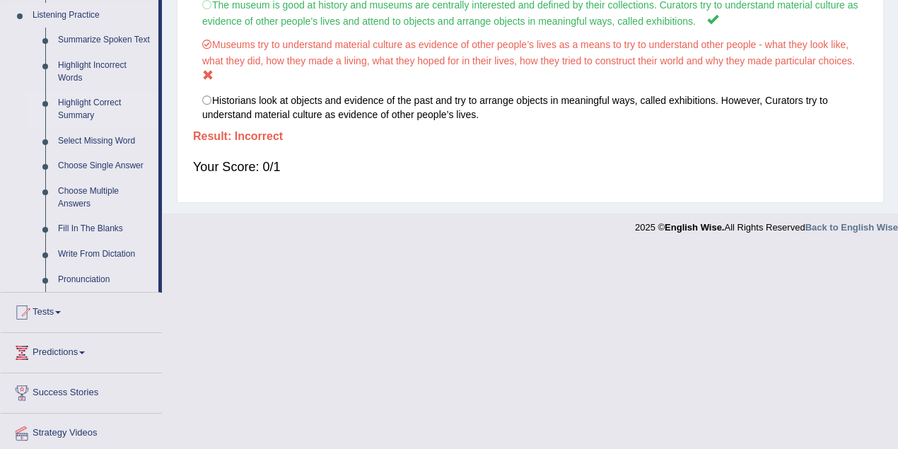
scroll to position [656, 0]
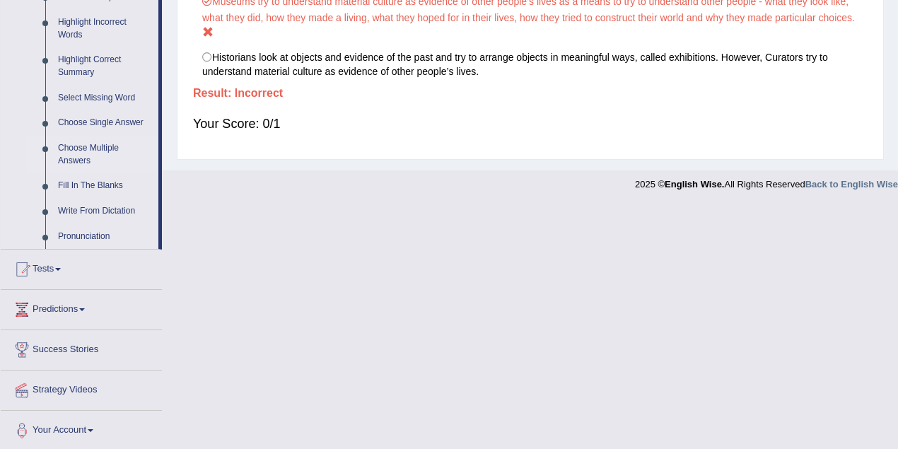
click at [106, 151] on link "Choose Multiple Answers" at bounding box center [105, 154] width 107 height 37
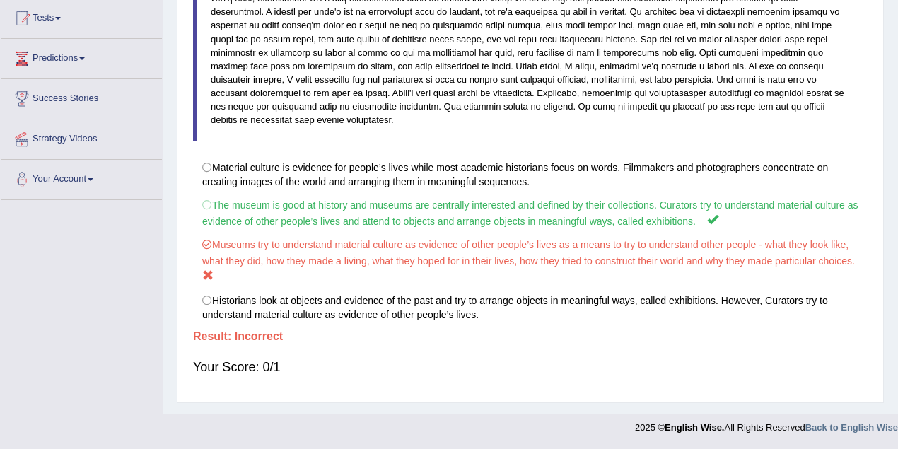
scroll to position [399, 0]
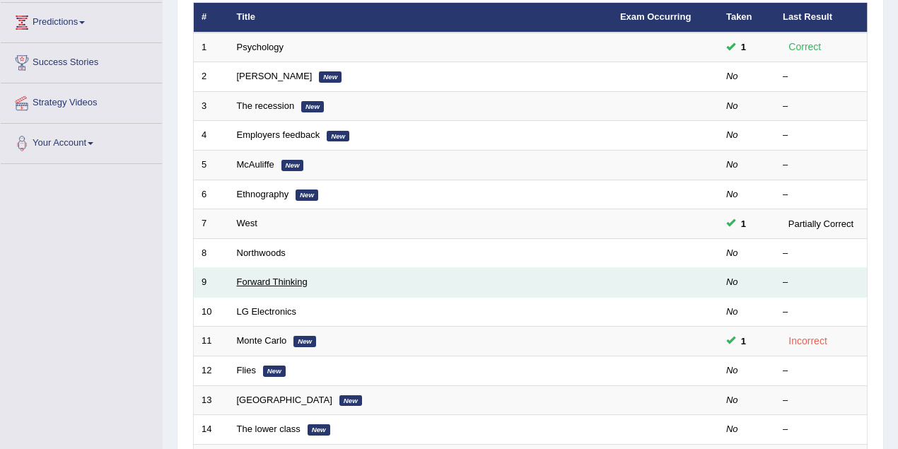
click at [247, 276] on link "Forward Thinking" at bounding box center [272, 281] width 71 height 11
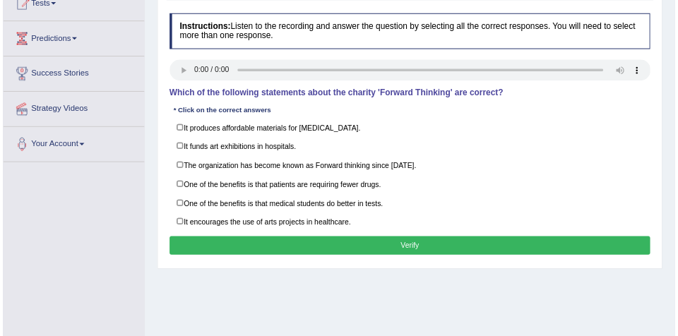
scroll to position [167, 0]
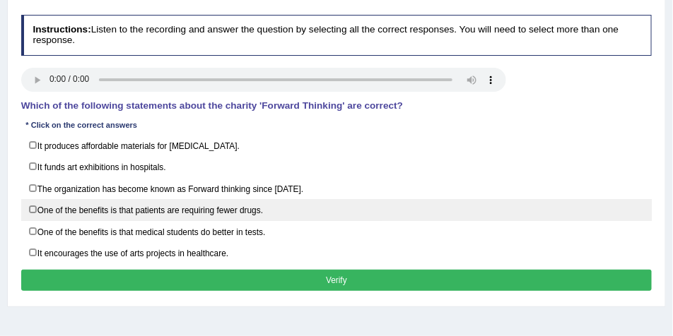
click at [238, 210] on label "One of the benefits is that patients are requiring fewer drugs." at bounding box center [336, 210] width 631 height 22
checkbox input "true"
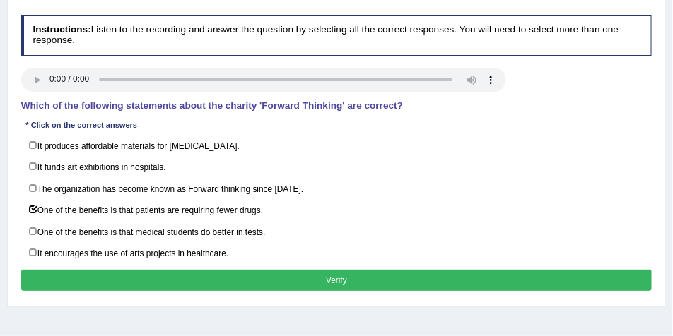
click at [282, 274] on button "Verify" at bounding box center [336, 280] width 631 height 20
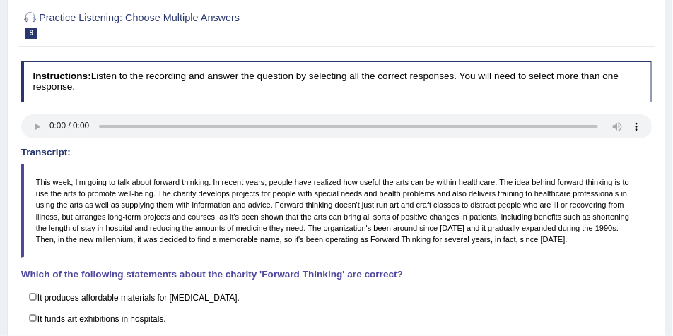
scroll to position [25, 0]
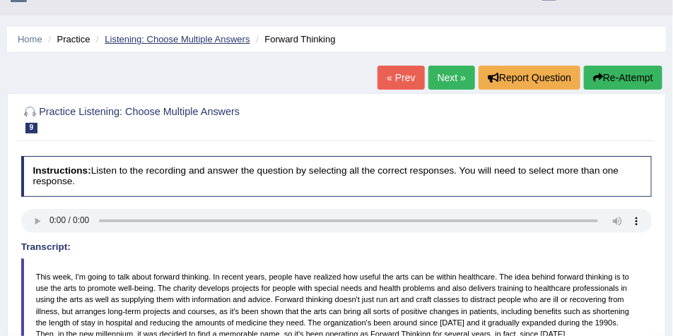
click at [158, 35] on link "Listening: Choose Multiple Answers" at bounding box center [177, 39] width 145 height 11
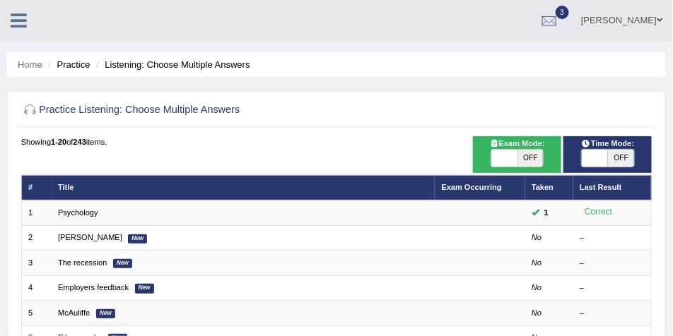
click at [22, 20] on icon at bounding box center [19, 20] width 16 height 18
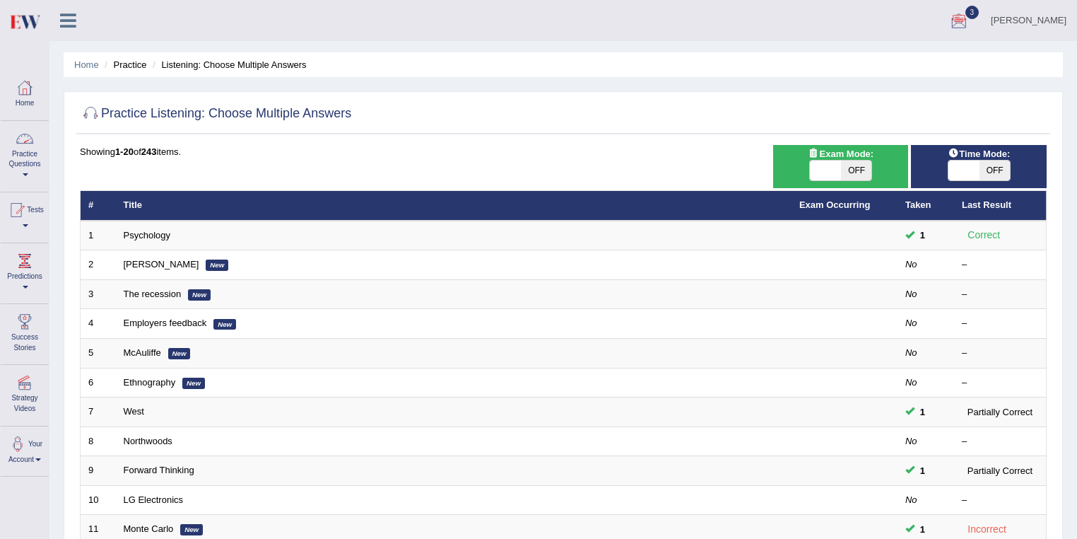
click at [19, 175] on link "Practice Questions" at bounding box center [25, 154] width 48 height 66
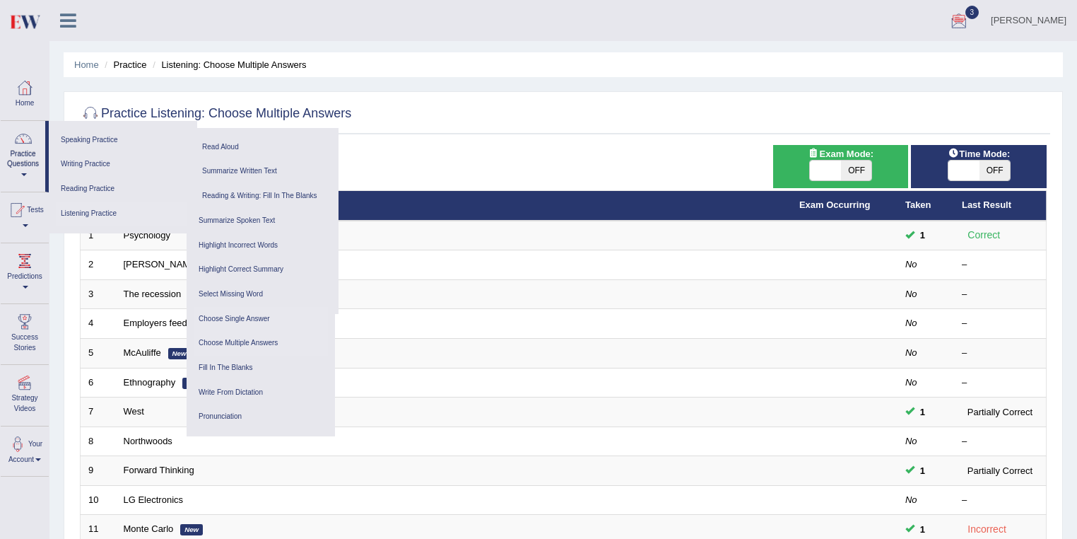
click at [251, 317] on link "Choose Single Answer" at bounding box center [261, 319] width 134 height 25
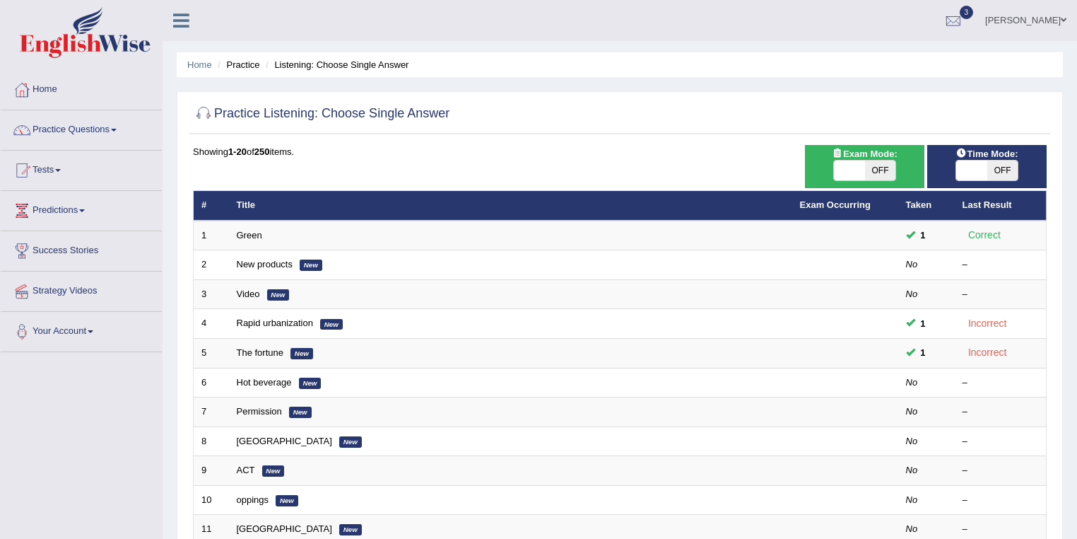
scroll to position [377, 0]
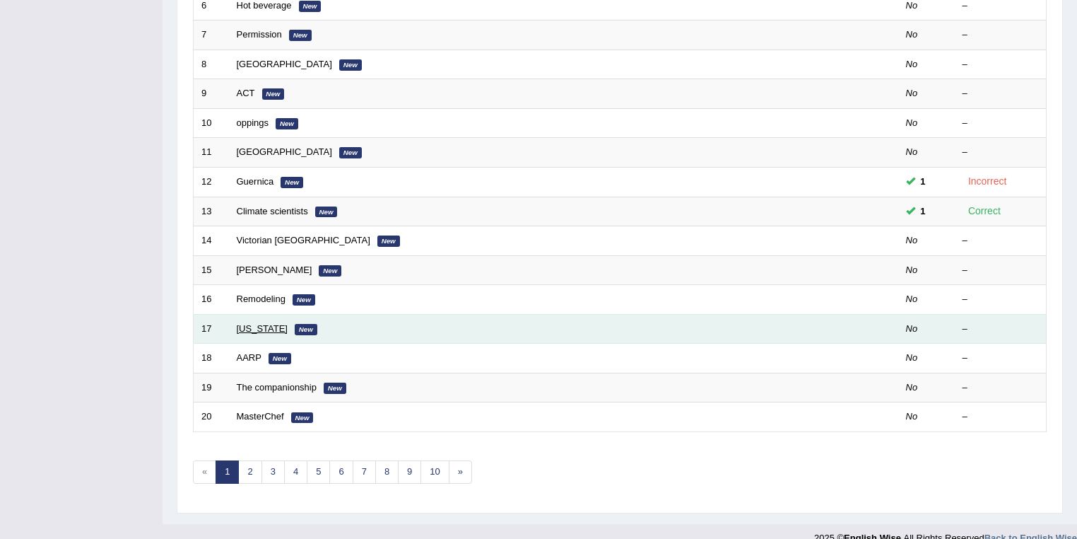
click at [251, 323] on link "[US_STATE]" at bounding box center [262, 328] width 51 height 11
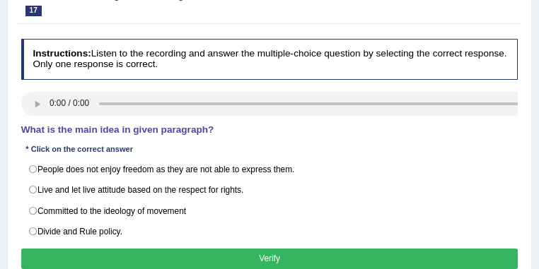
scroll to position [170, 0]
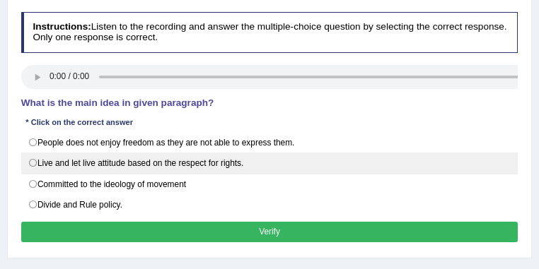
click at [195, 160] on label "Live and let live attitude based on the respect for rights." at bounding box center [269, 163] width 497 height 21
radio input "true"
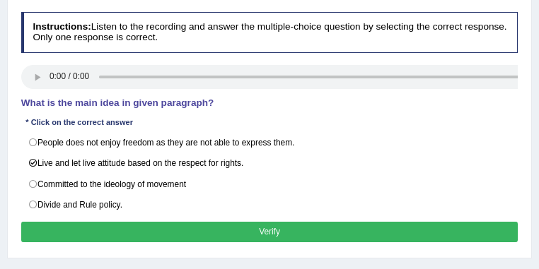
click at [240, 222] on button "Verify" at bounding box center [269, 232] width 497 height 20
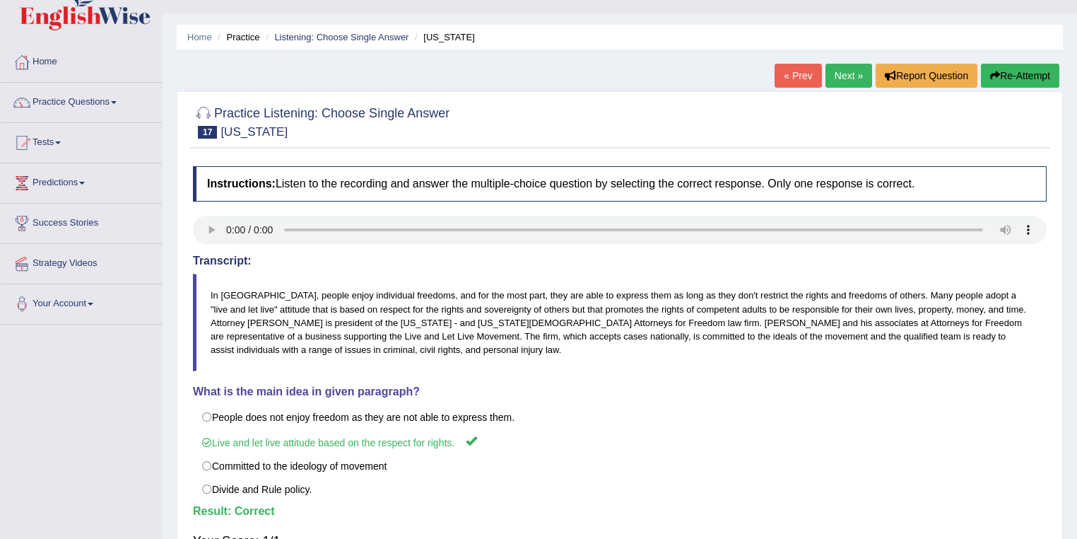
scroll to position [0, 0]
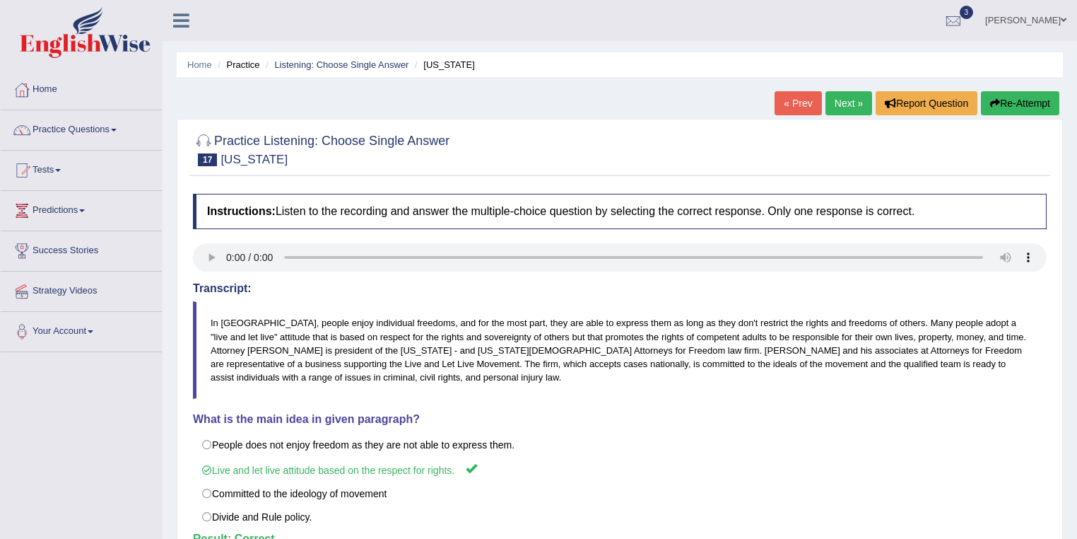
click at [1052, 23] on link "[PERSON_NAME]" at bounding box center [1026, 18] width 102 height 37
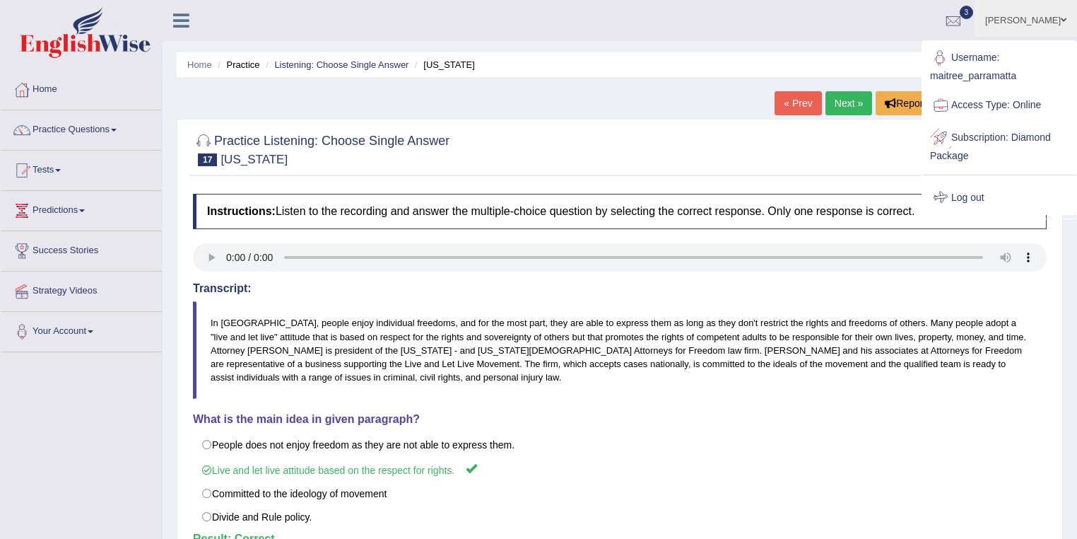
click at [972, 190] on link "Log out" at bounding box center [999, 198] width 153 height 33
